Goal: Task Accomplishment & Management: Complete application form

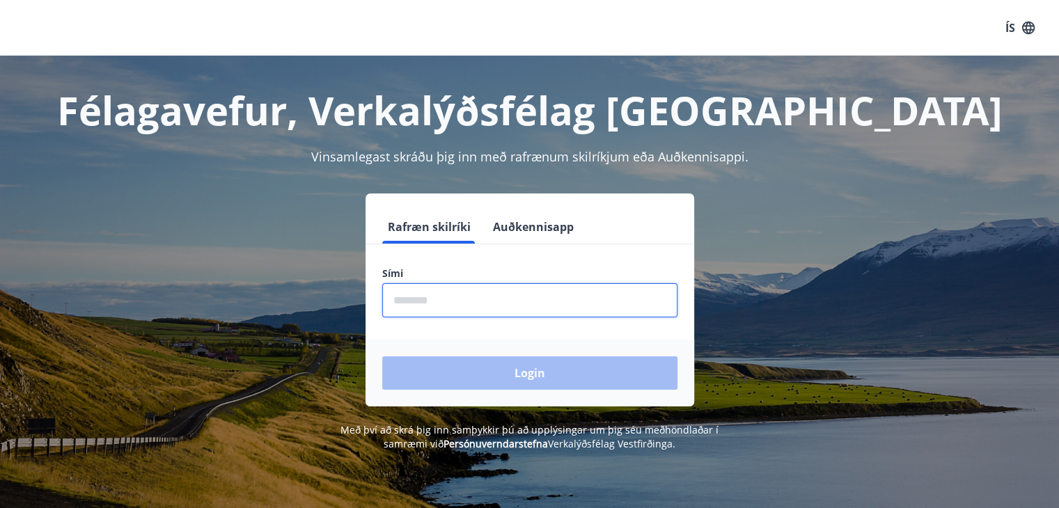
click at [409, 300] on input "phone" at bounding box center [529, 300] width 295 height 34
type input "********"
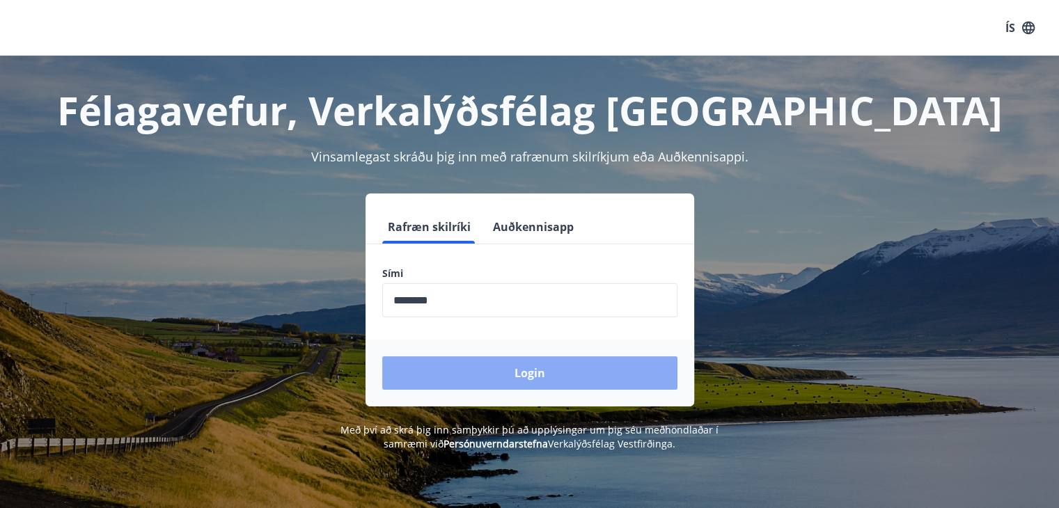
click at [462, 368] on button "Login" at bounding box center [529, 372] width 295 height 33
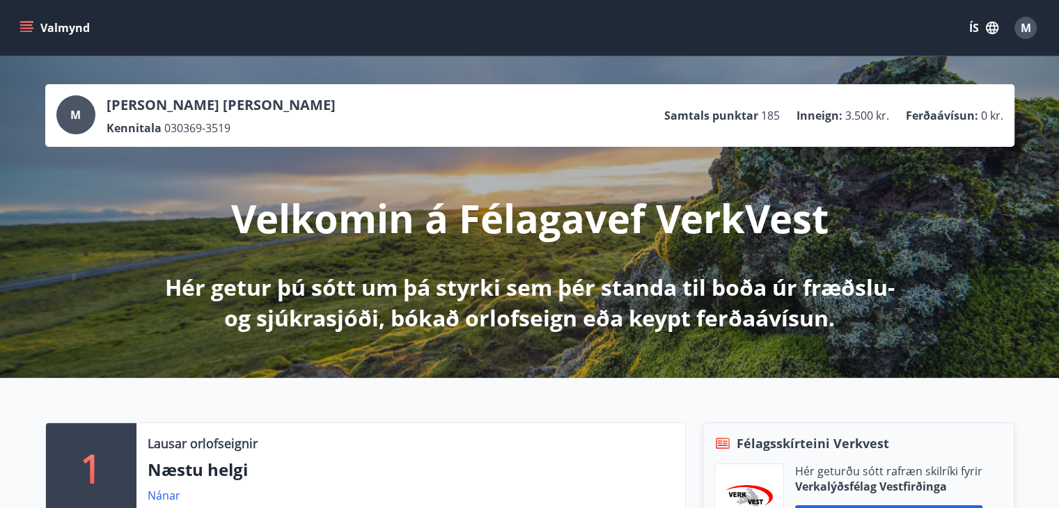
click at [31, 22] on icon "menu" at bounding box center [27, 22] width 15 height 1
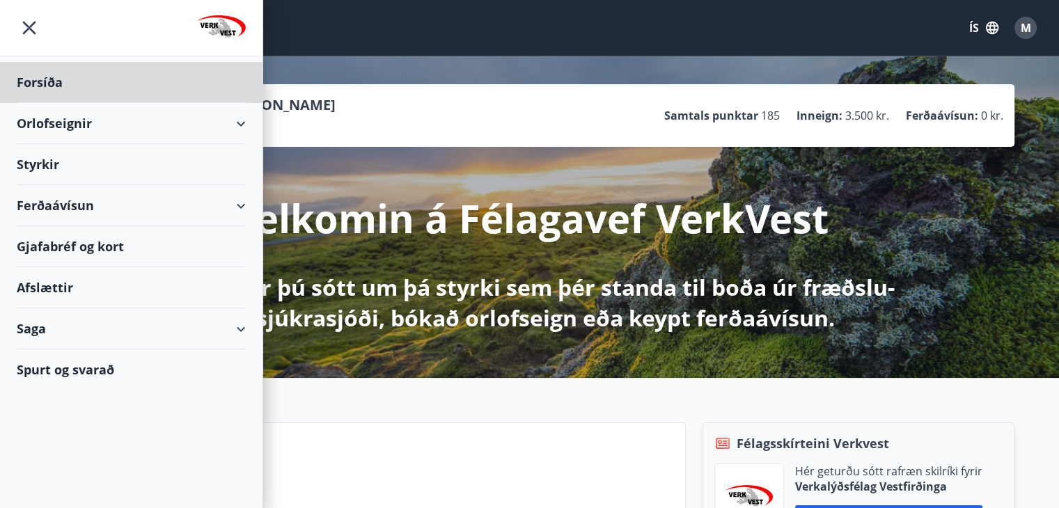
click at [33, 163] on div "Styrkir" at bounding box center [131, 164] width 229 height 41
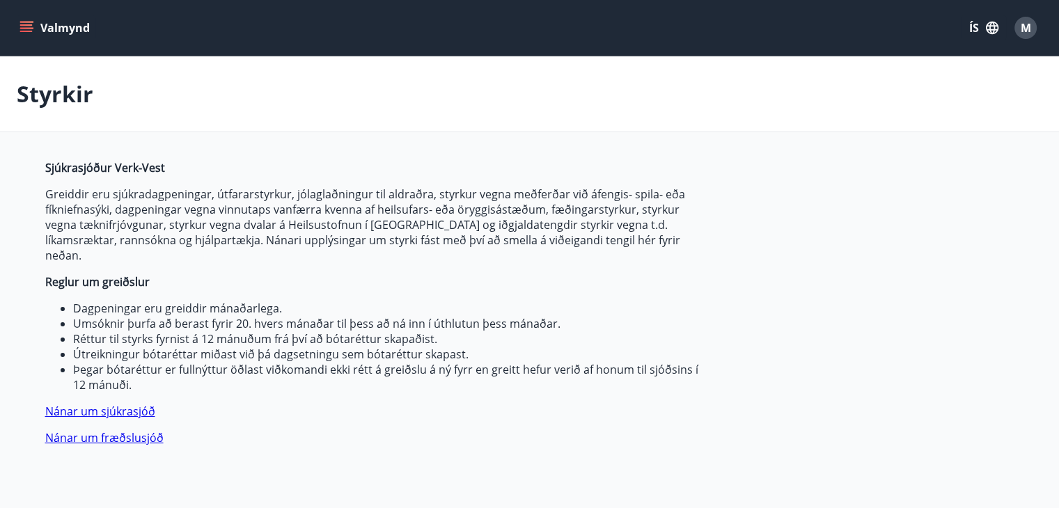
type input "***"
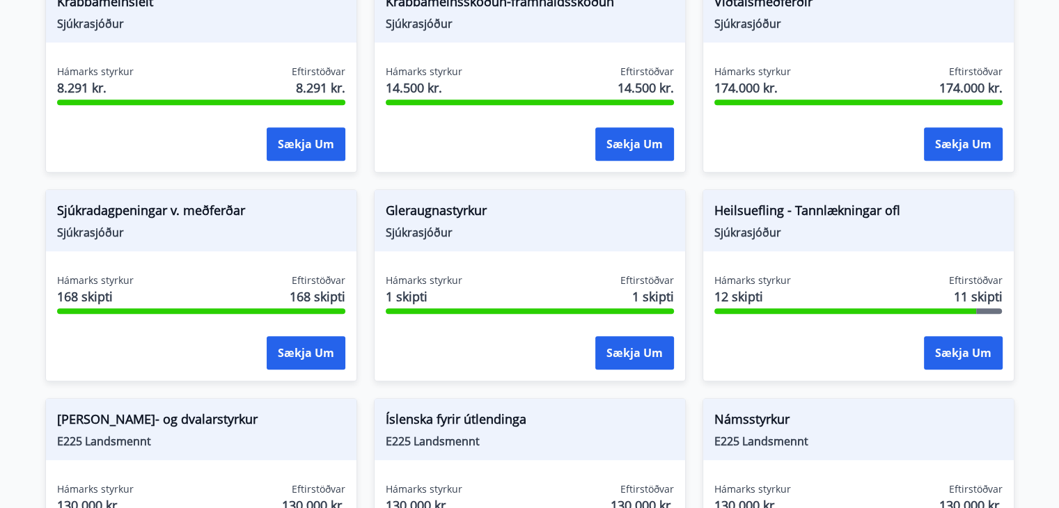
scroll to position [1024, 0]
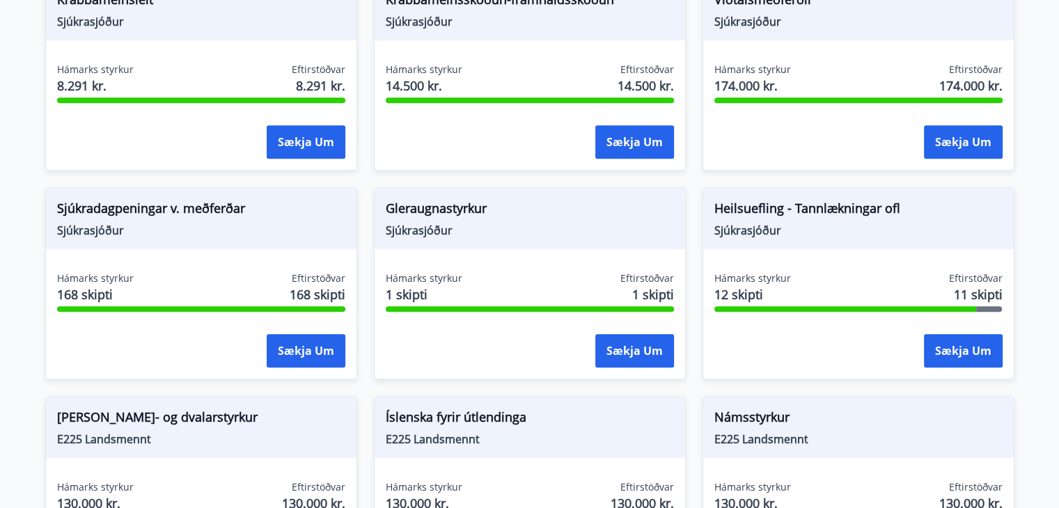
click at [816, 202] on span "Heilsuefling - Tannlækningar ofl" at bounding box center [858, 211] width 288 height 24
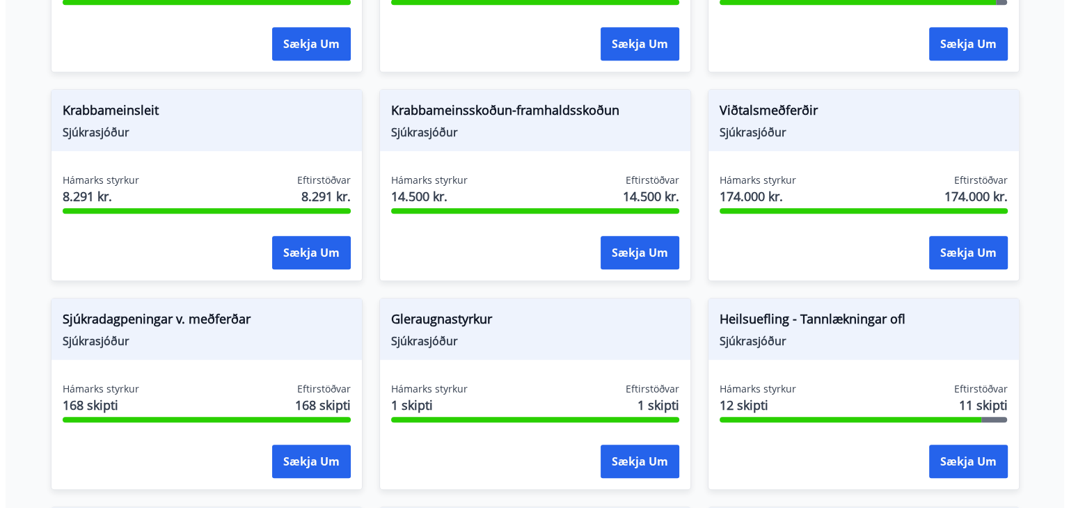
scroll to position [910, 0]
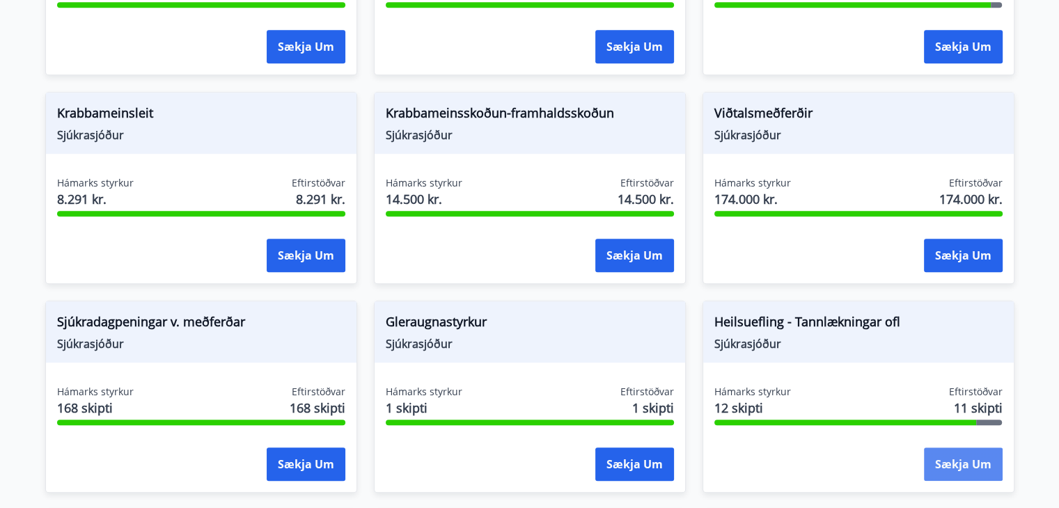
click at [952, 448] on button "Sækja um" at bounding box center [963, 464] width 79 height 33
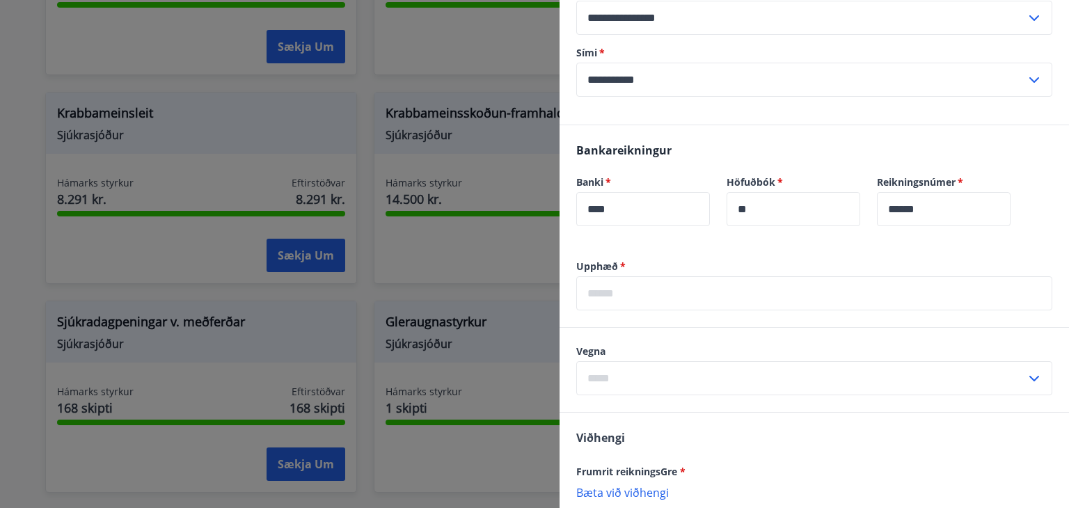
scroll to position [698, 0]
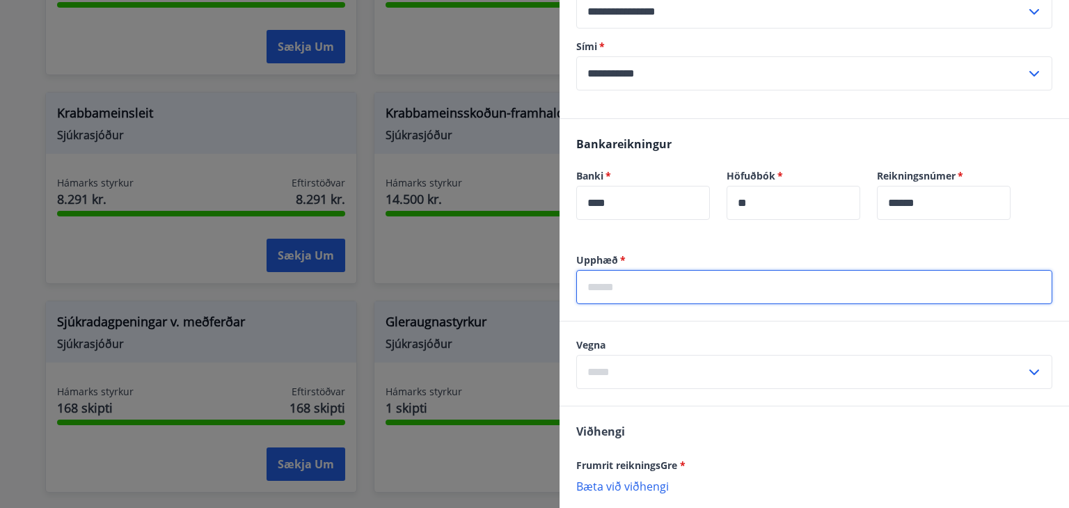
click at [586, 289] on input "text" at bounding box center [814, 287] width 476 height 34
type input "*****"
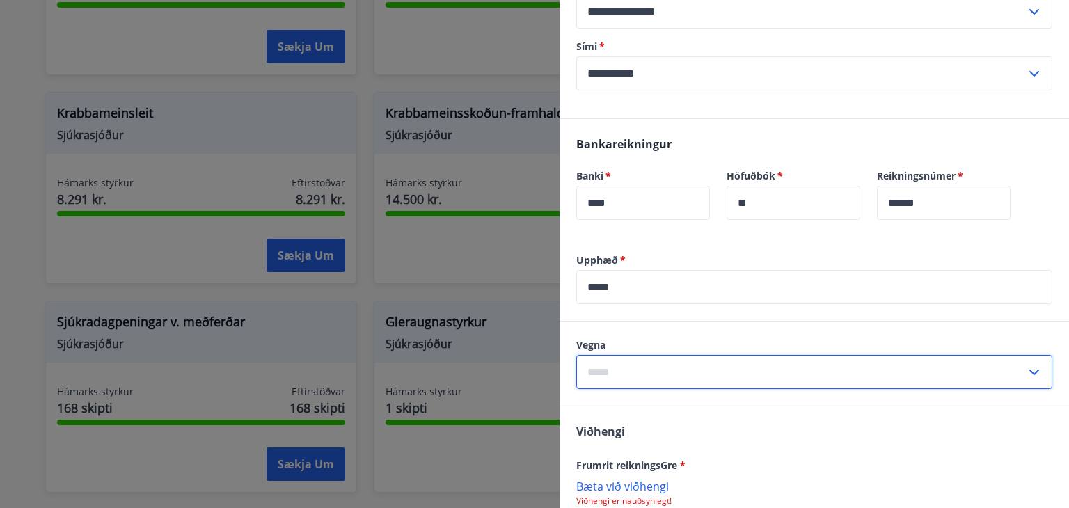
click at [613, 372] on input "text" at bounding box center [801, 372] width 450 height 34
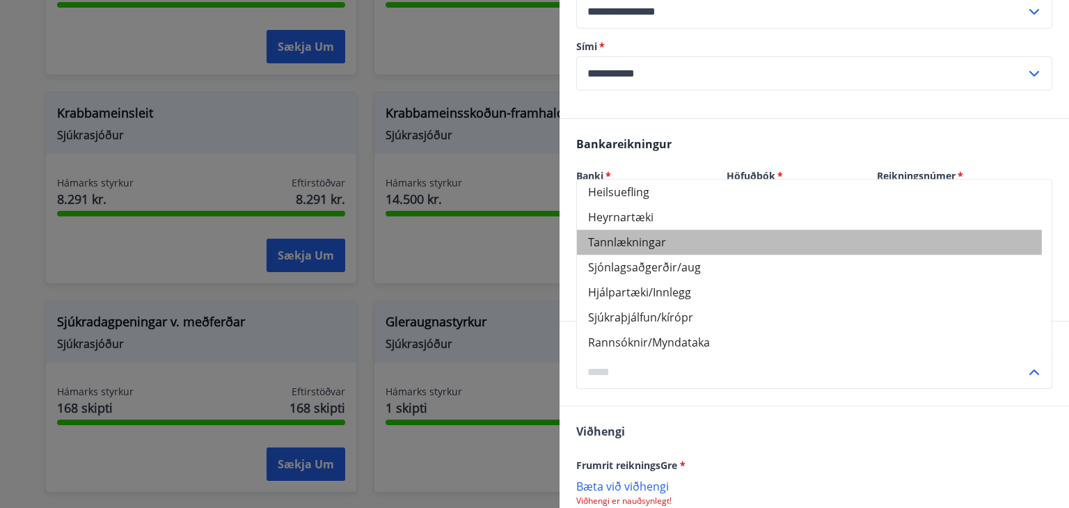
click at [608, 241] on li "Tannlækningar" at bounding box center [814, 242] width 475 height 25
type input "**********"
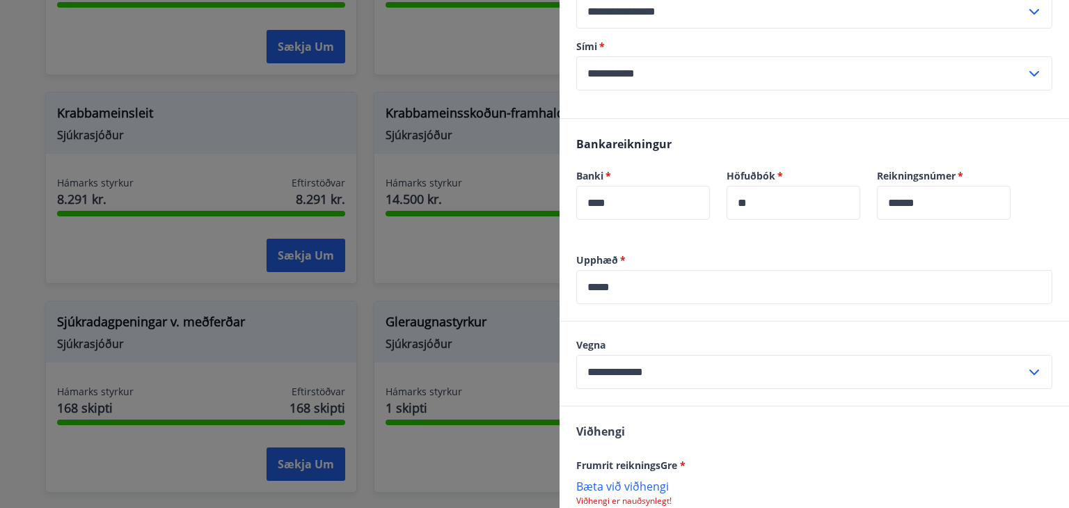
scroll to position [835, 0]
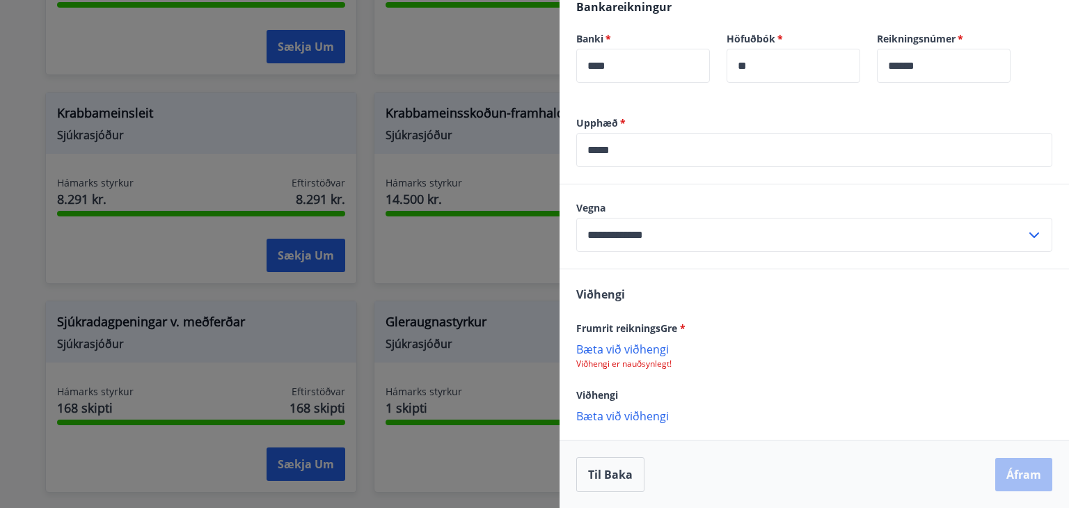
click at [642, 349] on p "Bæta við viðhengi" at bounding box center [814, 349] width 476 height 14
click at [1013, 470] on button "Áfram" at bounding box center [1023, 475] width 57 height 33
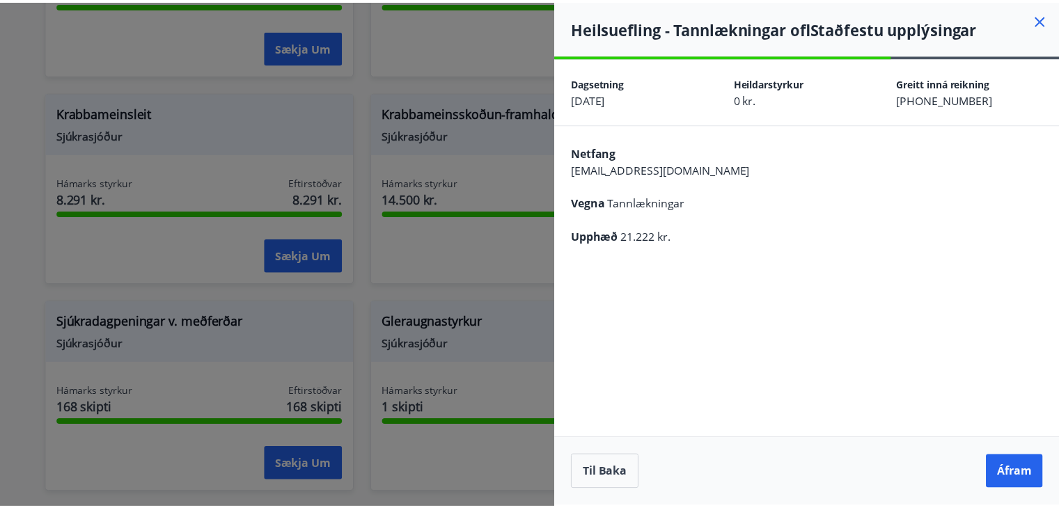
scroll to position [0, 0]
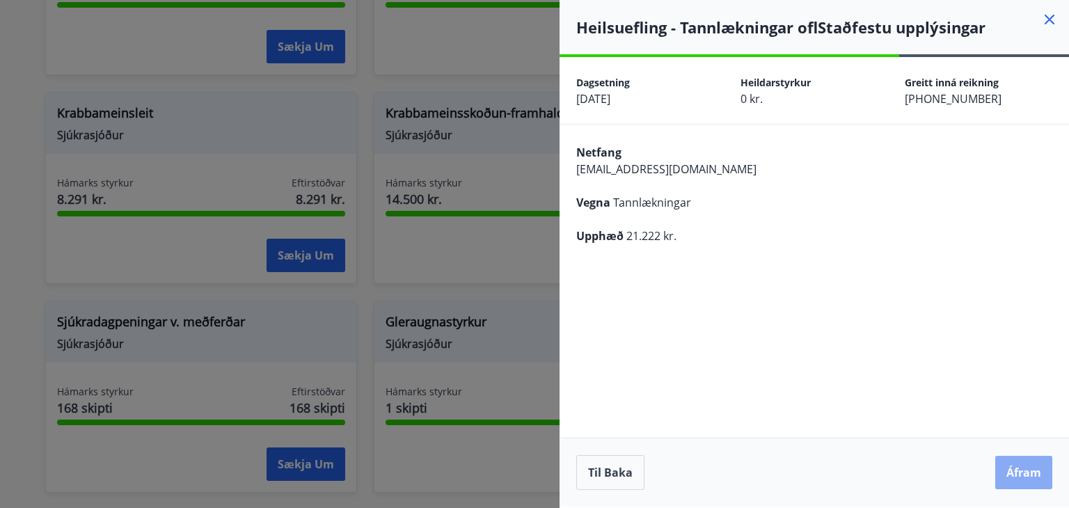
click at [1011, 467] on button "Áfram" at bounding box center [1023, 472] width 57 height 33
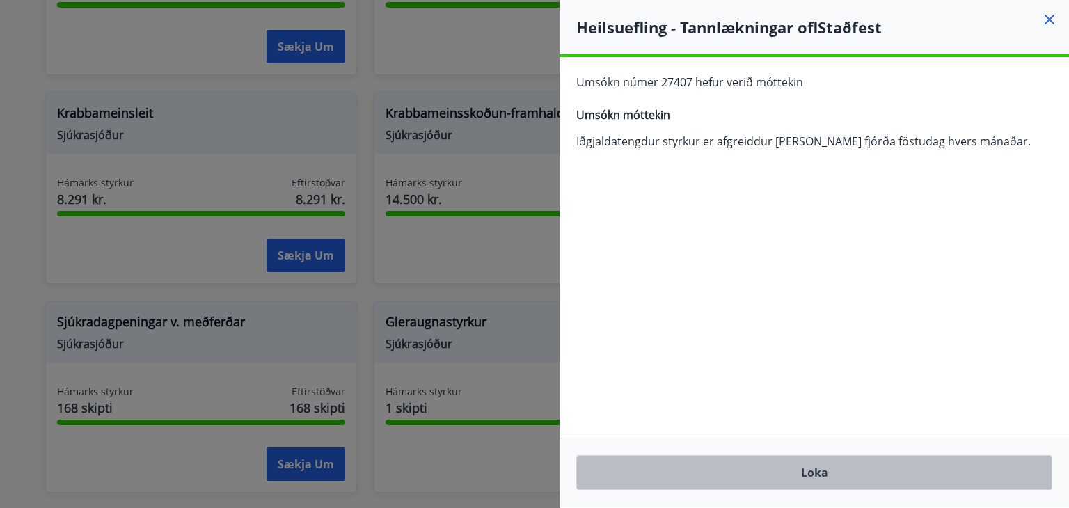
click at [812, 471] on button "Loka" at bounding box center [814, 472] width 476 height 35
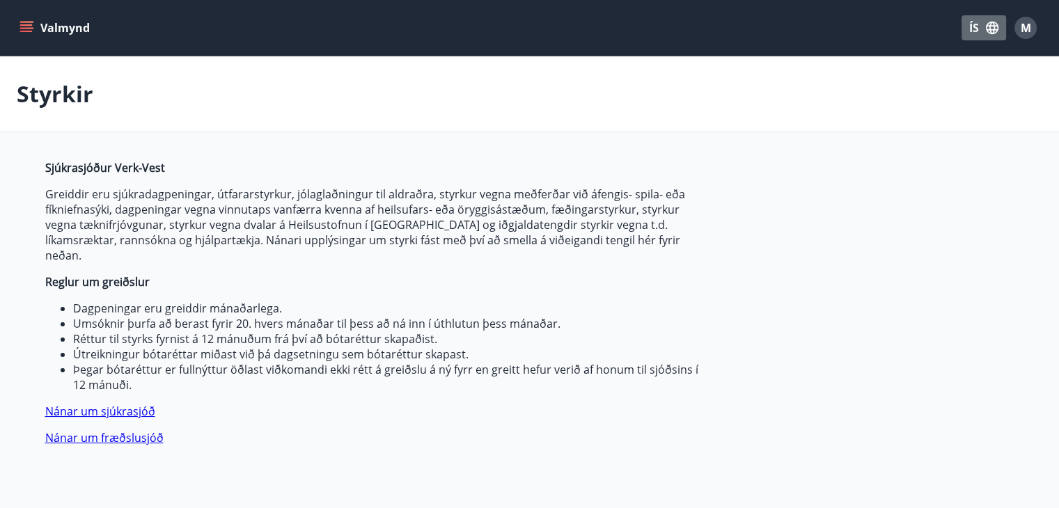
click at [972, 29] on button "ÍS" at bounding box center [983, 27] width 45 height 25
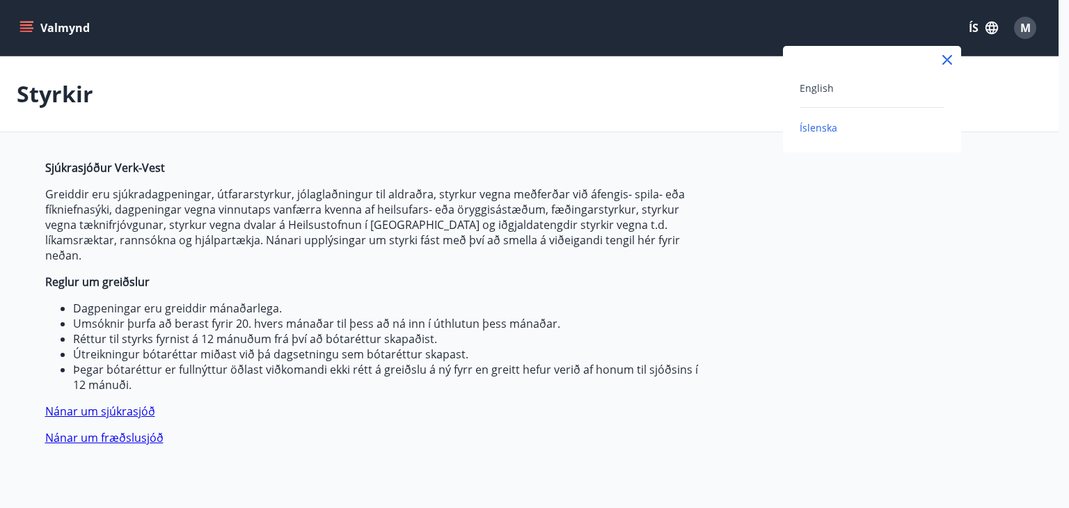
click at [998, 84] on div at bounding box center [534, 254] width 1069 height 508
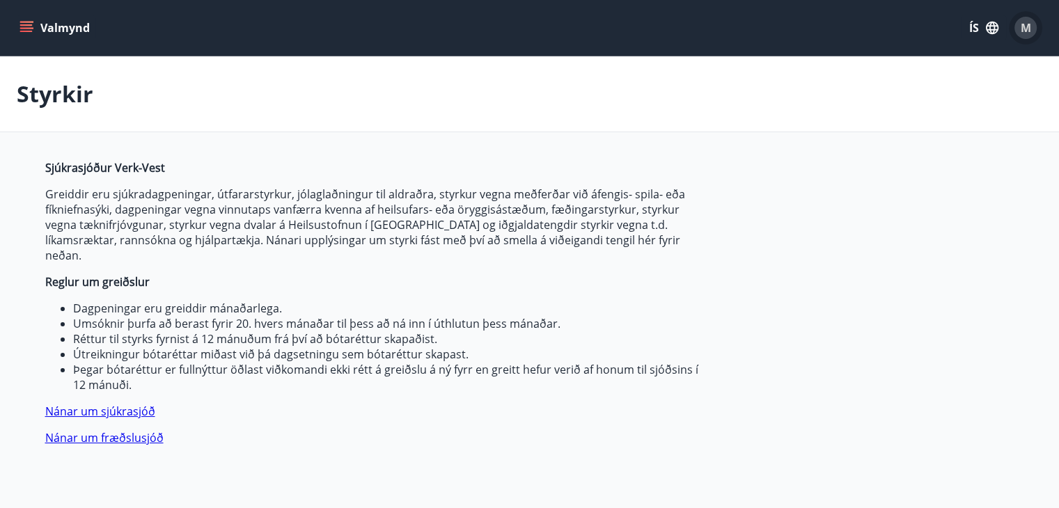
click at [1030, 24] on span "M" at bounding box center [1025, 27] width 10 height 15
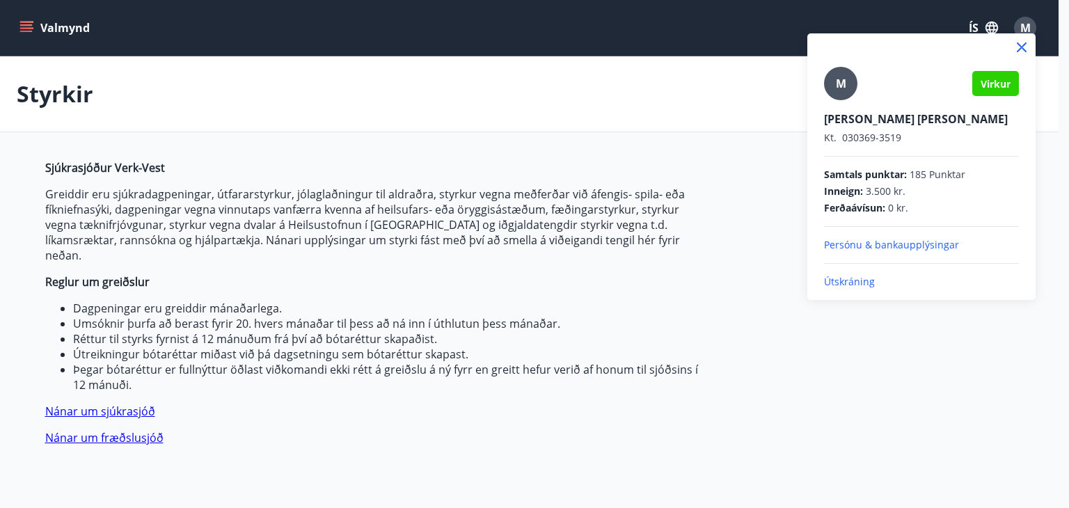
click at [846, 281] on p "Útskráning" at bounding box center [921, 282] width 195 height 14
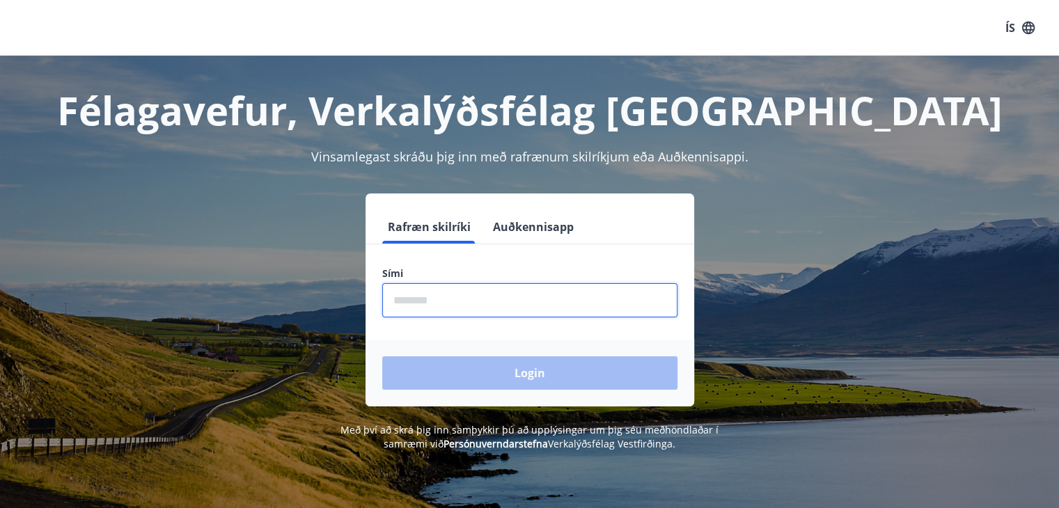
click at [406, 299] on input "phone" at bounding box center [529, 300] width 295 height 34
type input "********"
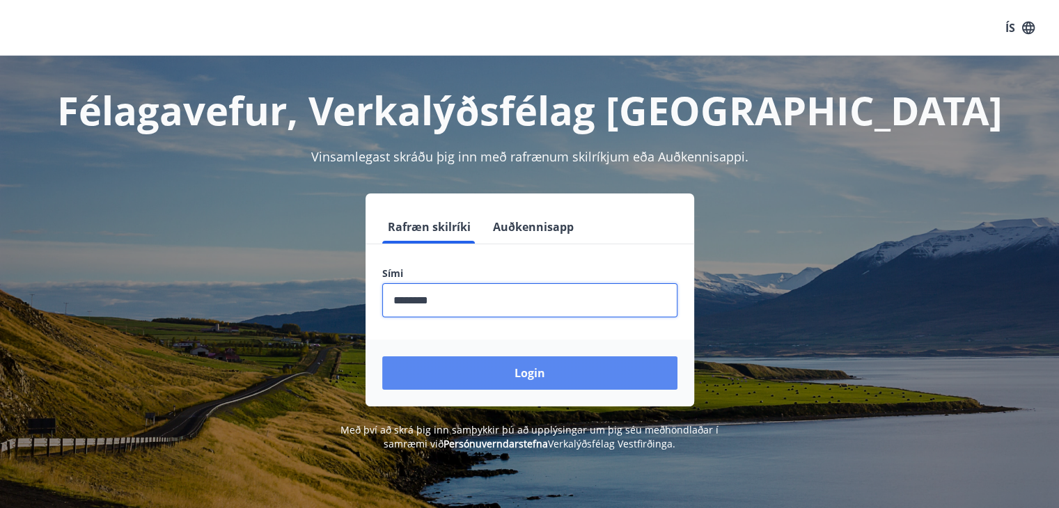
click at [535, 369] on button "Login" at bounding box center [529, 372] width 295 height 33
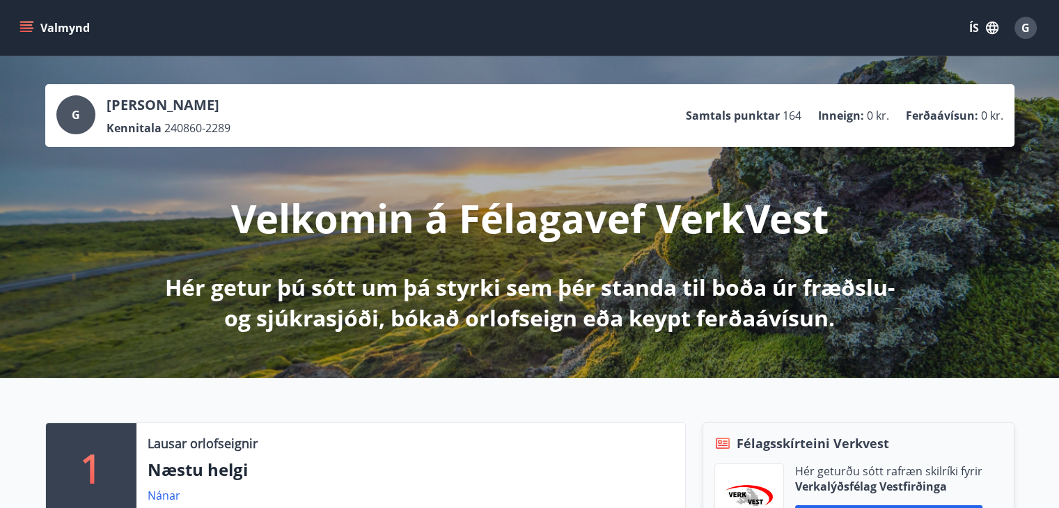
click at [25, 22] on icon "menu" at bounding box center [27, 22] width 15 height 1
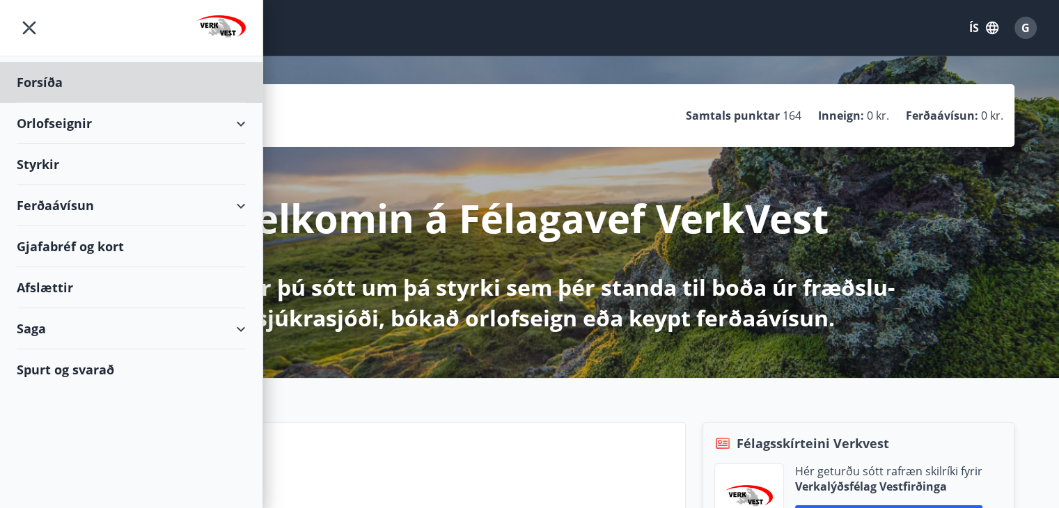
click at [38, 160] on div "Styrkir" at bounding box center [131, 164] width 229 height 41
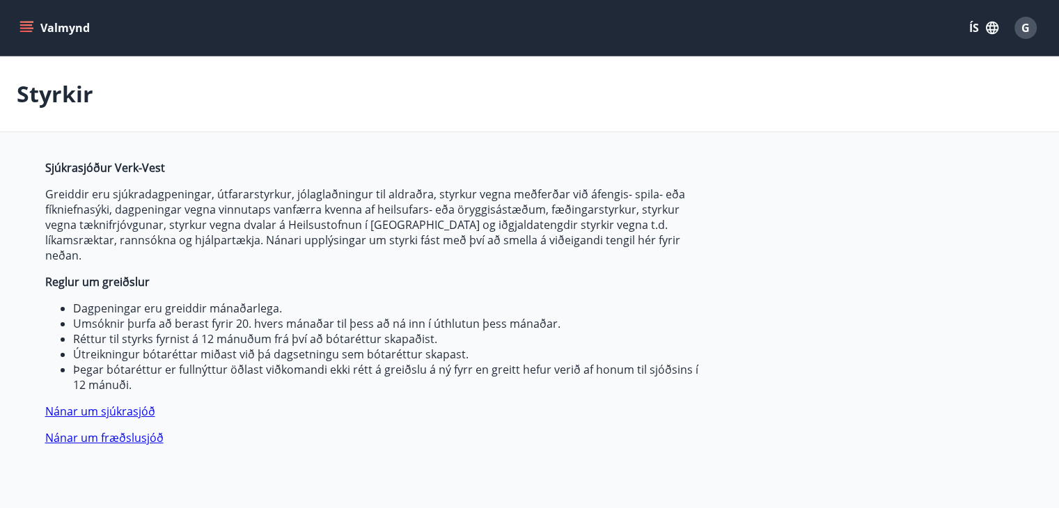
type input "***"
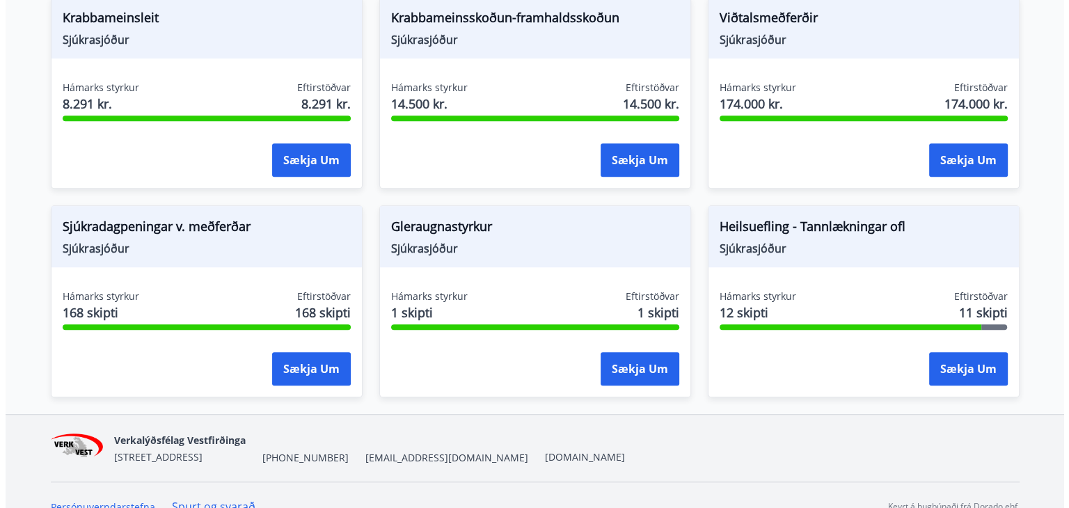
scroll to position [1012, 0]
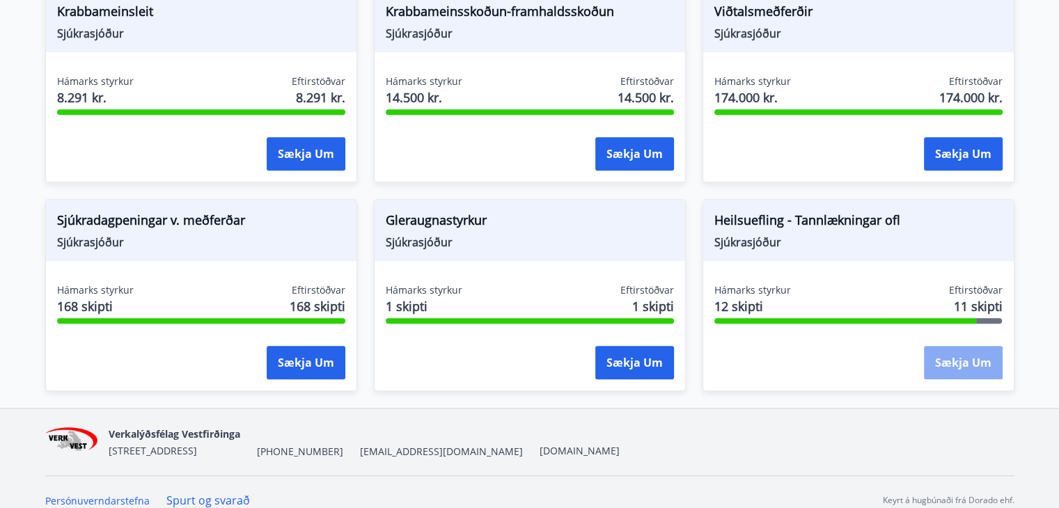
click at [947, 346] on button "Sækja um" at bounding box center [963, 362] width 79 height 33
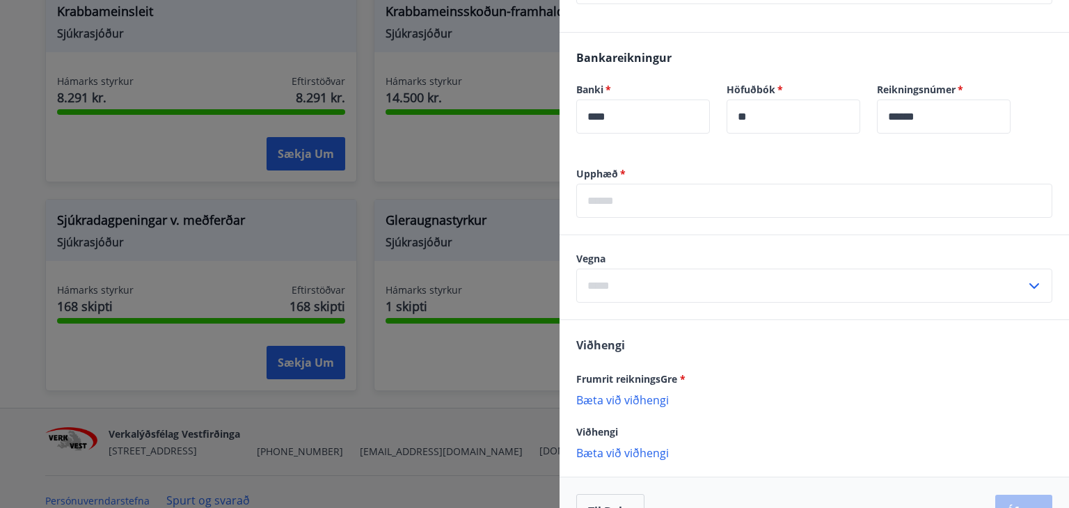
scroll to position [785, 0]
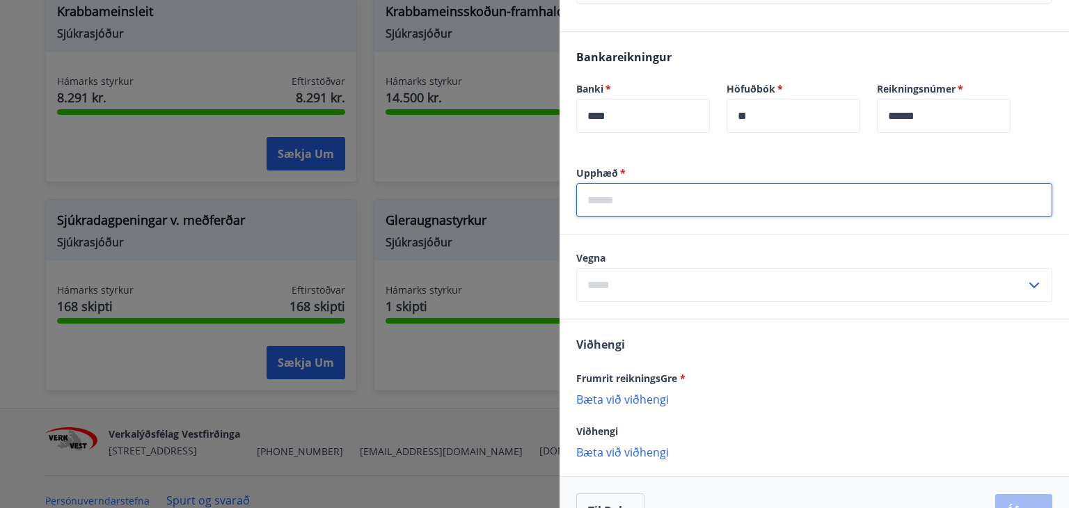
click at [597, 198] on input "text" at bounding box center [814, 200] width 476 height 34
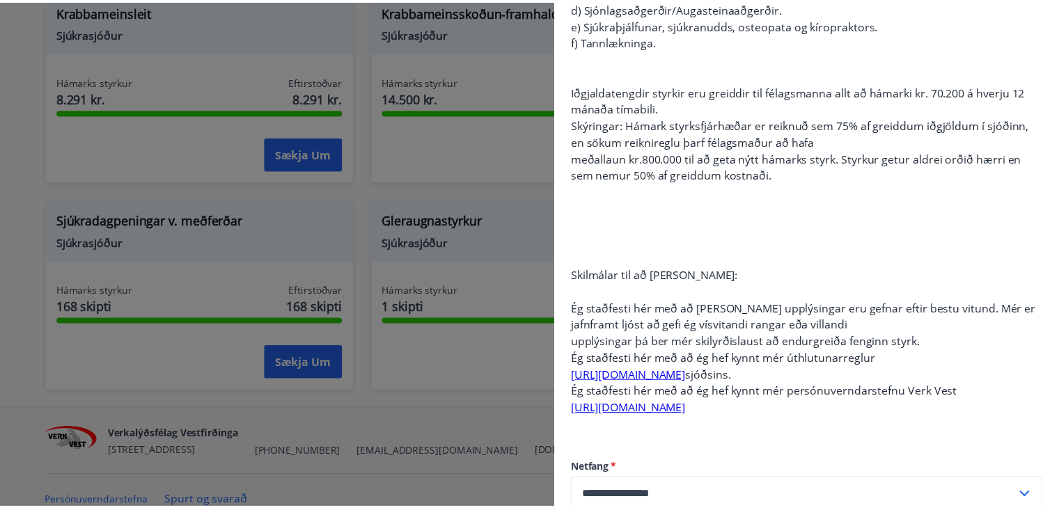
scroll to position [0, 0]
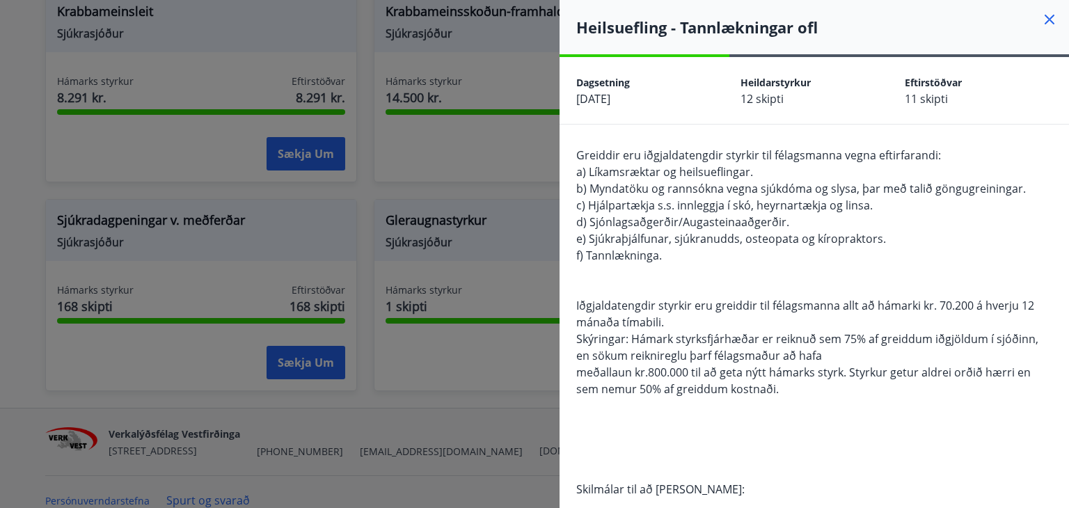
type input "**"
click at [1041, 15] on icon at bounding box center [1049, 19] width 17 height 17
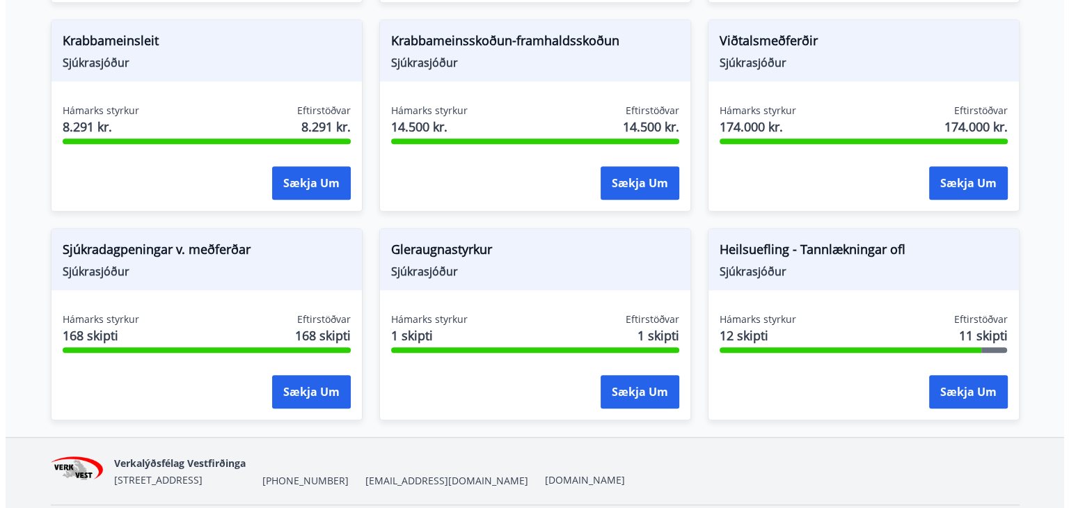
scroll to position [981, 0]
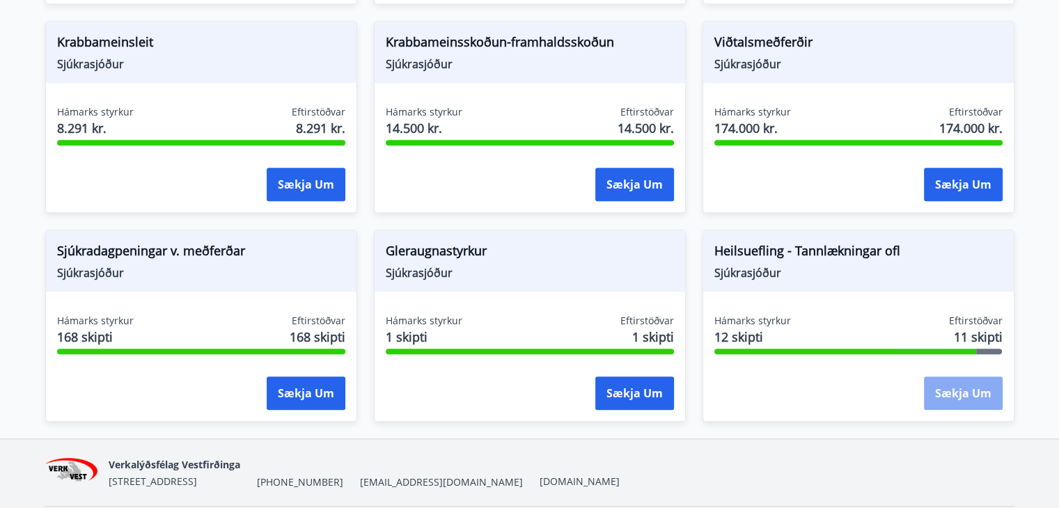
click at [962, 377] on button "Sækja um" at bounding box center [963, 393] width 79 height 33
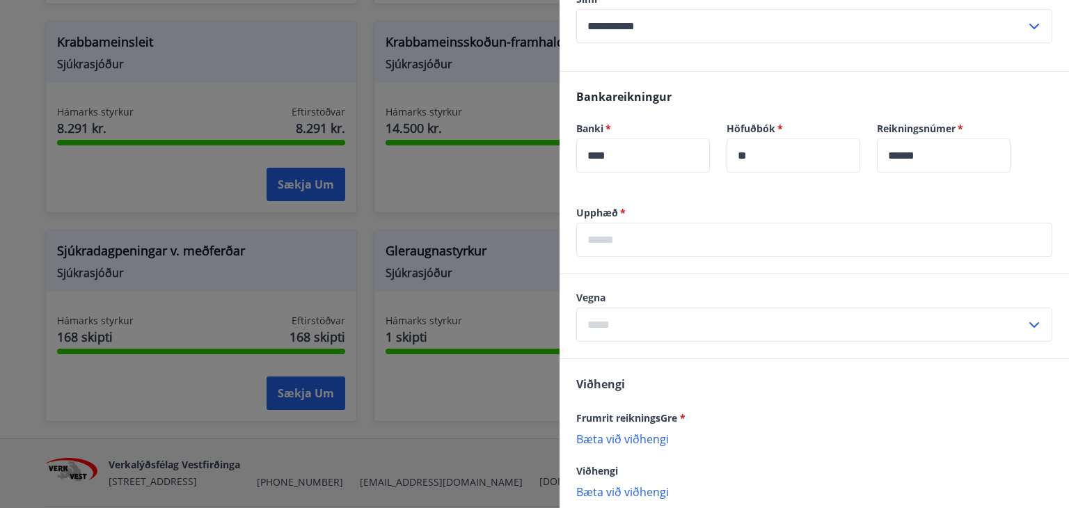
scroll to position [746, 0]
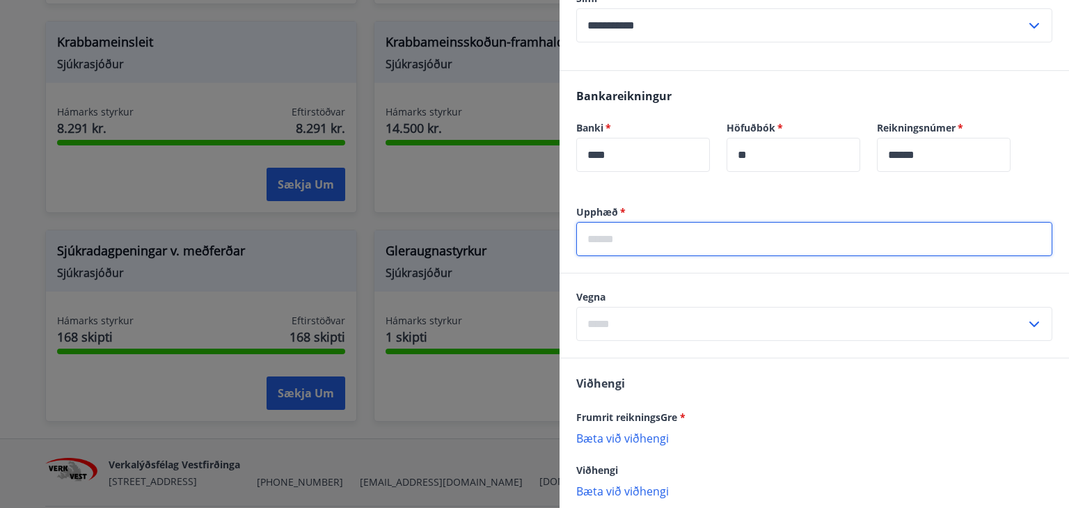
click at [604, 237] on input "text" at bounding box center [814, 239] width 476 height 34
type input "*****"
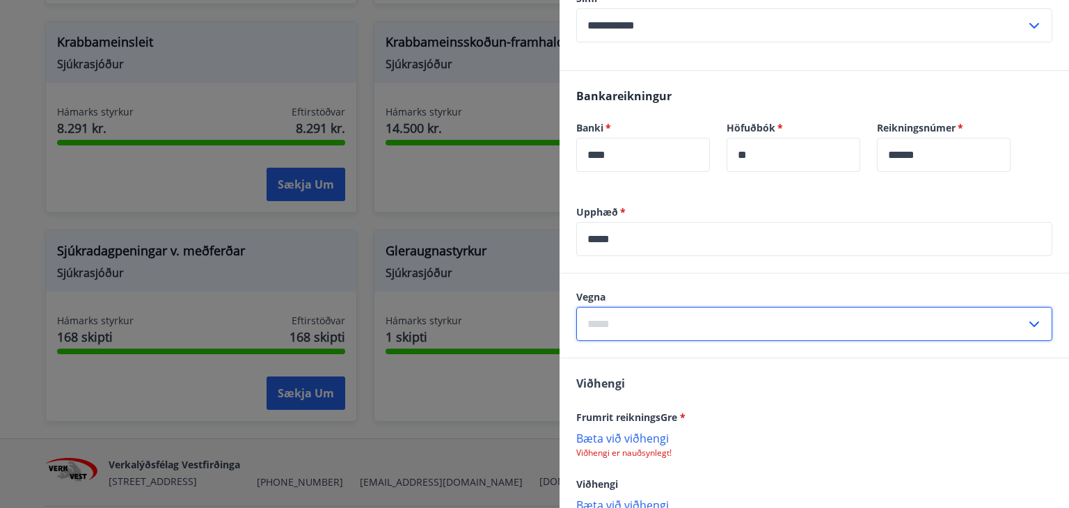
click at [599, 319] on input "text" at bounding box center [801, 324] width 450 height 34
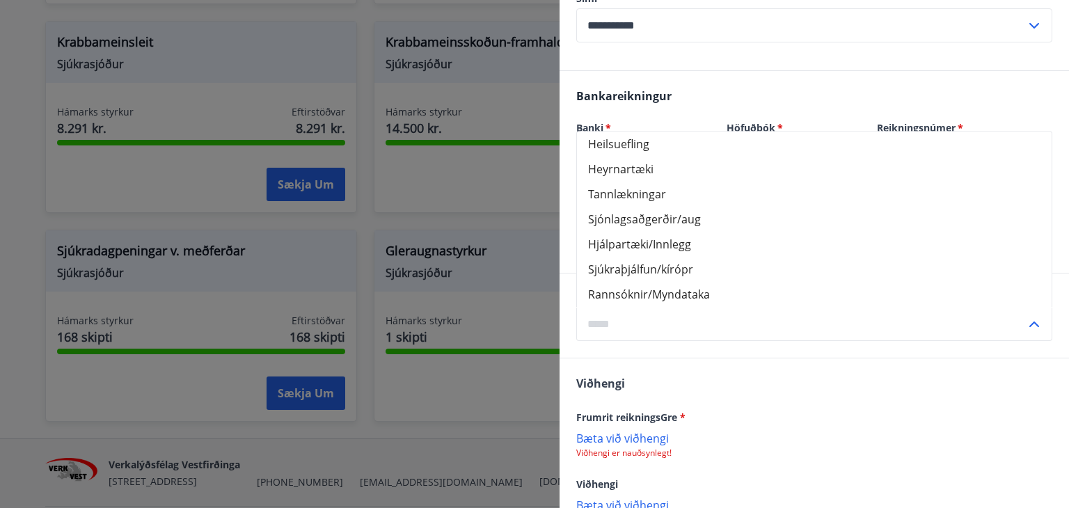
click at [597, 321] on input "text" at bounding box center [801, 324] width 450 height 34
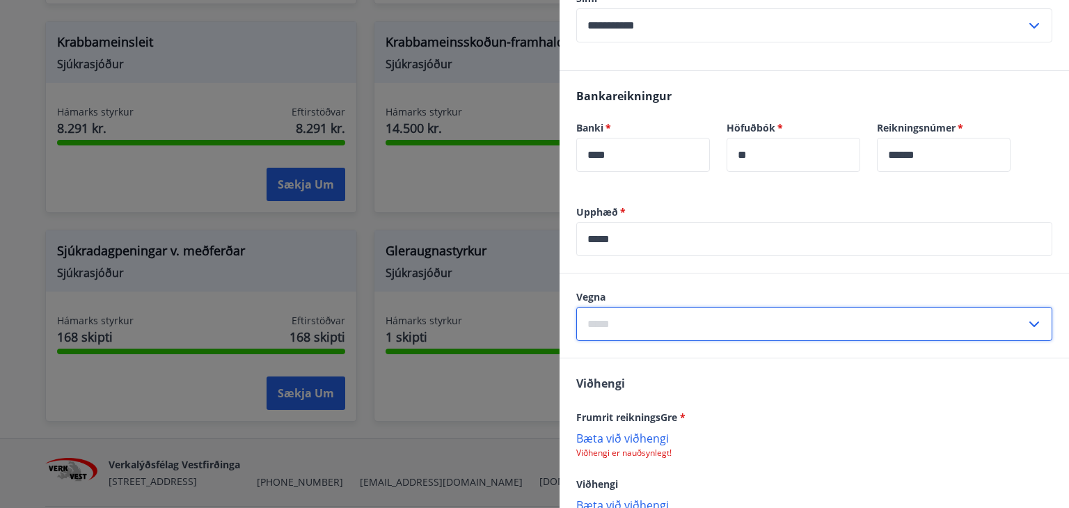
click at [1026, 322] on icon at bounding box center [1034, 324] width 17 height 17
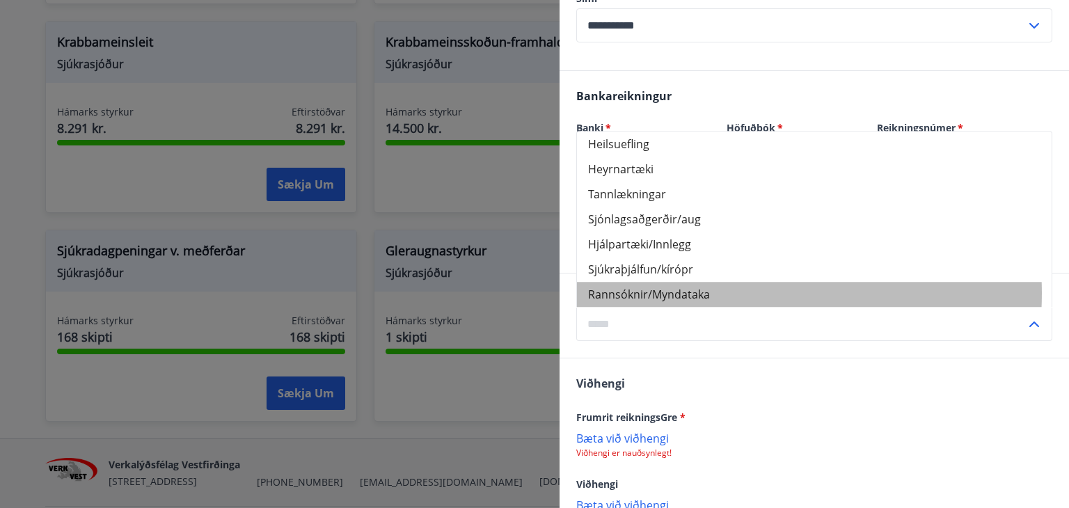
click at [700, 293] on li "Rannsóknir/Myndataka" at bounding box center [814, 294] width 475 height 25
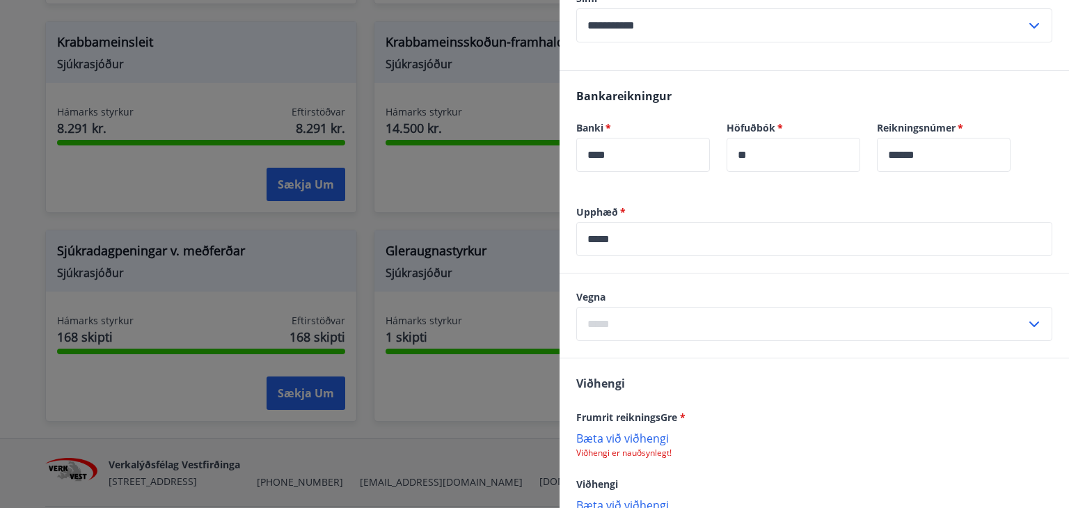
type input "**********"
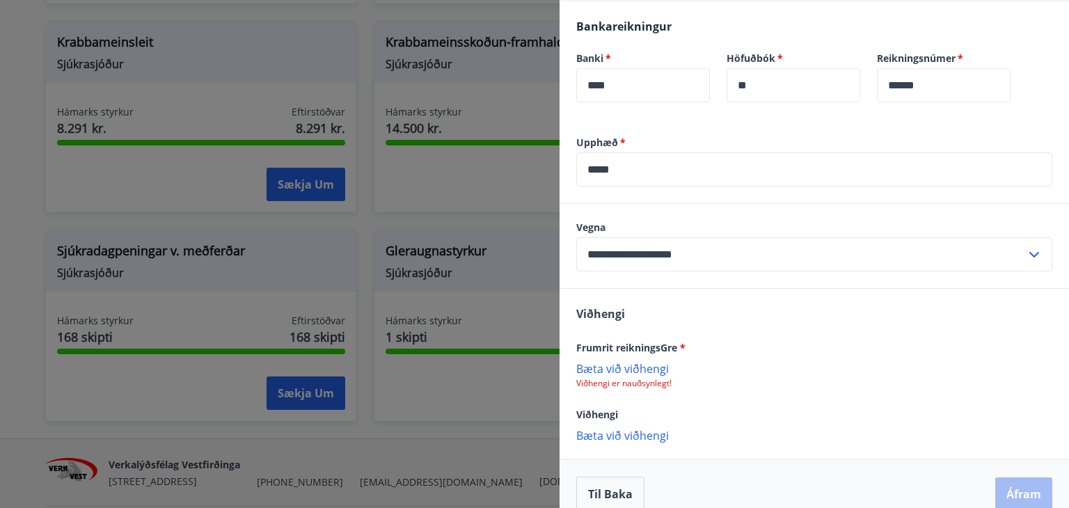
scroll to position [835, 0]
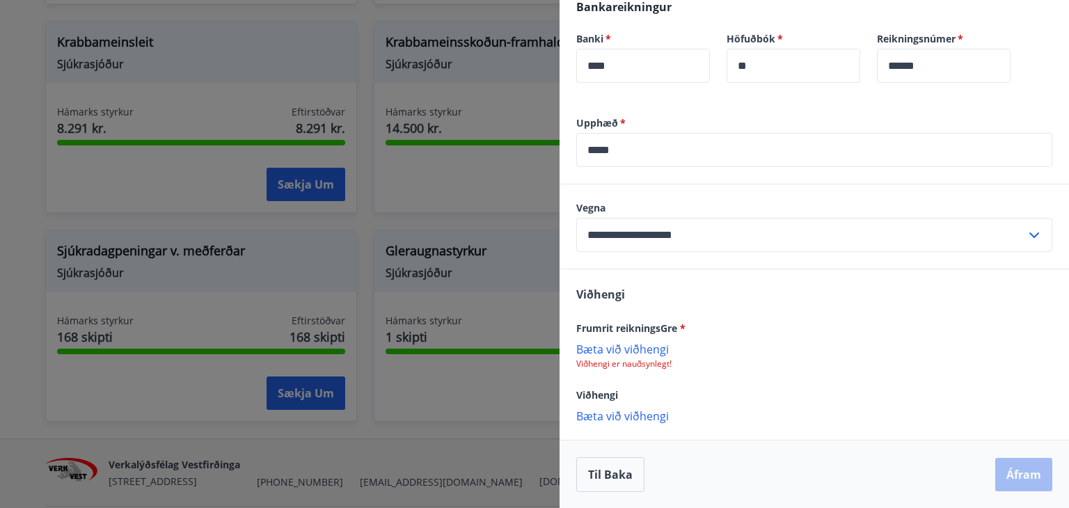
click at [640, 349] on p "Bæta við viðhengi" at bounding box center [814, 349] width 476 height 14
click at [710, 352] on div "Reikningur-10177.PDF" at bounding box center [814, 356] width 476 height 29
click at [1030, 352] on icon at bounding box center [1038, 356] width 17 height 17
click at [650, 349] on p "Bæta við viðhengi" at bounding box center [814, 349] width 476 height 14
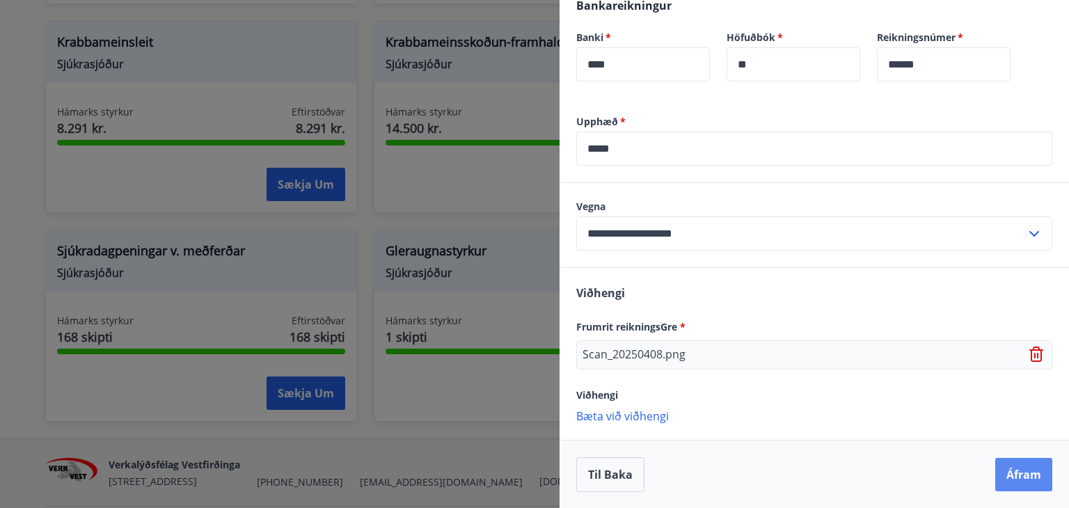
click at [1008, 468] on button "Áfram" at bounding box center [1023, 474] width 57 height 33
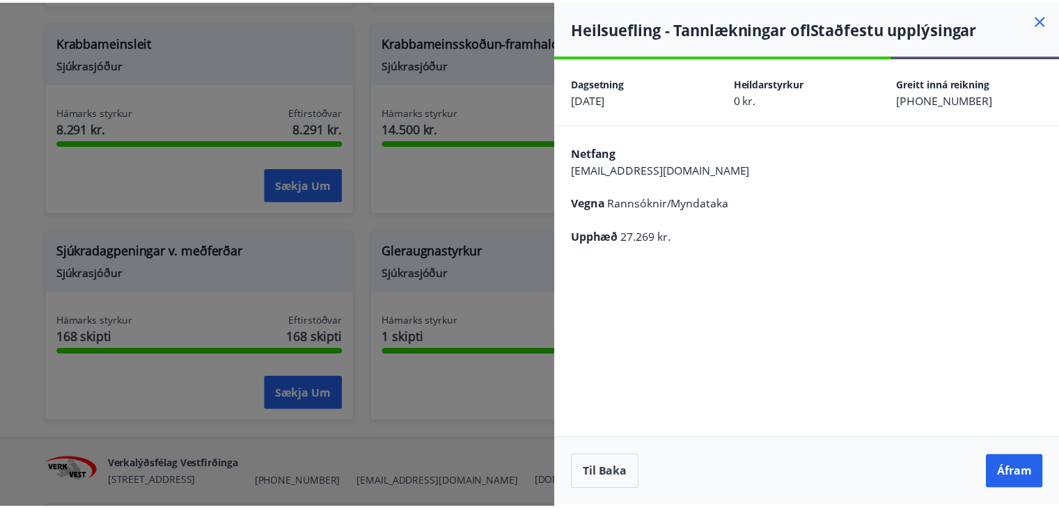
scroll to position [0, 0]
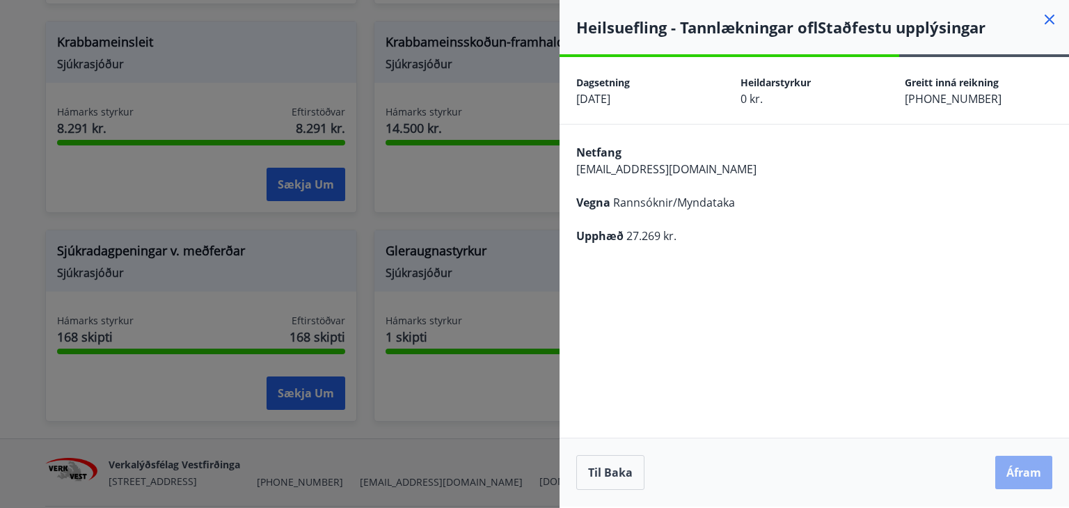
click at [1025, 461] on button "Áfram" at bounding box center [1023, 472] width 57 height 33
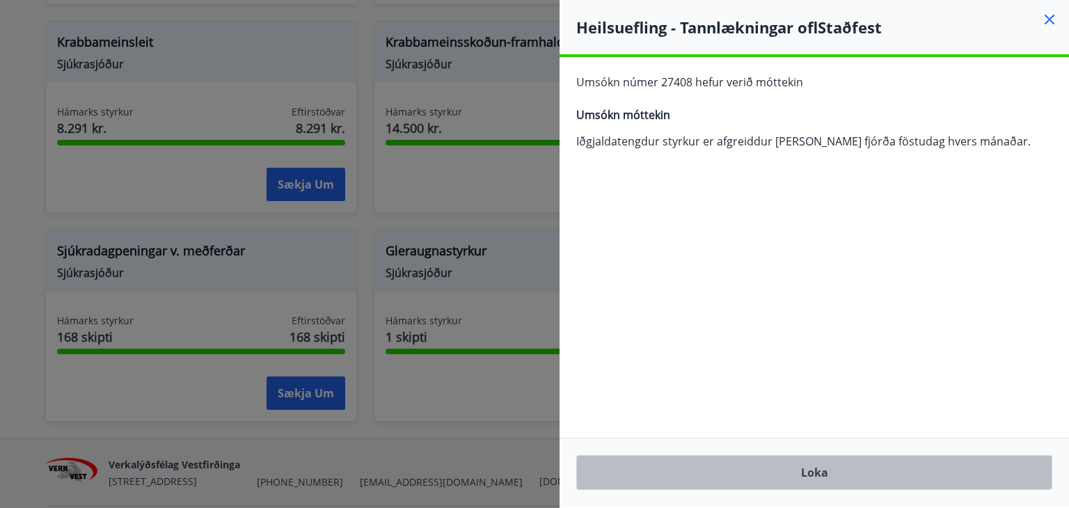
click at [808, 475] on button "Loka" at bounding box center [814, 472] width 476 height 35
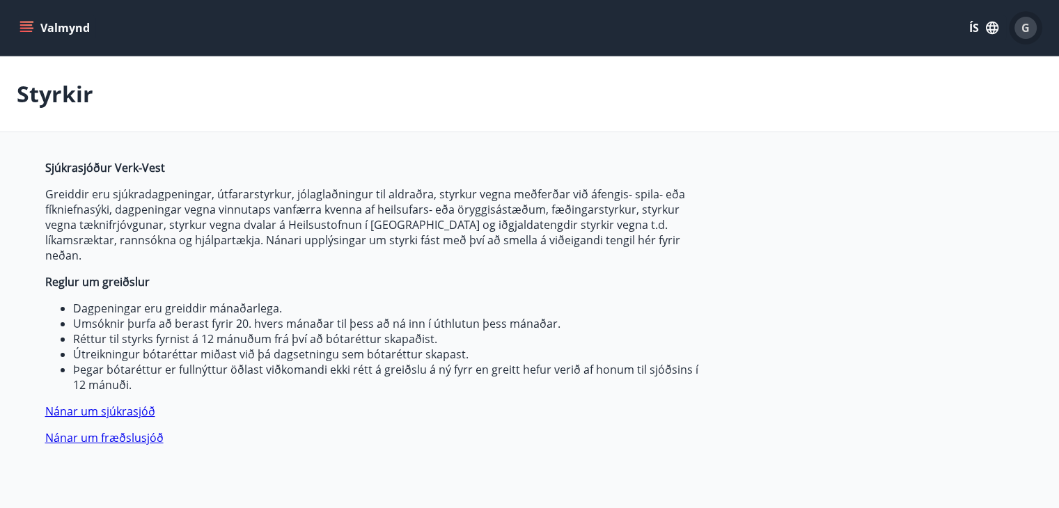
click at [1025, 29] on span "G" at bounding box center [1025, 27] width 8 height 15
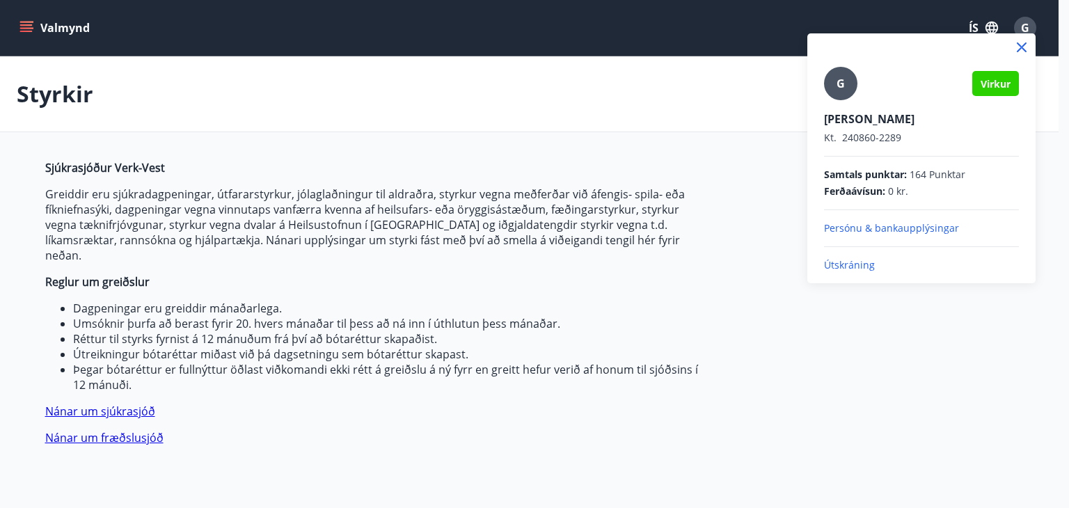
click at [852, 261] on p "Útskráning" at bounding box center [921, 265] width 195 height 14
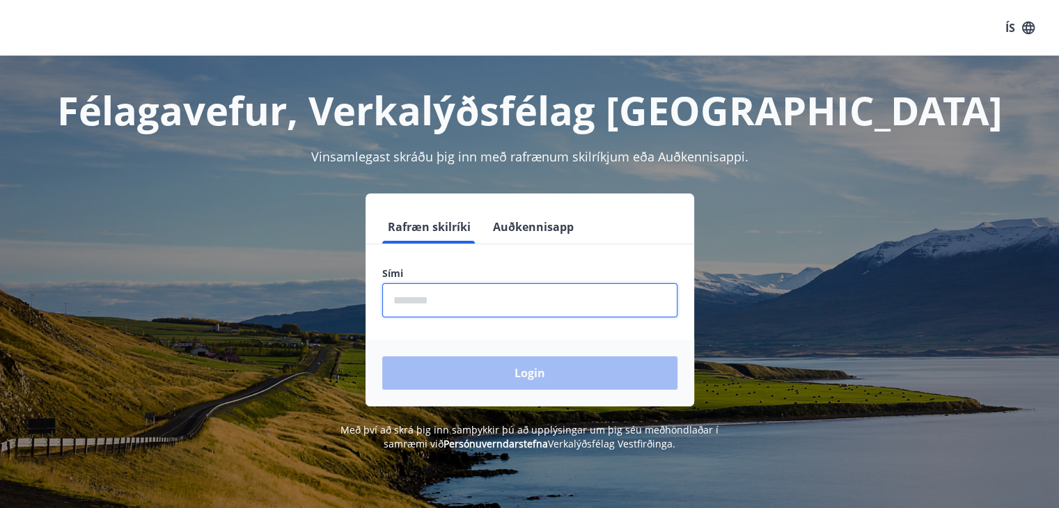
click at [397, 297] on input "phone" at bounding box center [529, 300] width 295 height 34
type input "********"
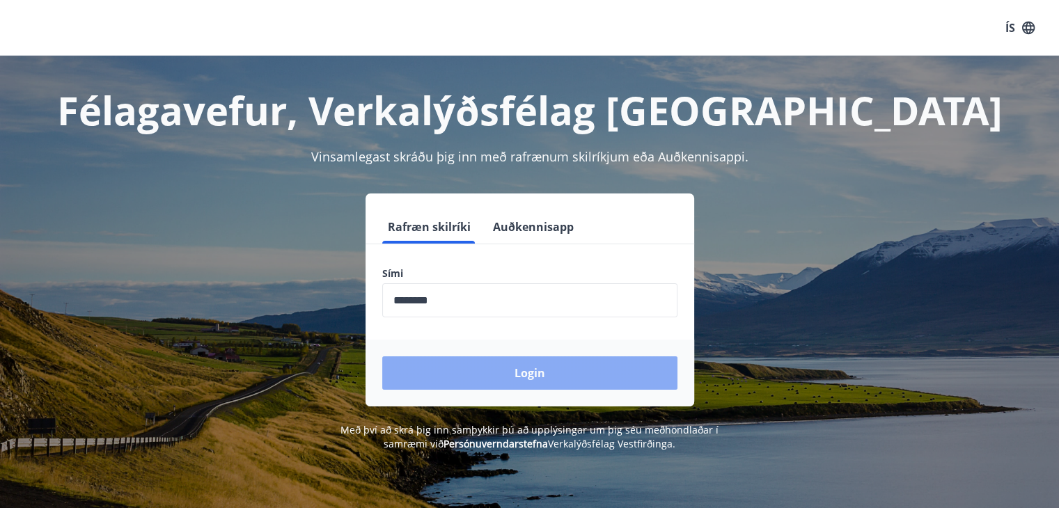
click at [473, 366] on button "Login" at bounding box center [529, 372] width 295 height 33
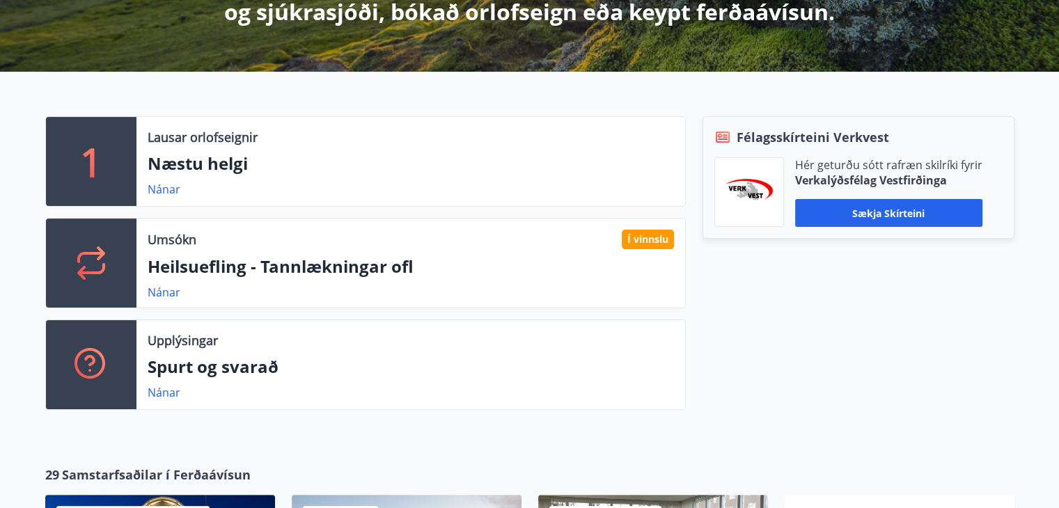
scroll to position [308, 0]
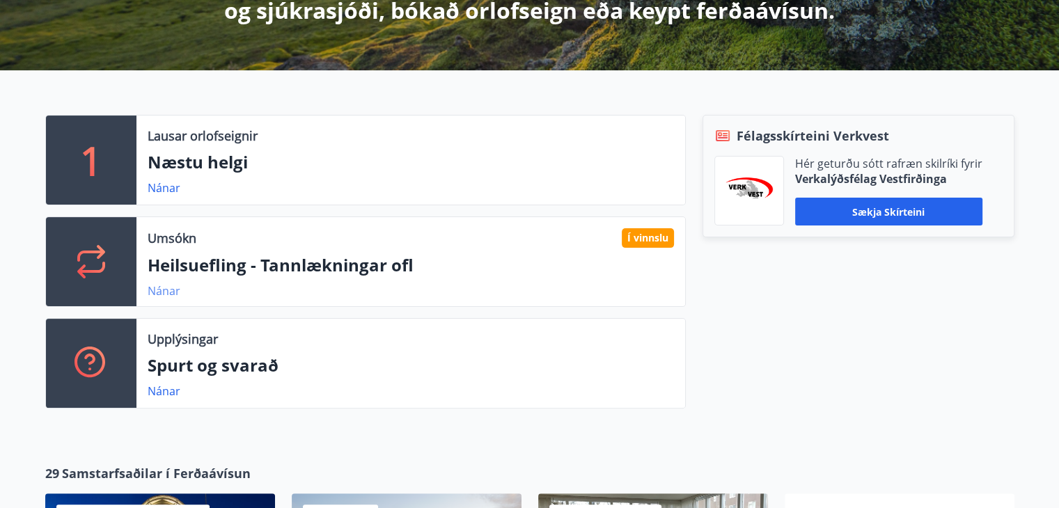
click at [159, 290] on link "Nánar" at bounding box center [164, 290] width 33 height 15
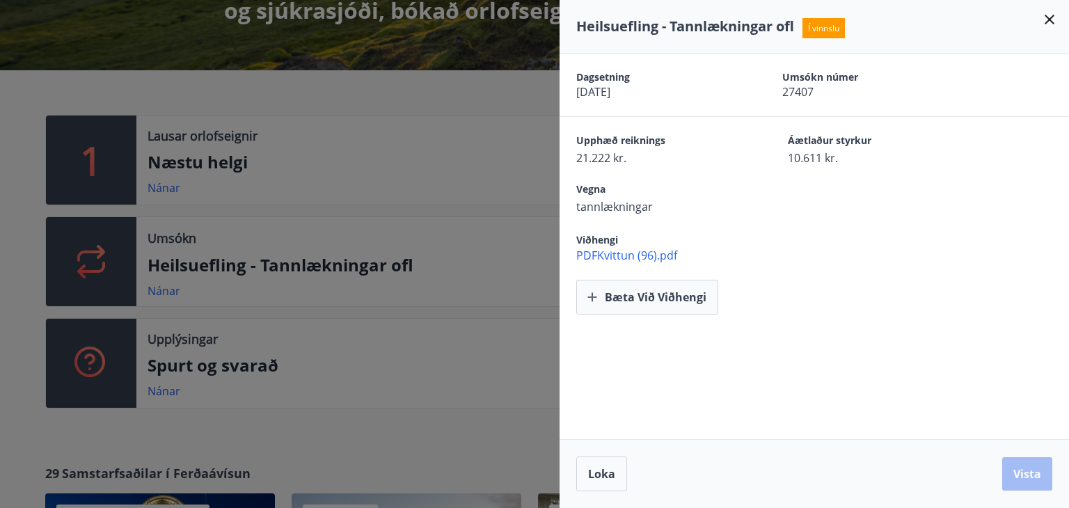
click at [658, 253] on span "PDFKvittun (96).pdf" at bounding box center [822, 255] width 493 height 15
click at [635, 252] on span "PDFKvittun (96).pdf" at bounding box center [822, 255] width 493 height 15
click at [615, 295] on button "Bæta við viðhengi" at bounding box center [647, 297] width 142 height 35
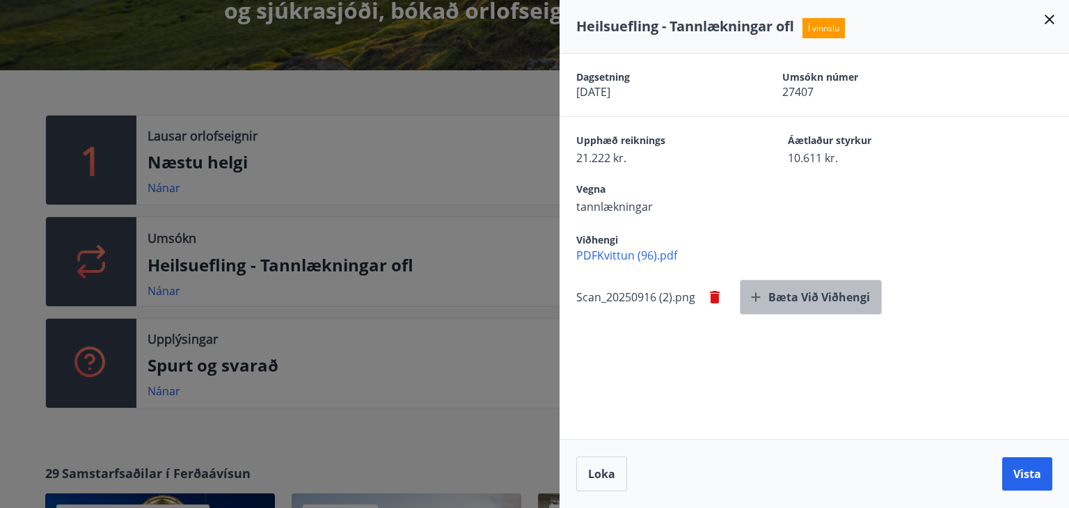
click at [809, 290] on button "Bæta við viðhengi" at bounding box center [811, 297] width 142 height 35
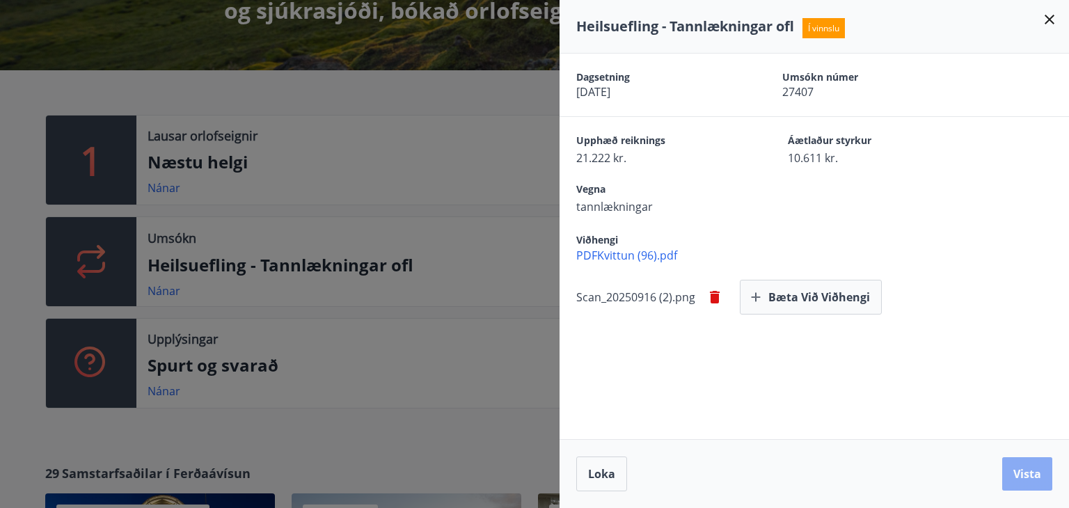
click at [1022, 474] on button "Vista" at bounding box center [1027, 473] width 50 height 33
click at [652, 249] on span "PDFKvittun (96).pdf" at bounding box center [822, 255] width 493 height 15
click at [914, 215] on div "Viðhengi PDFKvittun (96).pdf" at bounding box center [815, 238] width 510 height 49
click at [1050, 17] on icon at bounding box center [1049, 19] width 17 height 17
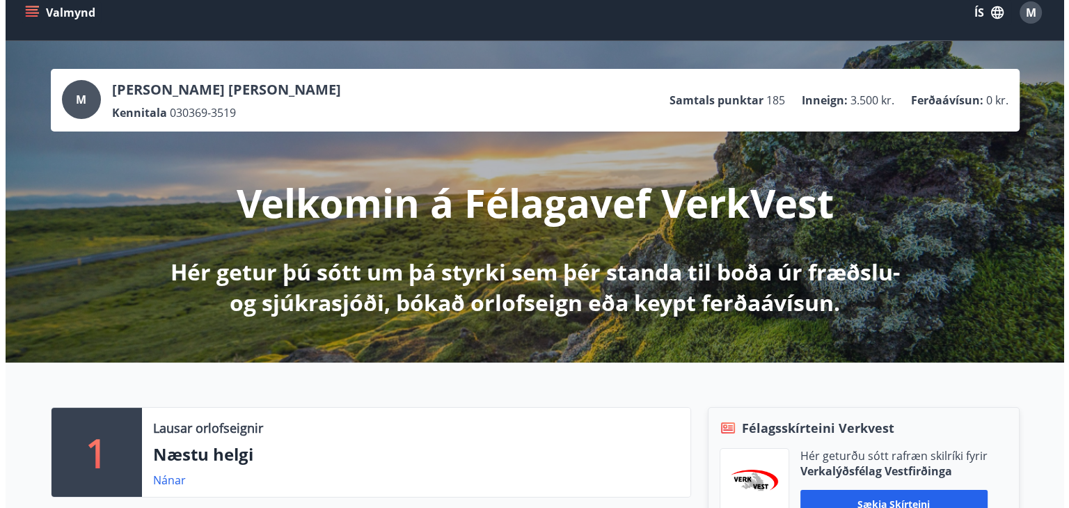
scroll to position [0, 0]
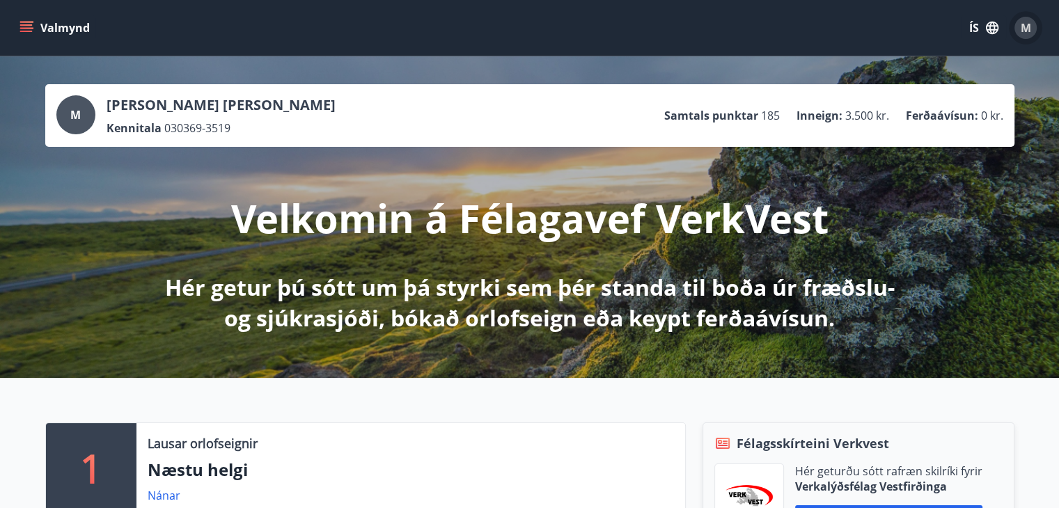
click at [1020, 24] on span "M" at bounding box center [1025, 27] width 10 height 15
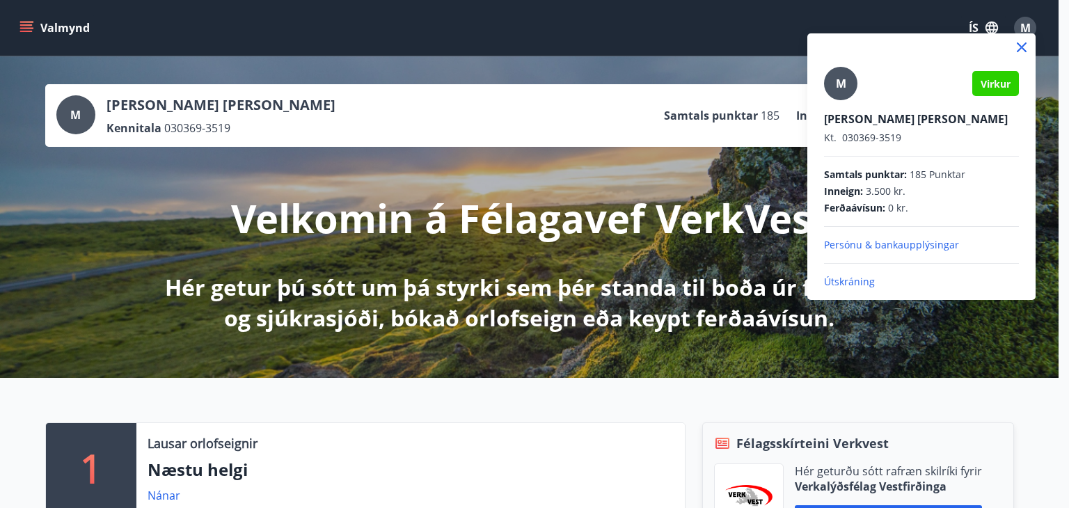
click at [837, 281] on p "Útskráning" at bounding box center [921, 282] width 195 height 14
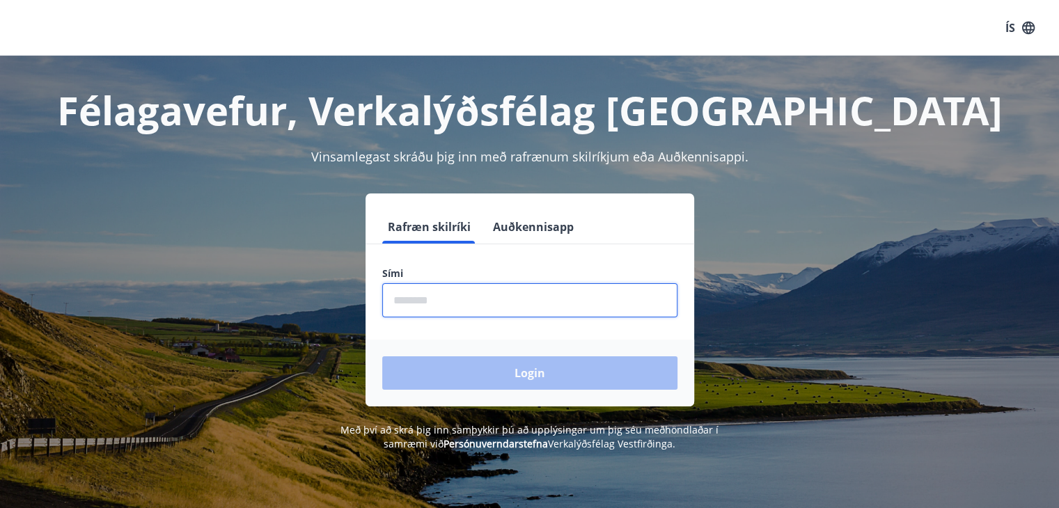
click at [415, 298] on input "phone" at bounding box center [529, 300] width 295 height 34
type input "********"
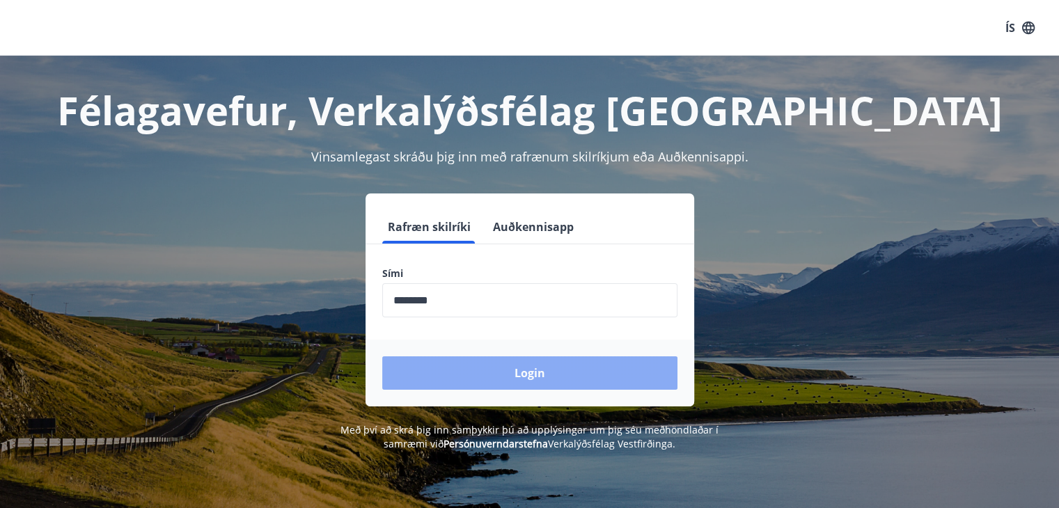
click at [491, 370] on button "Login" at bounding box center [529, 372] width 295 height 33
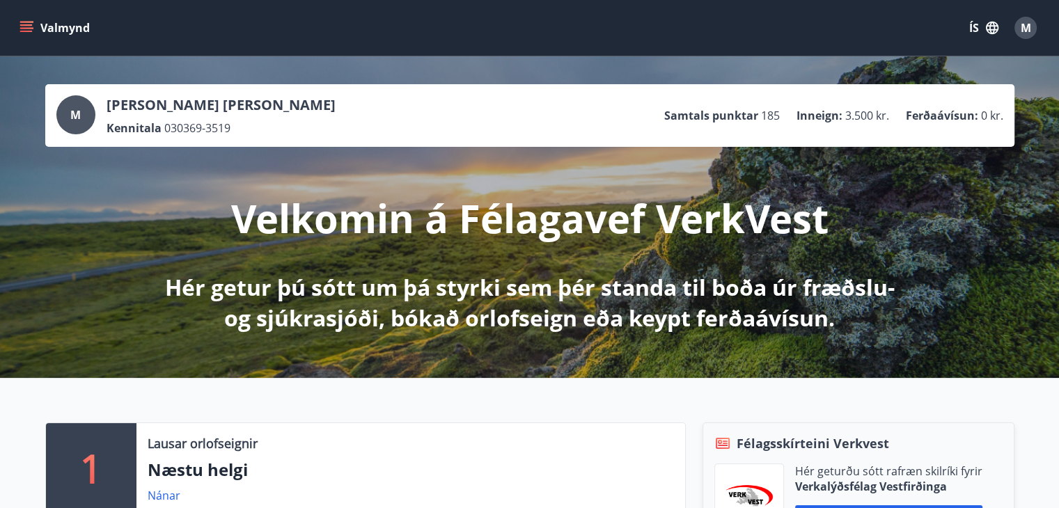
click at [1023, 33] on span "M" at bounding box center [1025, 27] width 10 height 15
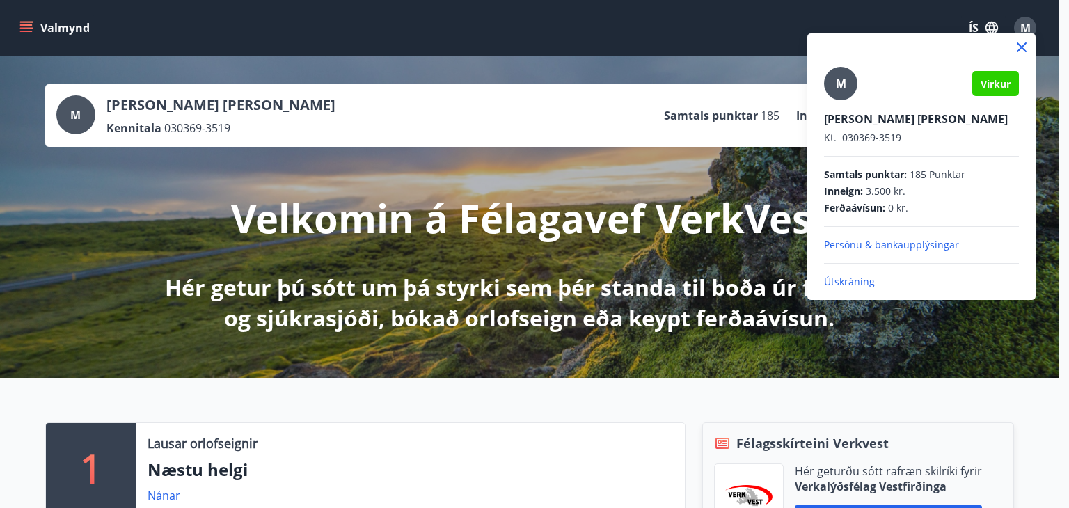
click at [140, 200] on div at bounding box center [534, 254] width 1069 height 508
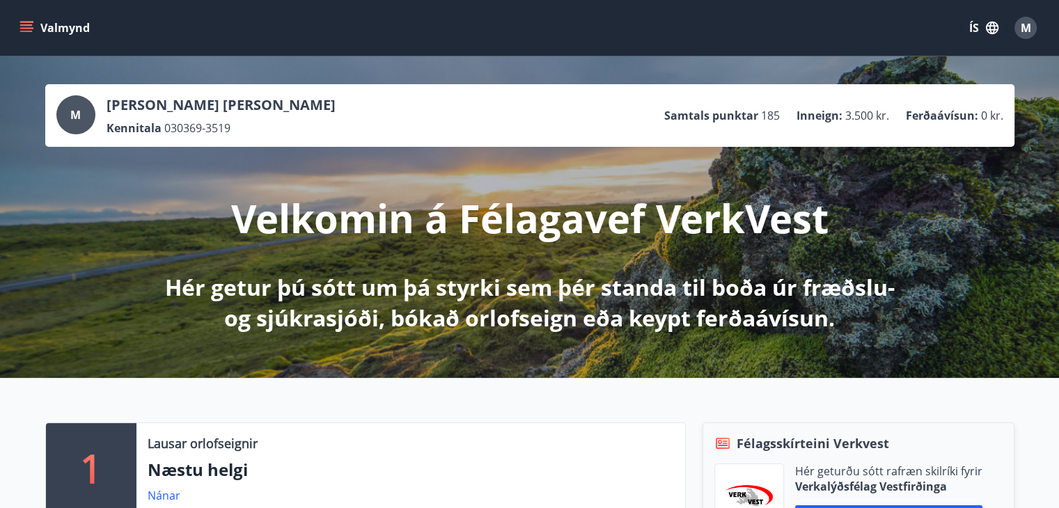
click at [28, 20] on button "Valmynd" at bounding box center [56, 27] width 79 height 25
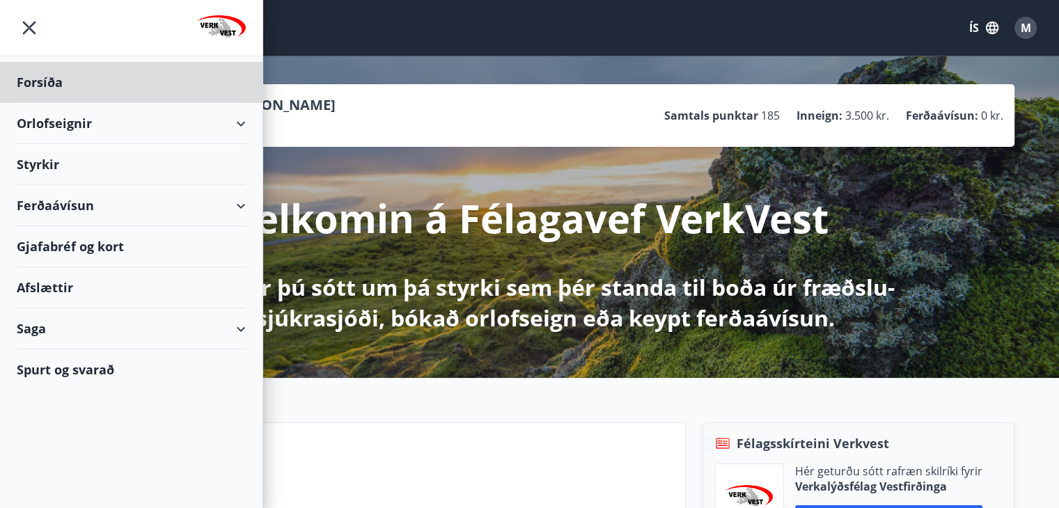
click at [33, 161] on div "Styrkir" at bounding box center [131, 164] width 229 height 41
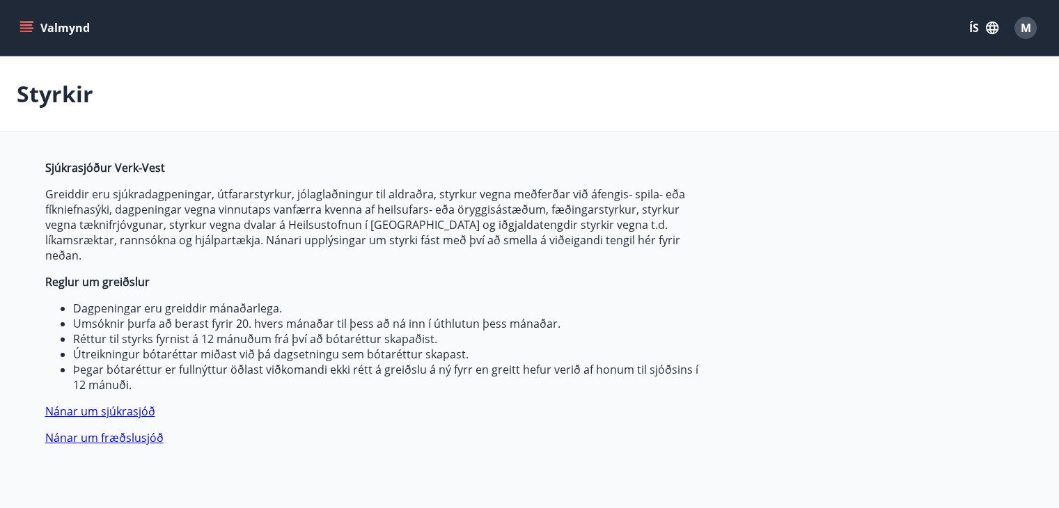
type input "***"
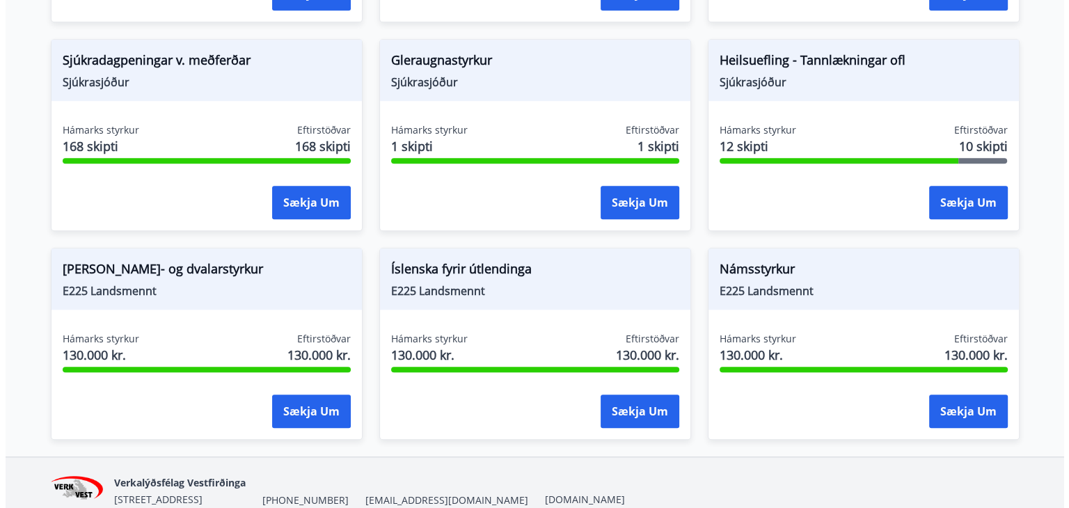
scroll to position [1174, 0]
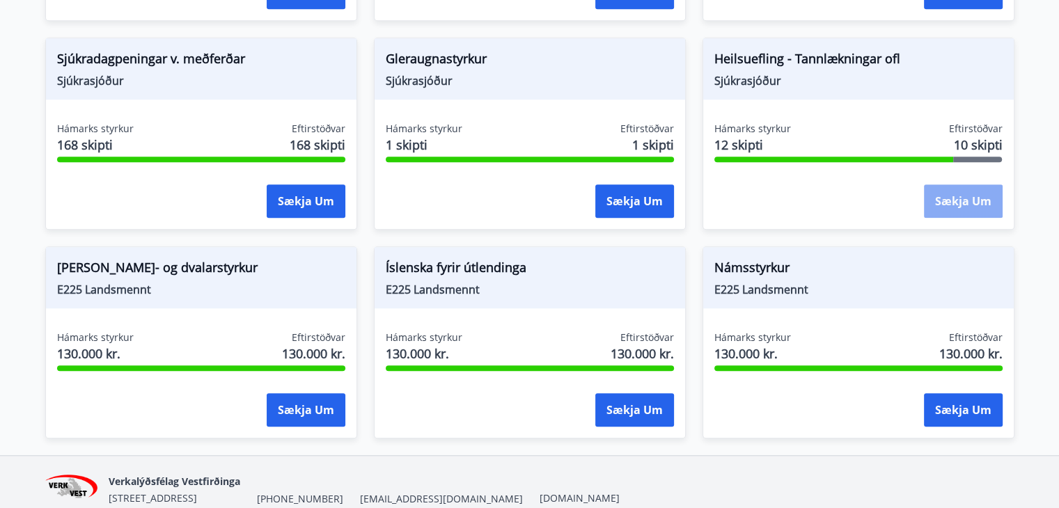
click at [952, 184] on button "Sækja um" at bounding box center [963, 200] width 79 height 33
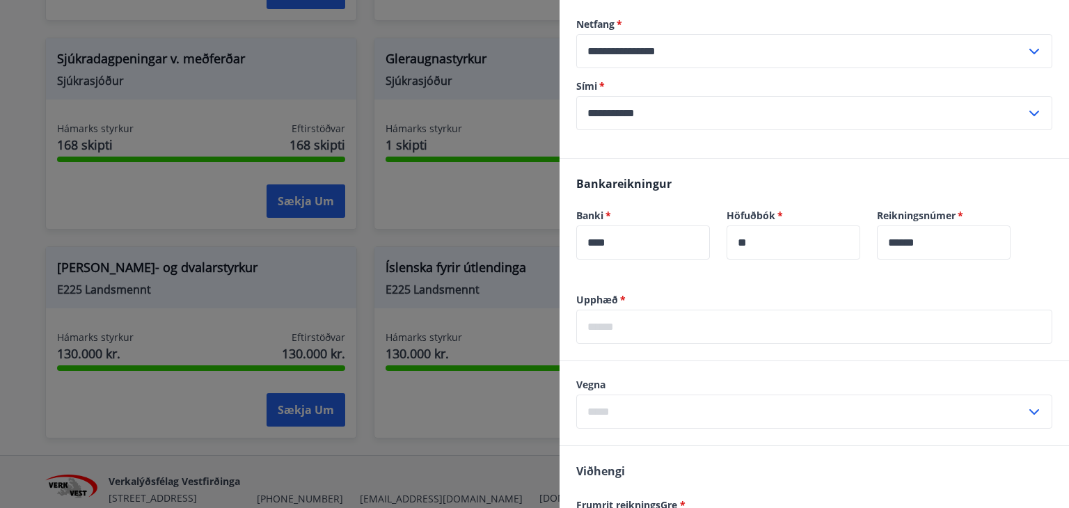
scroll to position [821, 0]
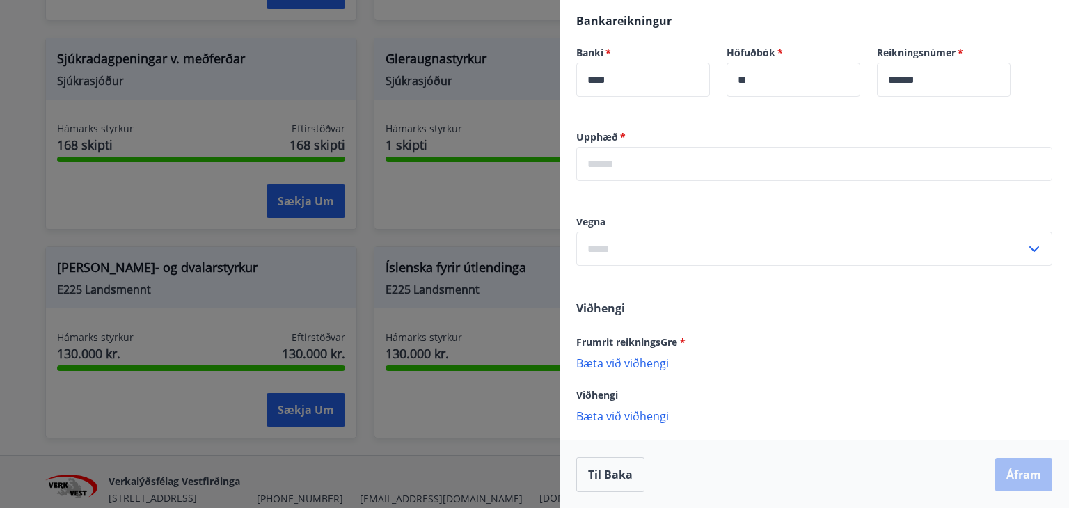
click at [628, 362] on p "Bæta við viðhengi" at bounding box center [814, 363] width 476 height 14
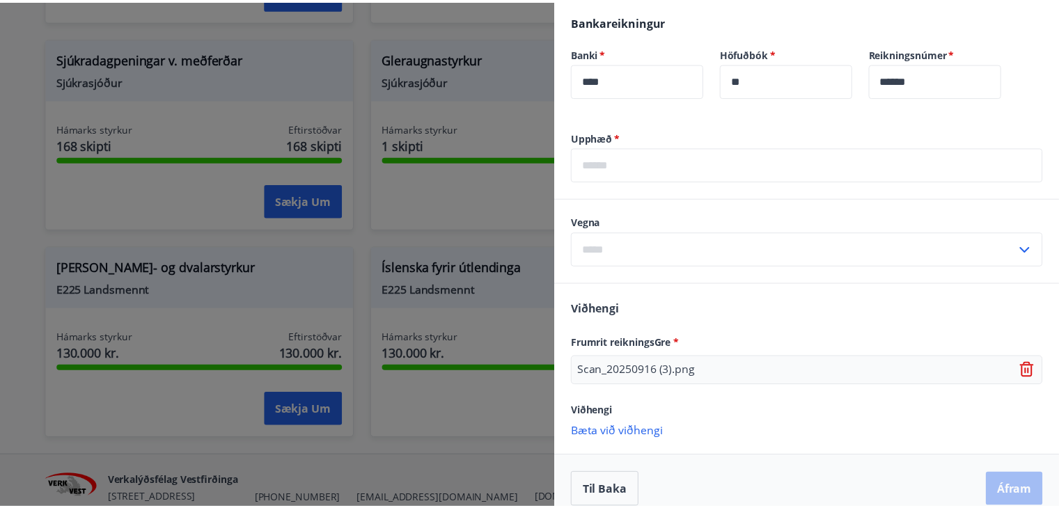
scroll to position [837, 0]
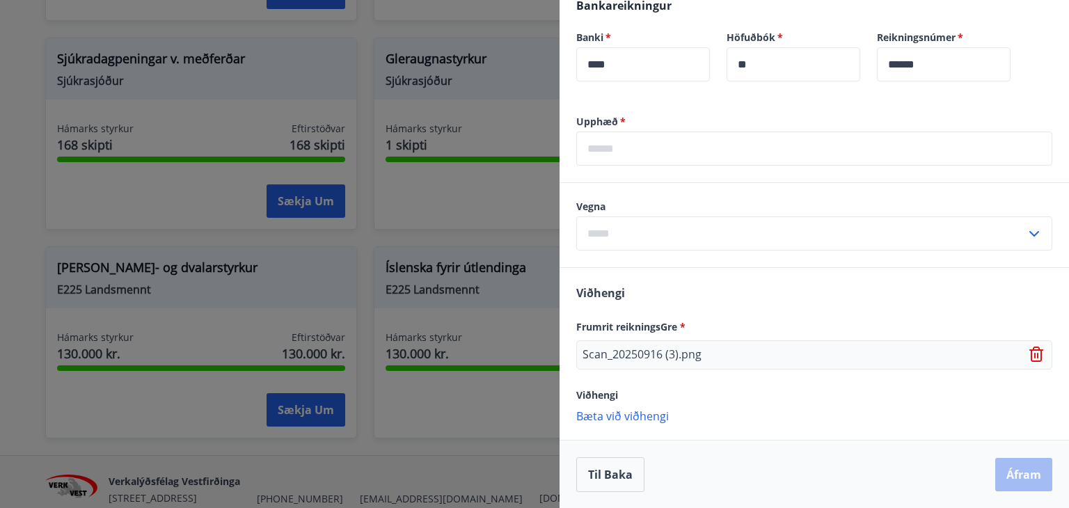
click at [716, 352] on div "Scan_20250916 (3).png" at bounding box center [814, 354] width 476 height 29
click at [639, 414] on p "Bæta við viðhengi" at bounding box center [814, 416] width 476 height 14
click at [616, 463] on button "Til baka" at bounding box center [610, 474] width 68 height 35
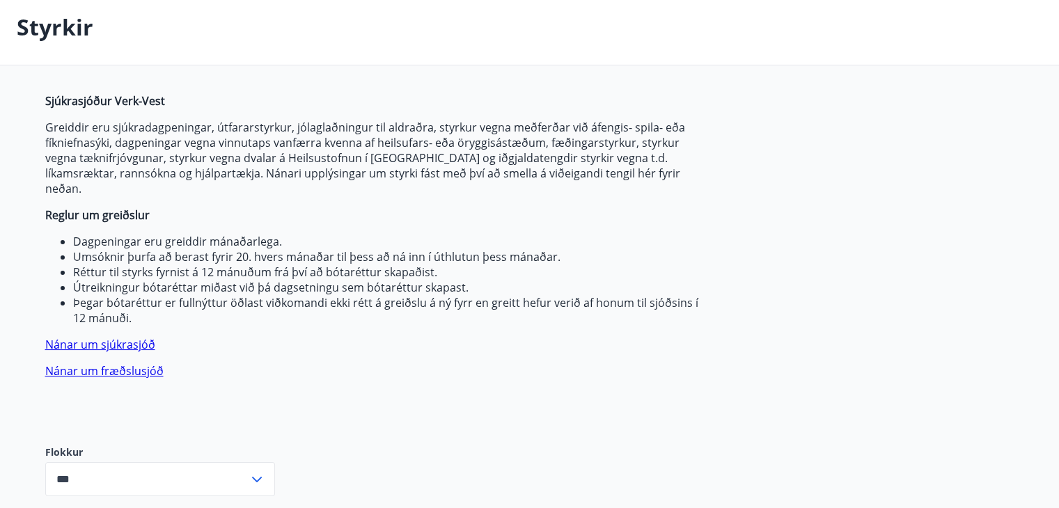
scroll to position [0, 0]
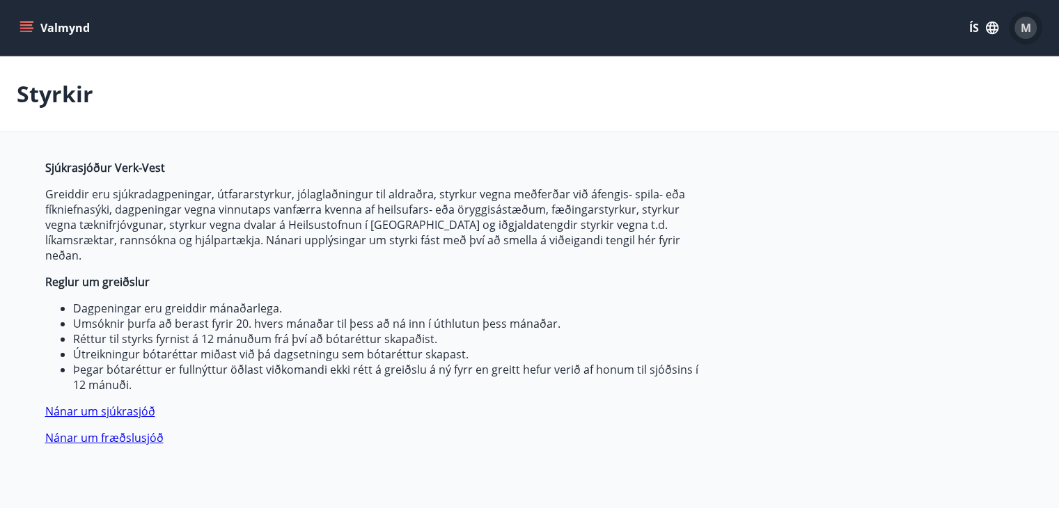
click at [1022, 27] on span "M" at bounding box center [1025, 27] width 10 height 15
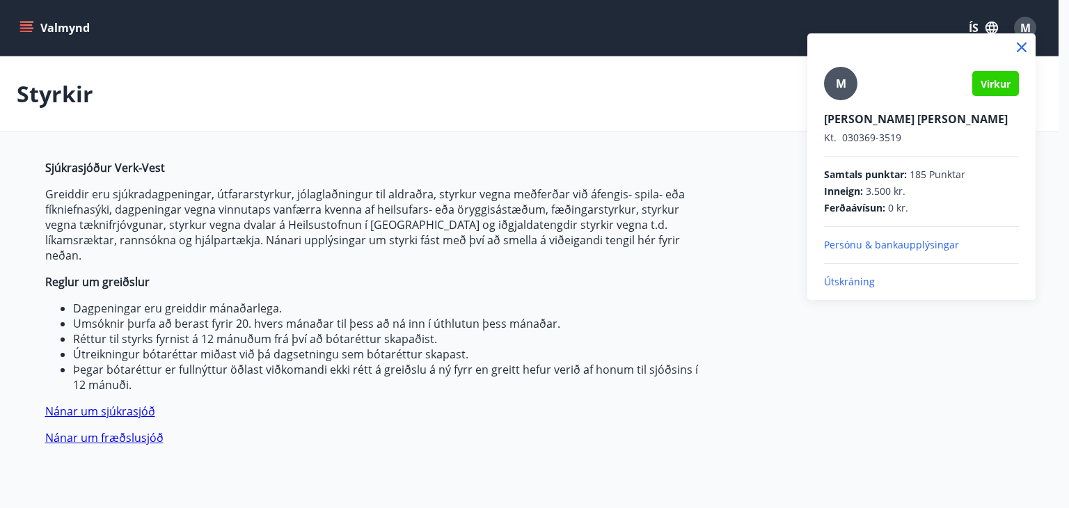
click at [29, 23] on div at bounding box center [534, 254] width 1069 height 508
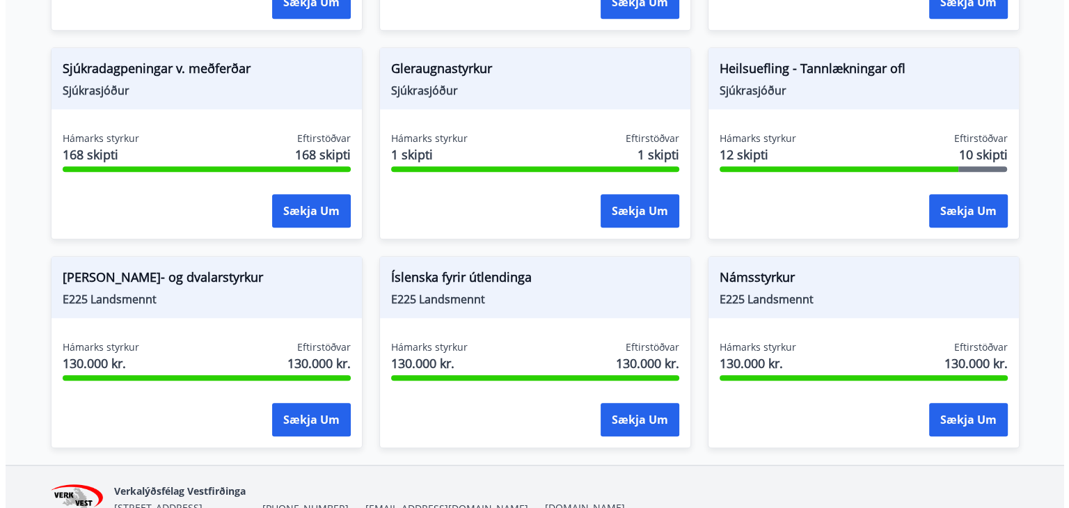
scroll to position [1164, 0]
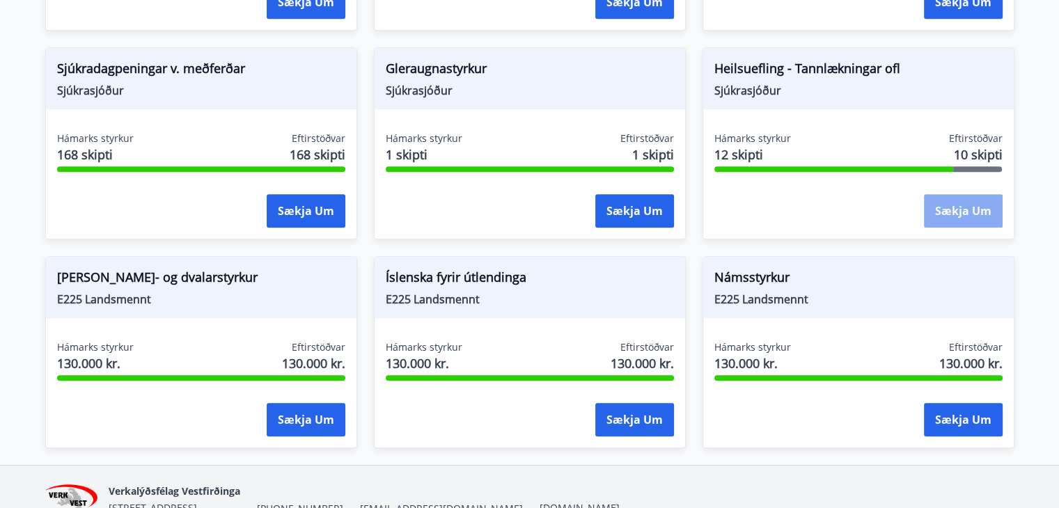
click at [961, 194] on button "Sækja um" at bounding box center [963, 210] width 79 height 33
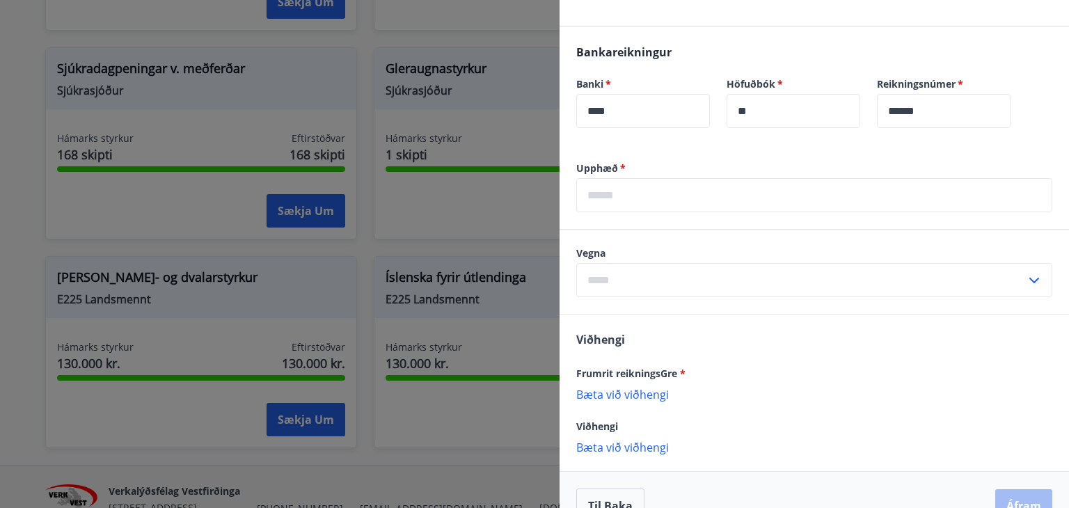
scroll to position [791, 0]
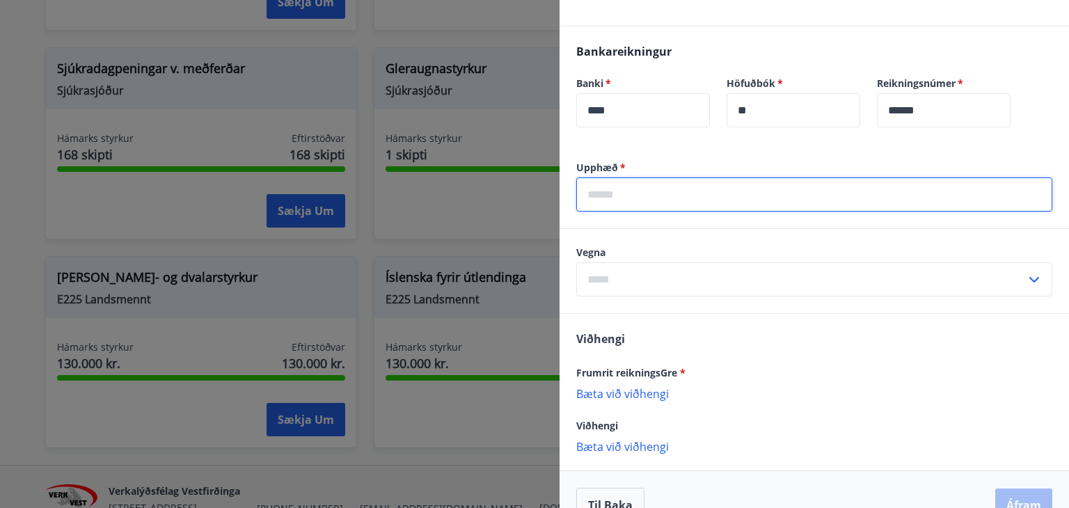
click at [607, 194] on input "text" at bounding box center [814, 195] width 476 height 34
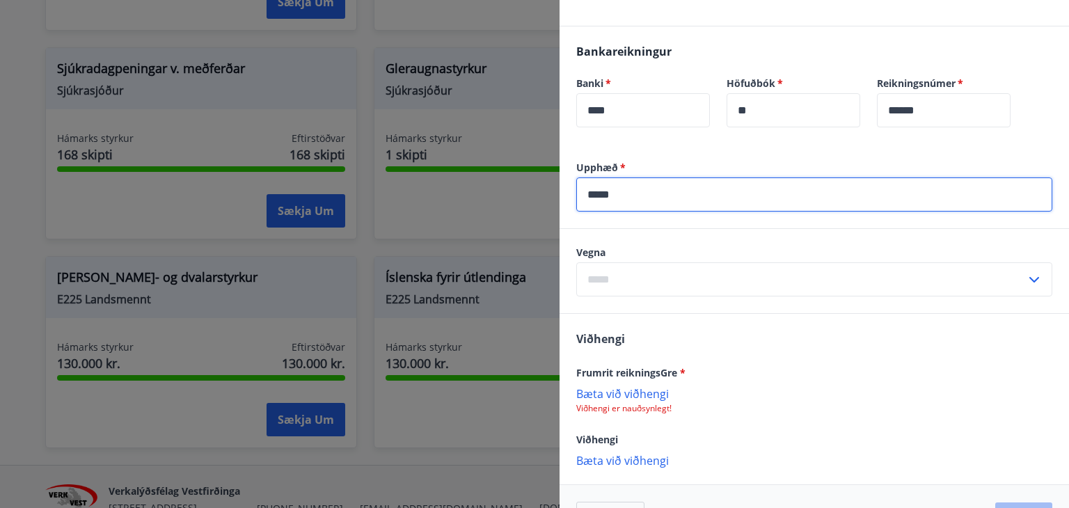
type input "*****"
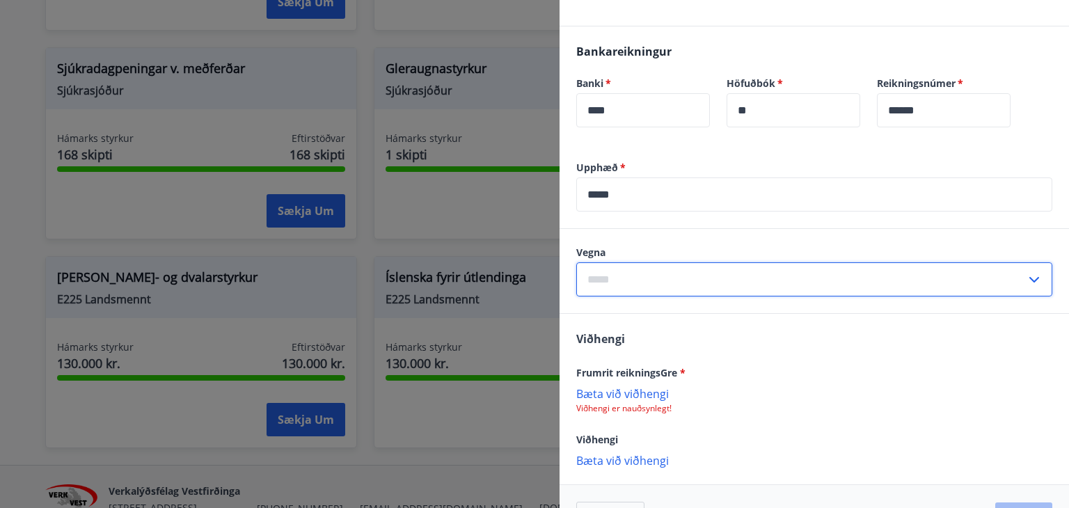
click at [601, 271] on input "text" at bounding box center [801, 279] width 450 height 34
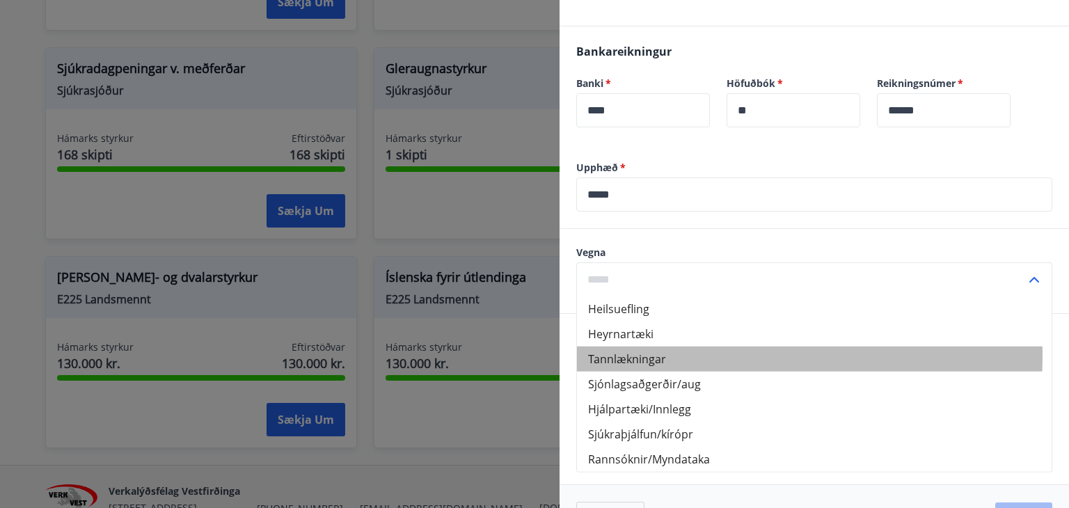
click at [608, 354] on li "Tannlækningar" at bounding box center [814, 359] width 475 height 25
type input "**********"
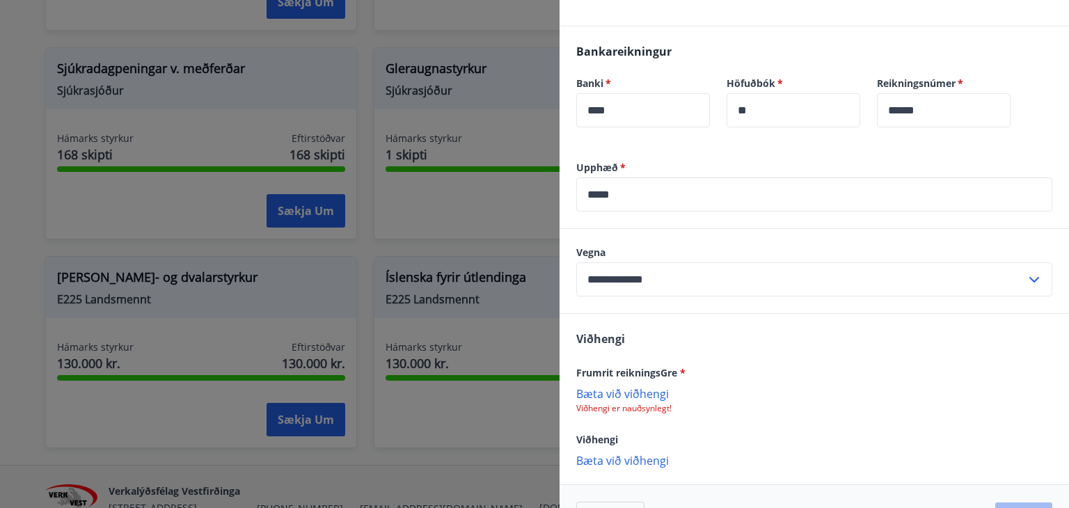
scroll to position [835, 0]
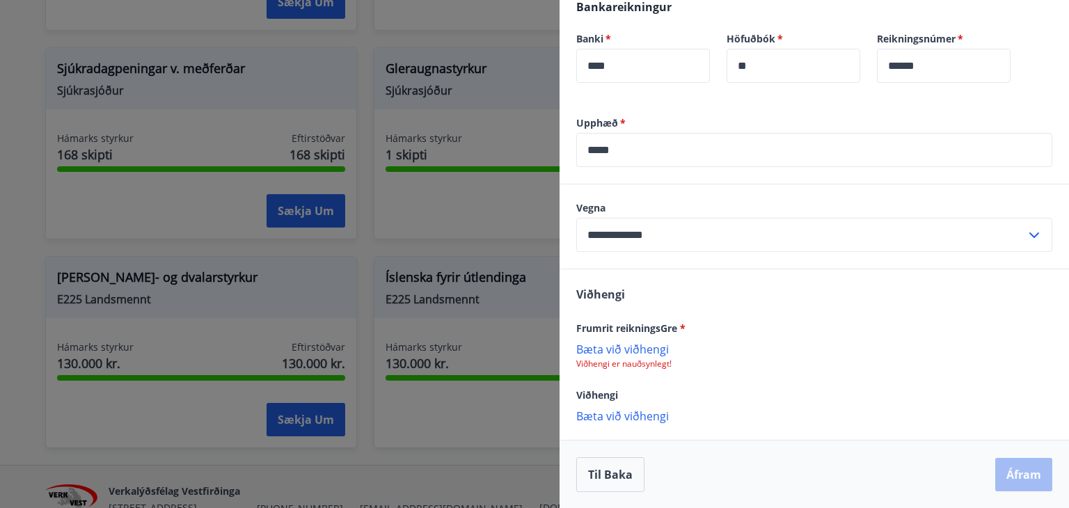
click at [650, 346] on p "Bæta við viðhengi" at bounding box center [814, 349] width 476 height 14
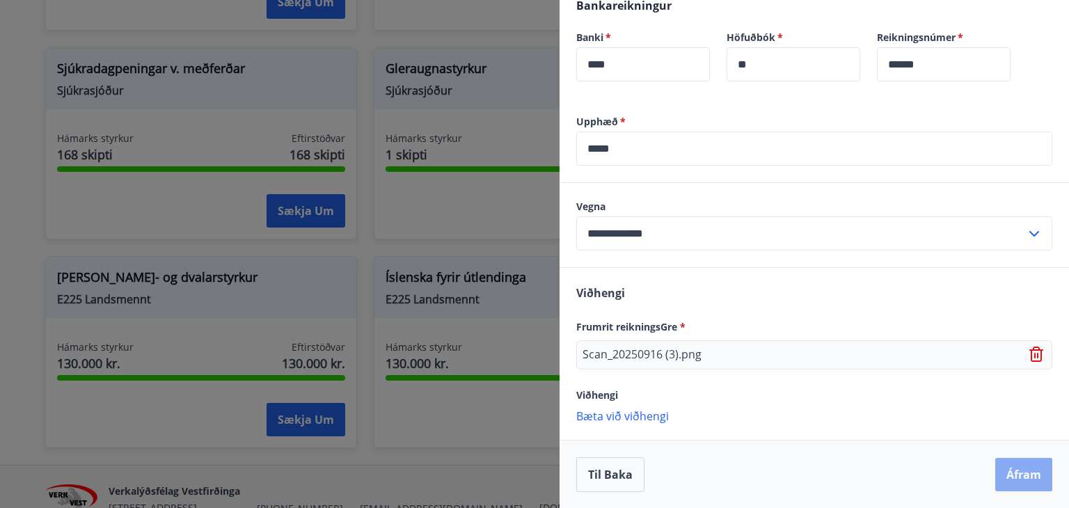
click at [1018, 479] on button "Áfram" at bounding box center [1023, 474] width 57 height 33
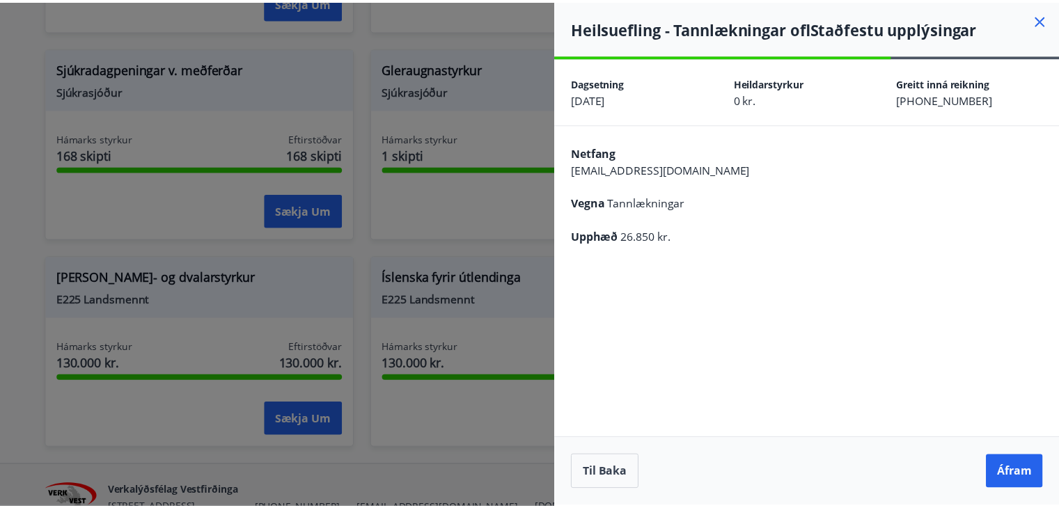
scroll to position [0, 0]
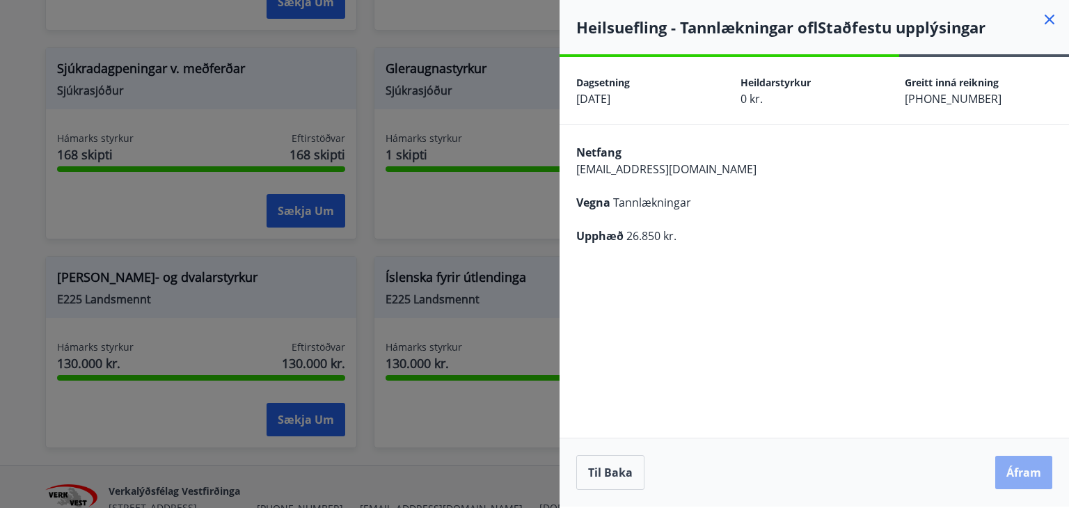
click at [1016, 466] on button "Áfram" at bounding box center [1023, 472] width 57 height 33
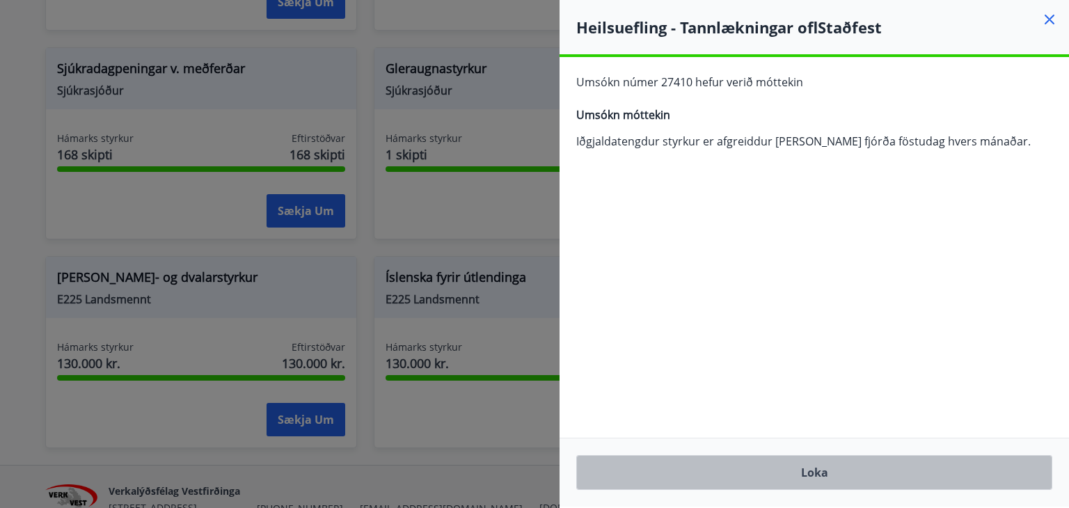
click at [810, 470] on button "Loka" at bounding box center [814, 472] width 476 height 35
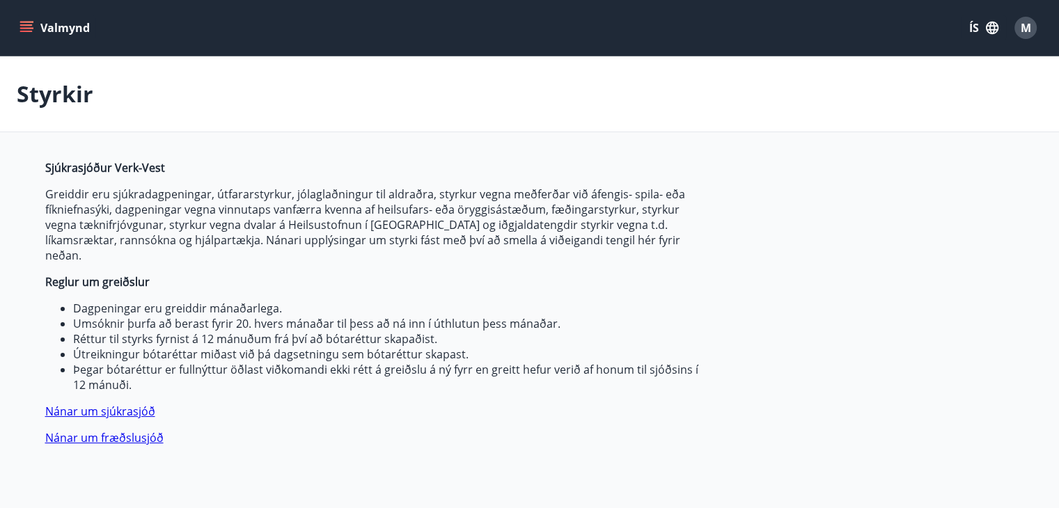
click at [26, 23] on icon "menu" at bounding box center [26, 28] width 14 height 14
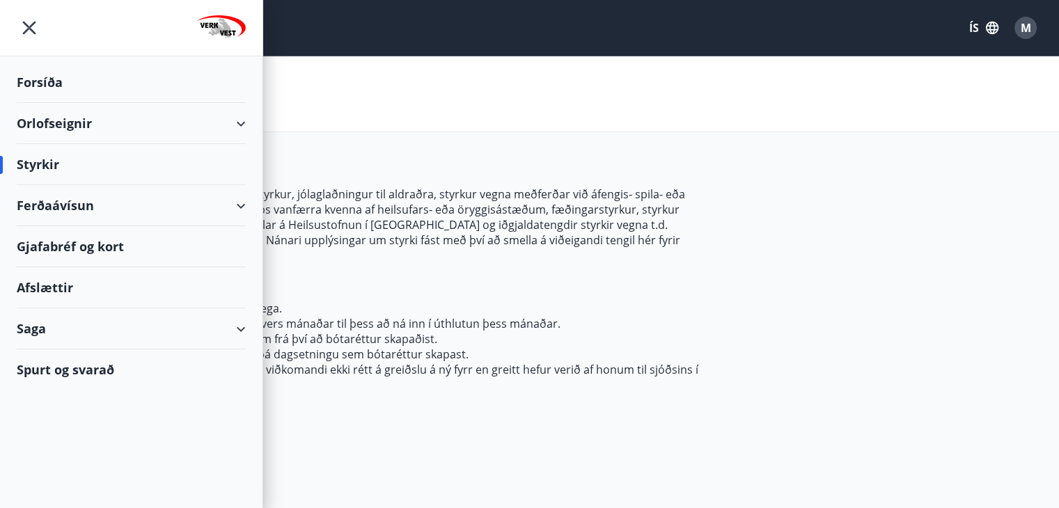
click at [33, 322] on div "Saga" at bounding box center [131, 328] width 229 height 41
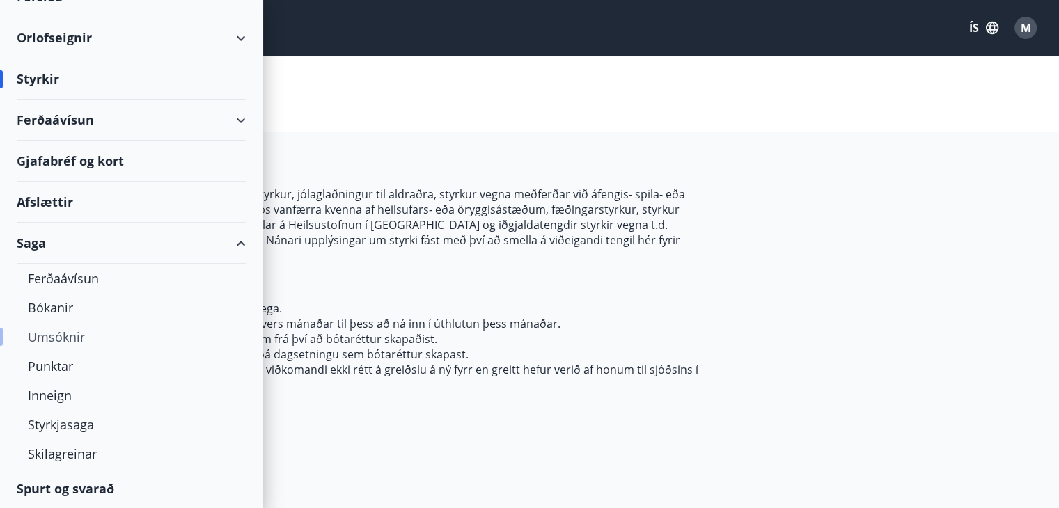
click at [61, 334] on div "Umsóknir" at bounding box center [131, 336] width 207 height 29
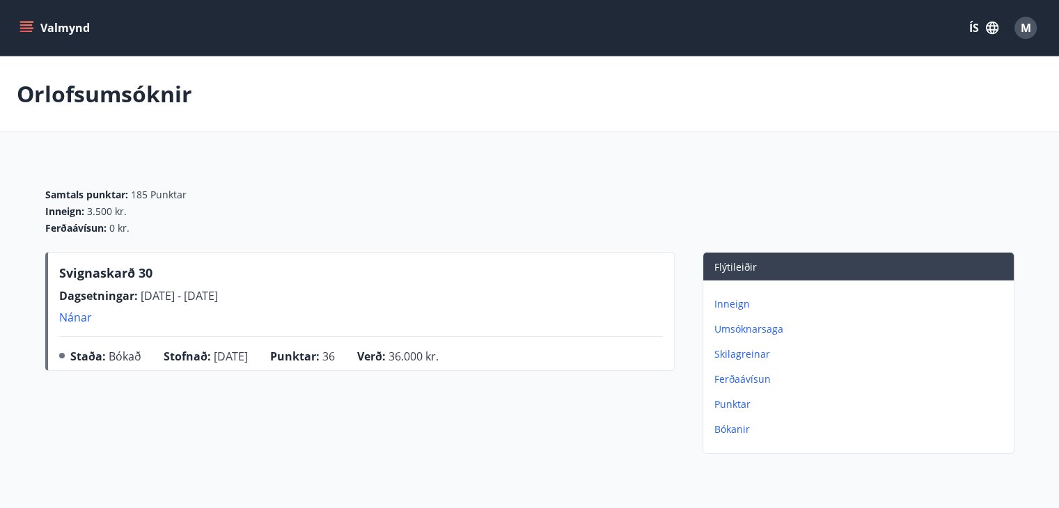
click at [760, 327] on p "Umsóknarsaga" at bounding box center [861, 329] width 294 height 14
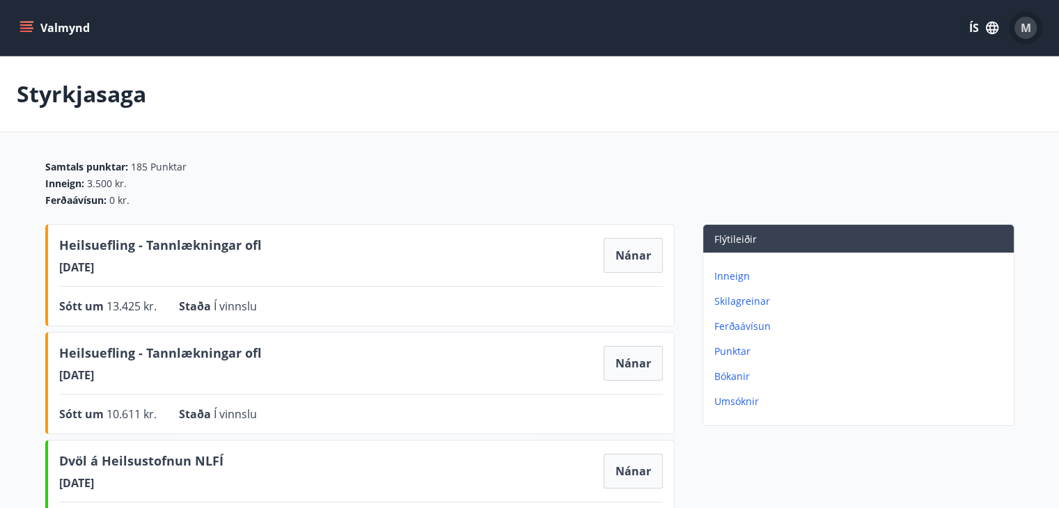
click at [1025, 28] on span "M" at bounding box center [1025, 27] width 10 height 15
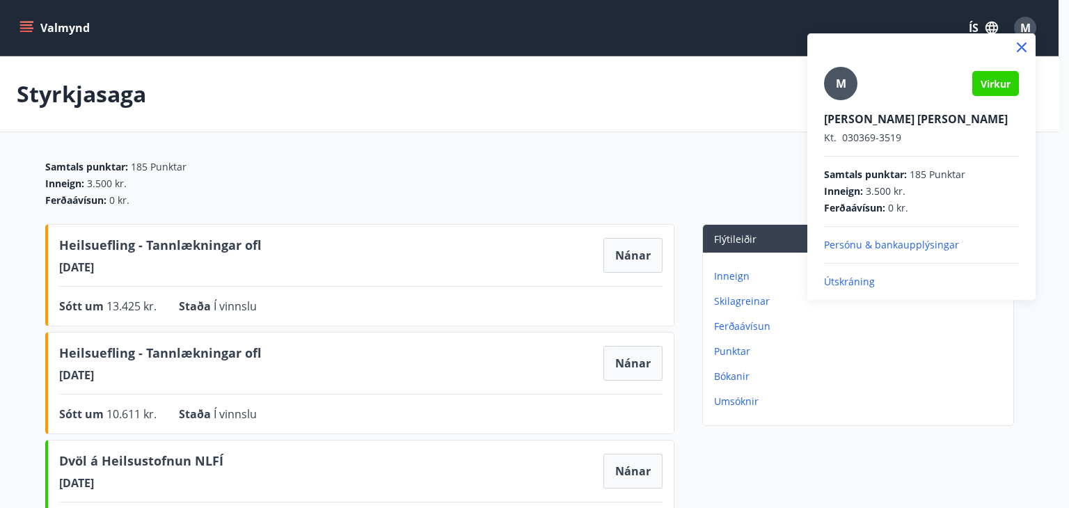
click at [843, 276] on p "Útskráning" at bounding box center [921, 282] width 195 height 14
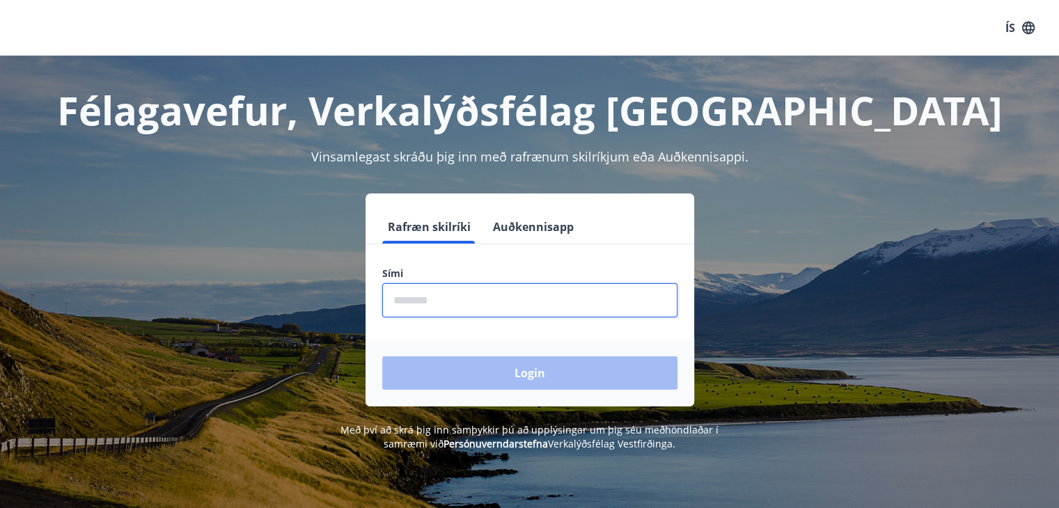
click at [405, 295] on input "phone" at bounding box center [529, 300] width 295 height 34
type input "********"
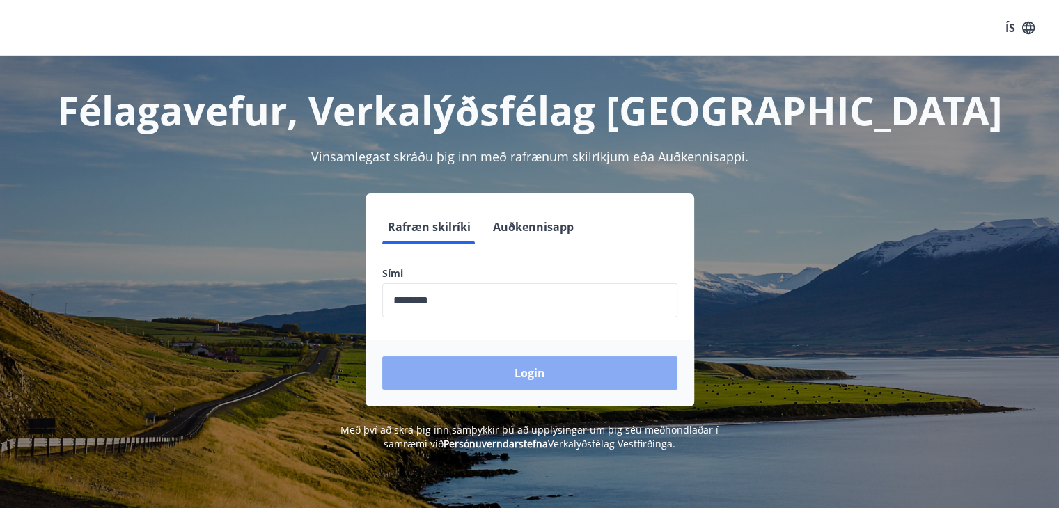
click at [504, 368] on button "Login" at bounding box center [529, 372] width 295 height 33
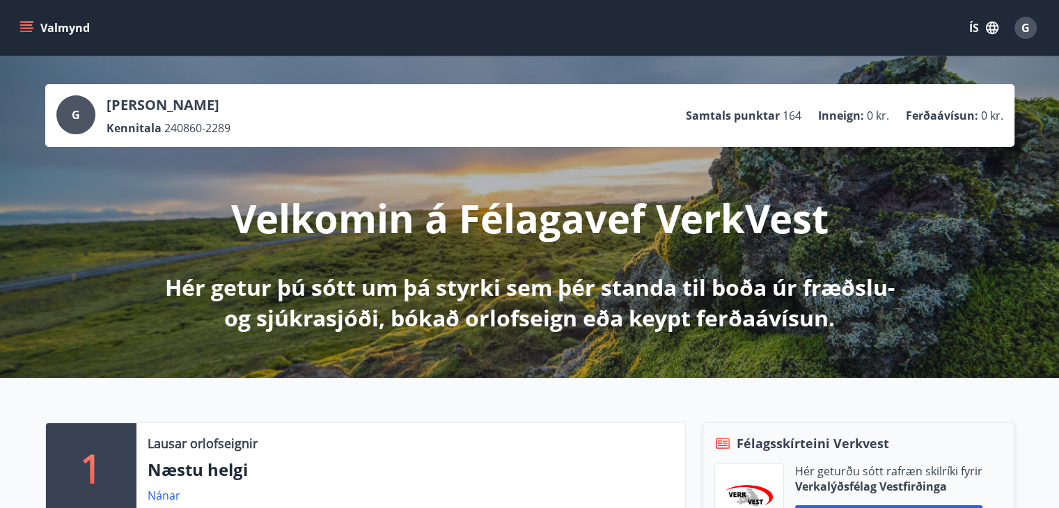
click at [28, 22] on icon "menu" at bounding box center [27, 22] width 15 height 1
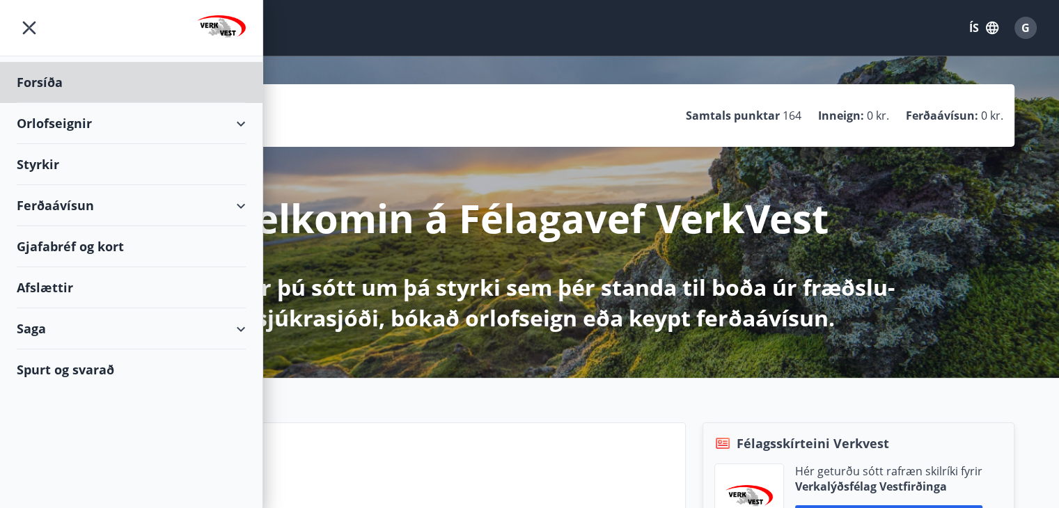
click at [38, 161] on div "Styrkir" at bounding box center [131, 164] width 229 height 41
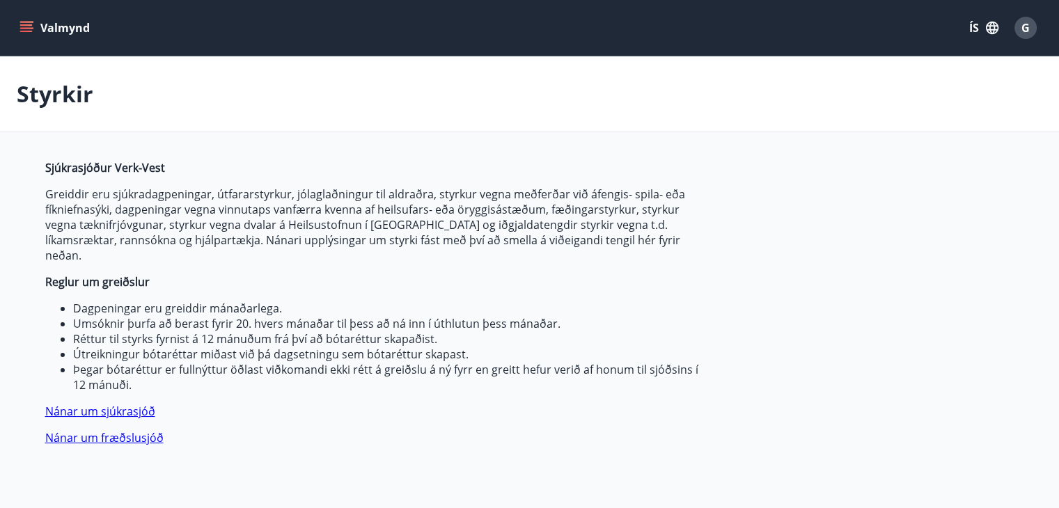
type input "***"
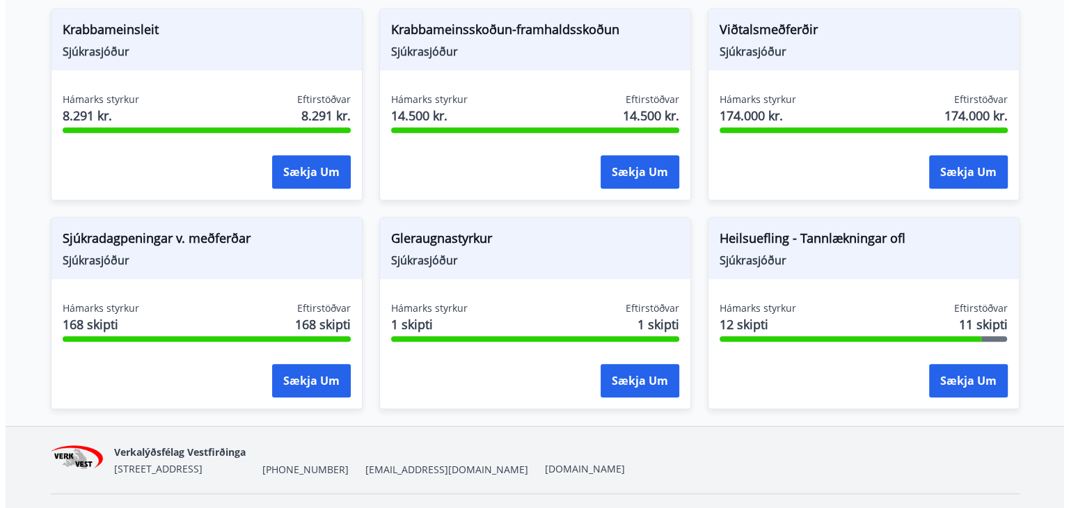
scroll to position [1012, 0]
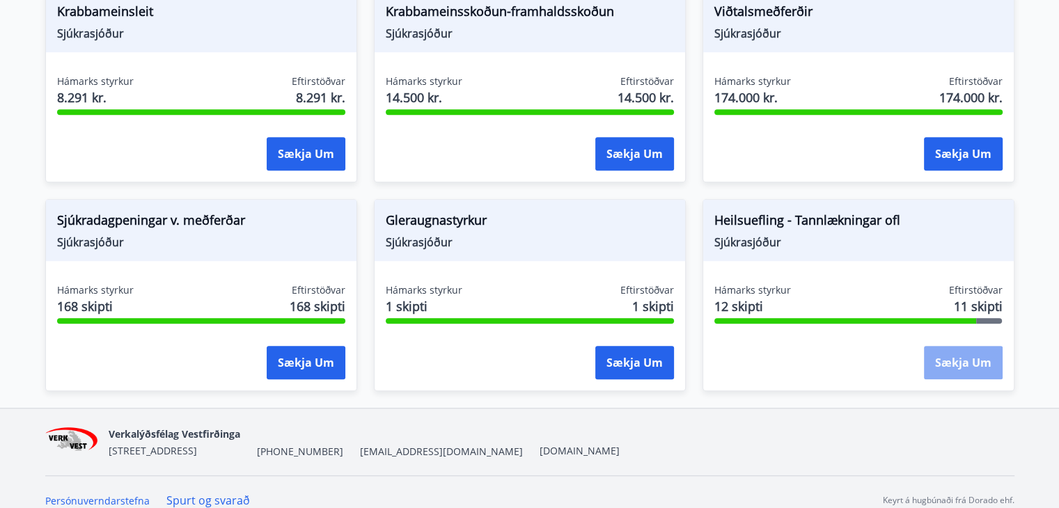
click at [963, 346] on button "Sækja um" at bounding box center [963, 362] width 79 height 33
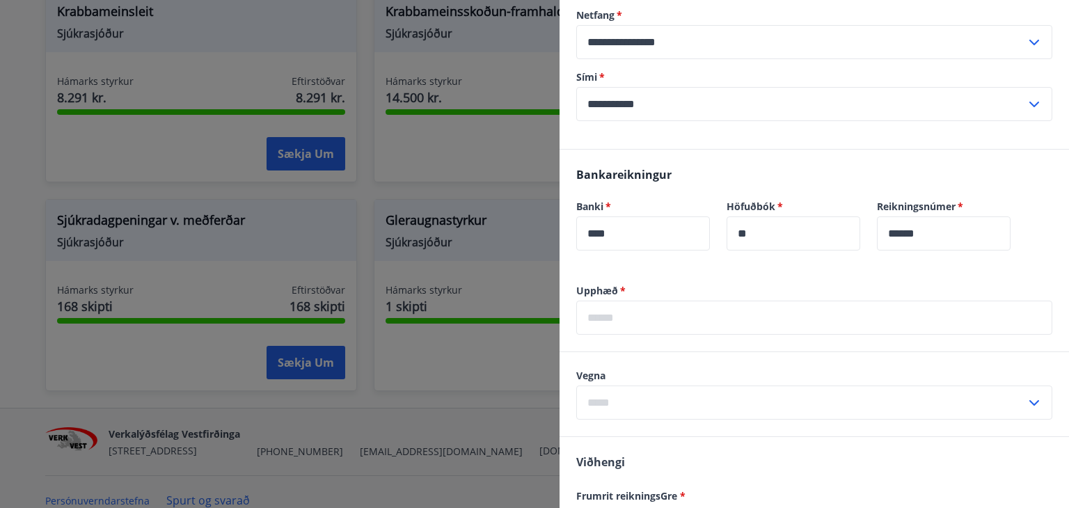
scroll to position [701, 0]
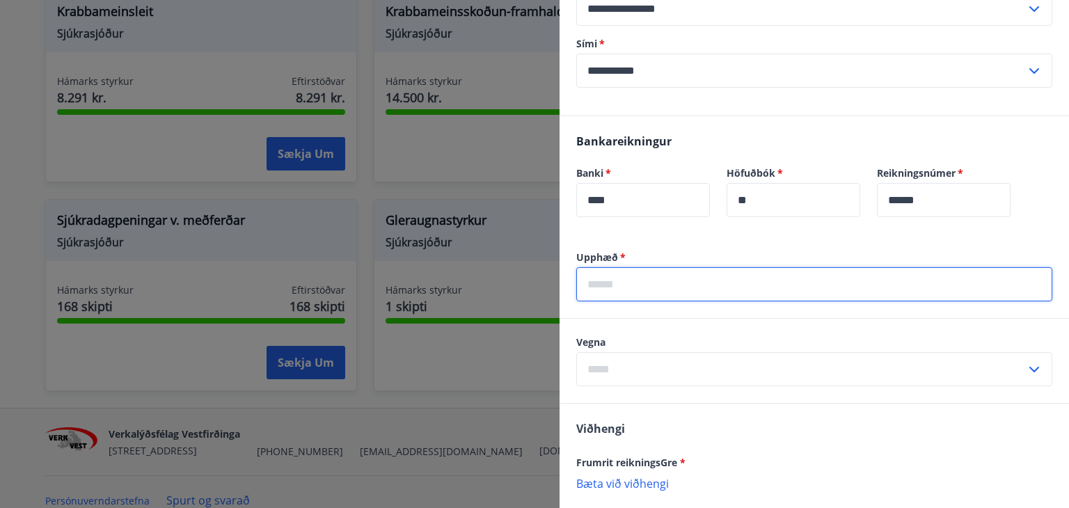
click at [596, 283] on input "text" at bounding box center [814, 284] width 476 height 34
type input "*****"
click at [613, 371] on input "text" at bounding box center [801, 369] width 450 height 34
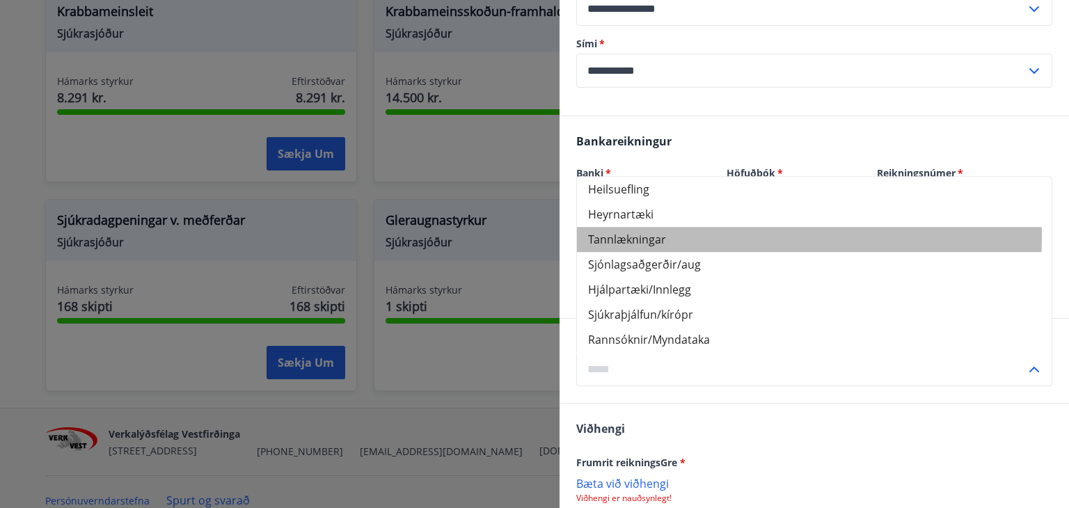
click at [629, 235] on li "Tannlækningar" at bounding box center [814, 239] width 475 height 25
type input "**********"
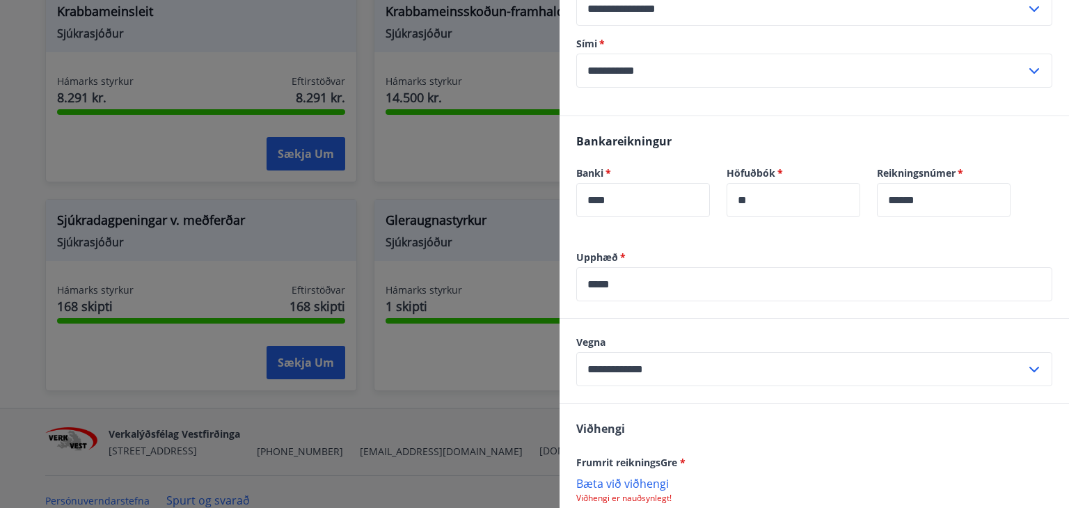
scroll to position [835, 0]
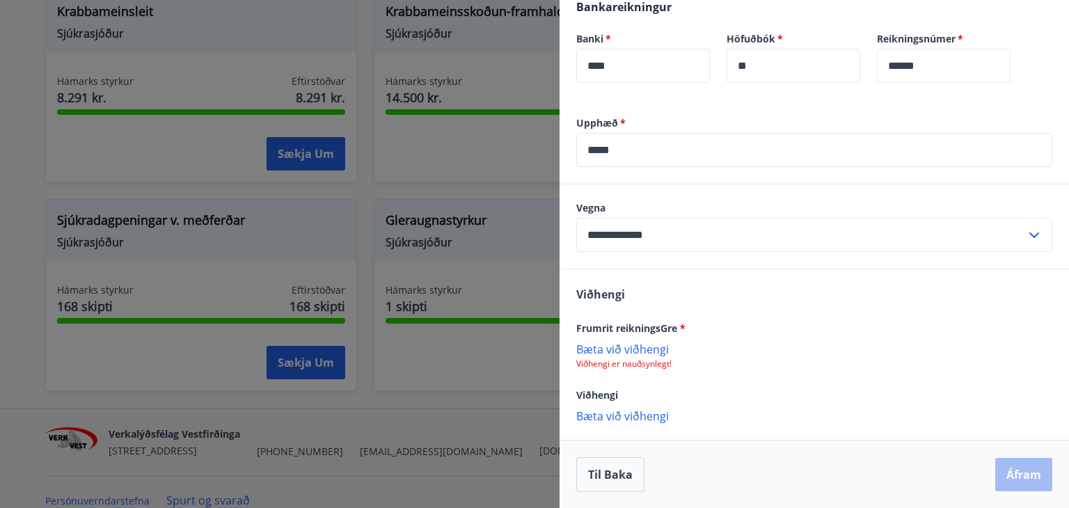
click at [645, 343] on p "Bæta við viðhengi" at bounding box center [814, 349] width 476 height 14
click at [1020, 464] on button "Áfram" at bounding box center [1023, 475] width 57 height 33
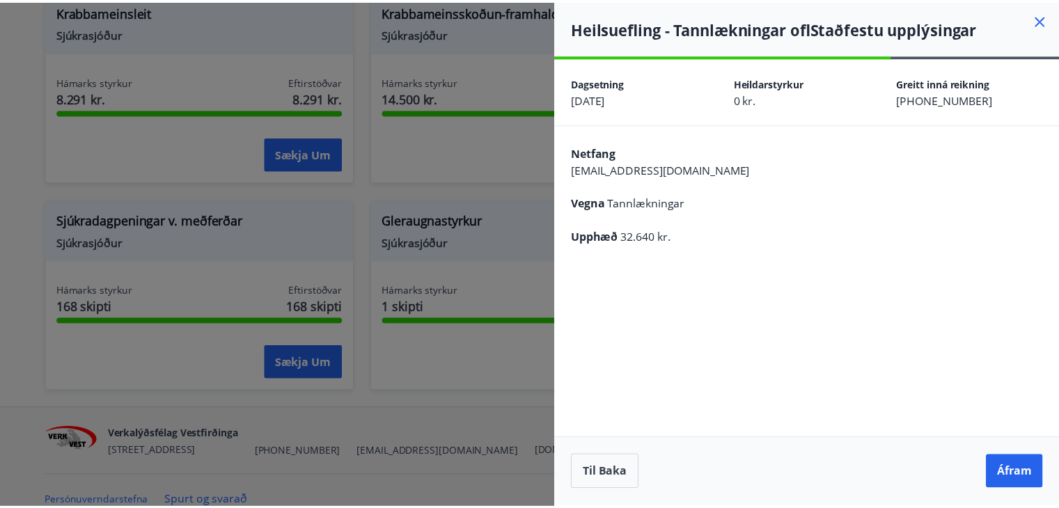
scroll to position [0, 0]
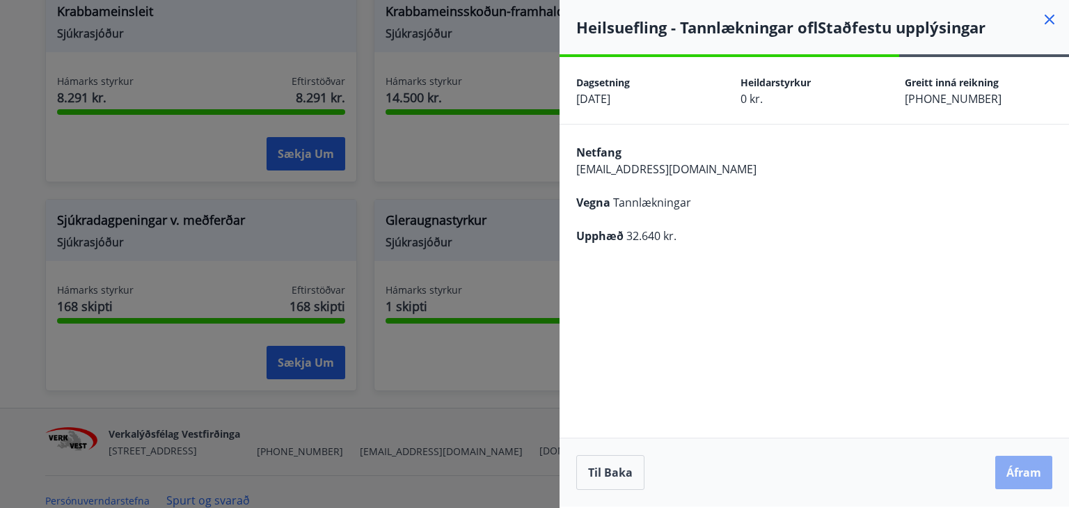
click at [1032, 462] on button "Áfram" at bounding box center [1023, 472] width 57 height 33
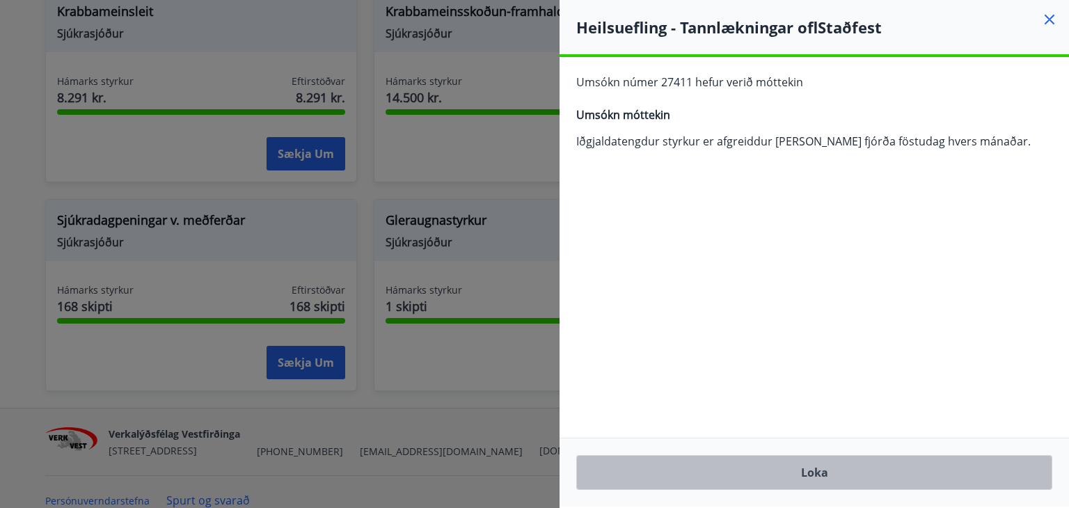
click at [806, 466] on button "Loka" at bounding box center [814, 472] width 476 height 35
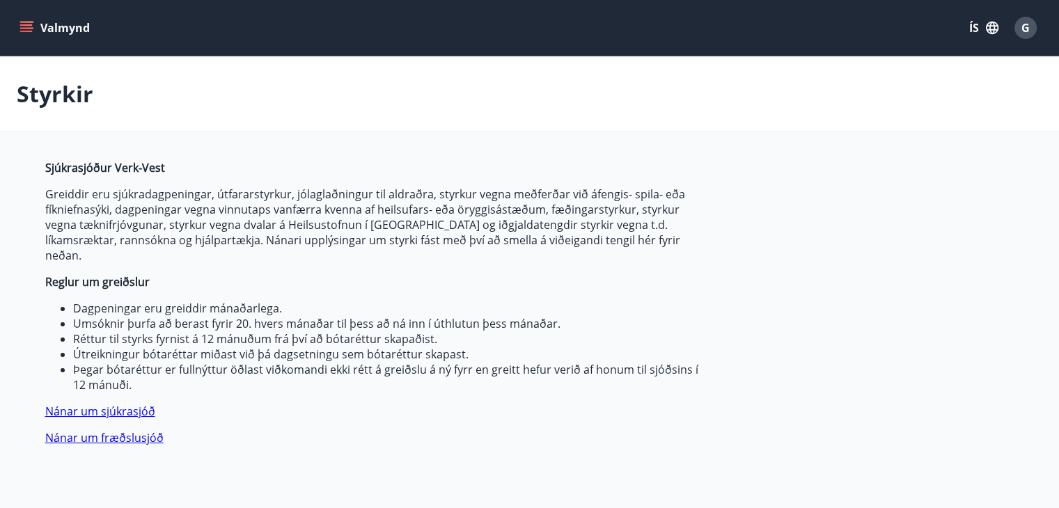
click at [28, 23] on icon "menu" at bounding box center [26, 28] width 14 height 14
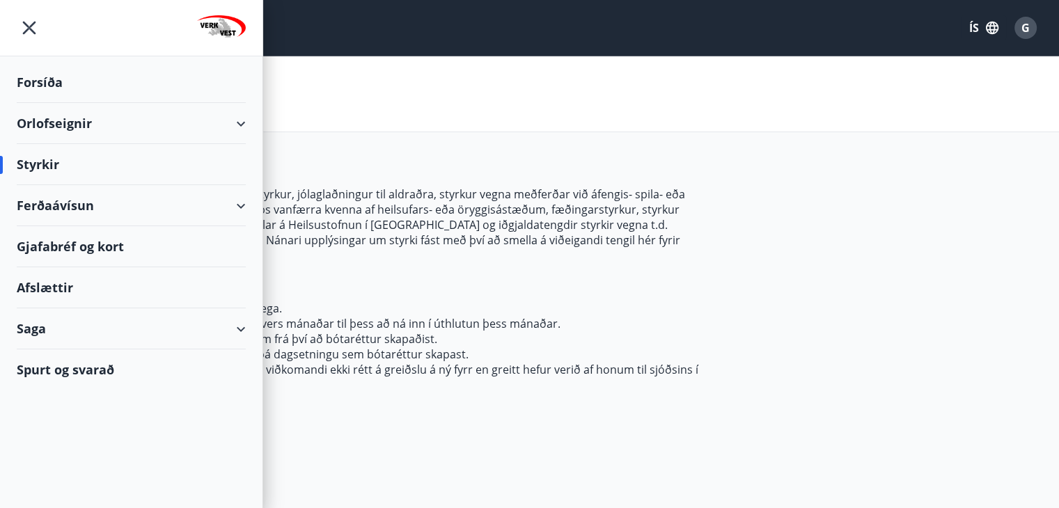
click at [33, 326] on div "Saga" at bounding box center [131, 328] width 229 height 41
click at [71, 426] on div "Umsóknir" at bounding box center [131, 422] width 207 height 29
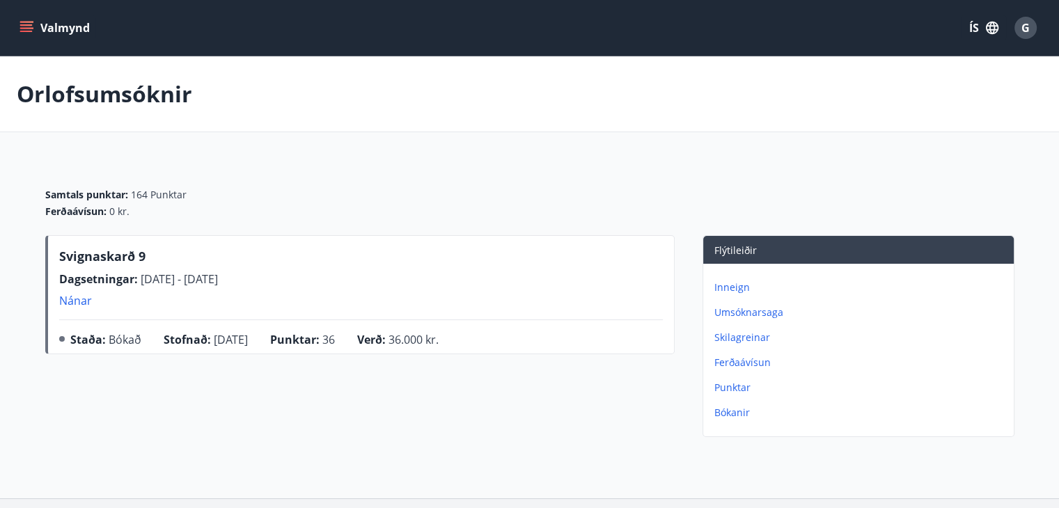
click at [744, 310] on p "Umsóknarsaga" at bounding box center [861, 313] width 294 height 14
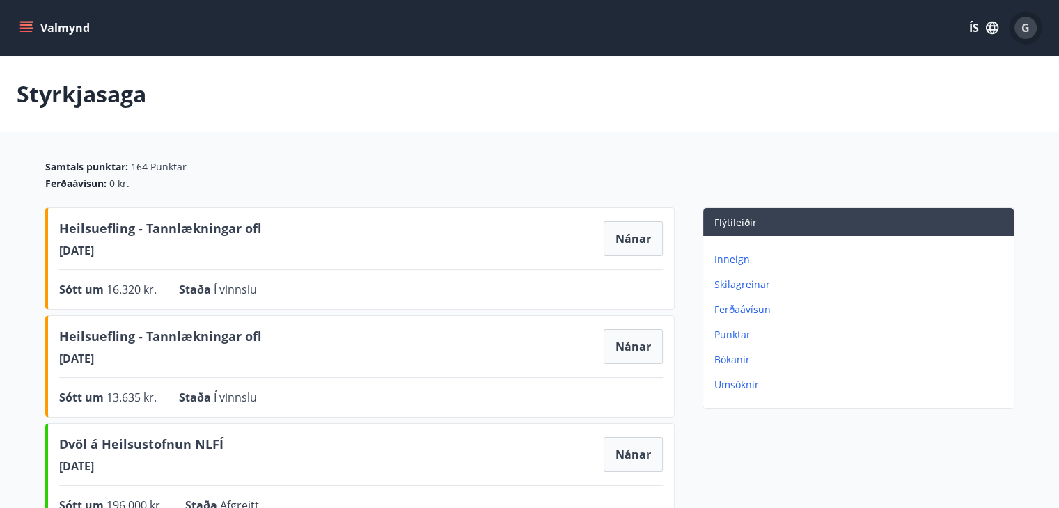
click at [1025, 29] on span "G" at bounding box center [1025, 27] width 8 height 15
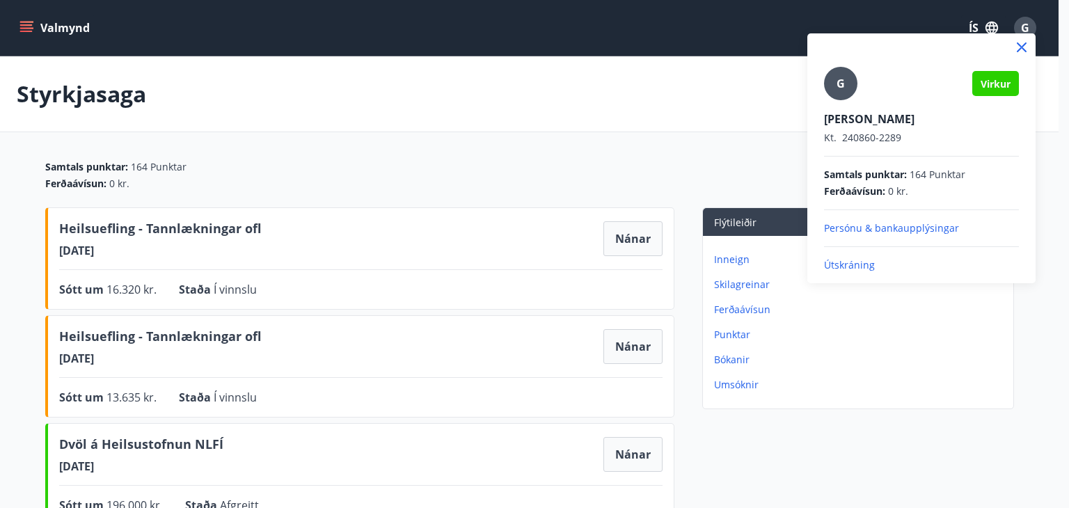
click at [851, 260] on p "Útskráning" at bounding box center [921, 265] width 195 height 14
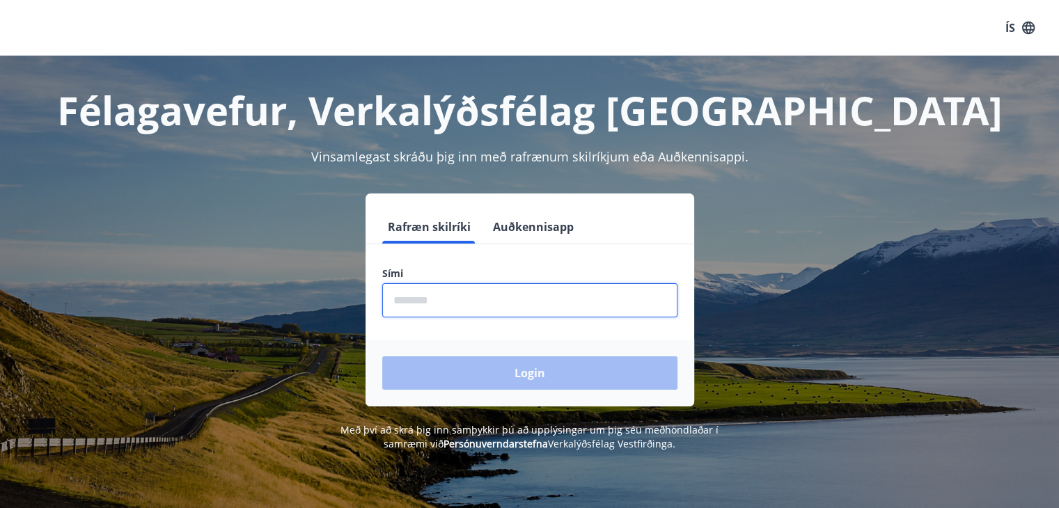
click at [396, 299] on input "phone" at bounding box center [529, 300] width 295 height 34
type input "********"
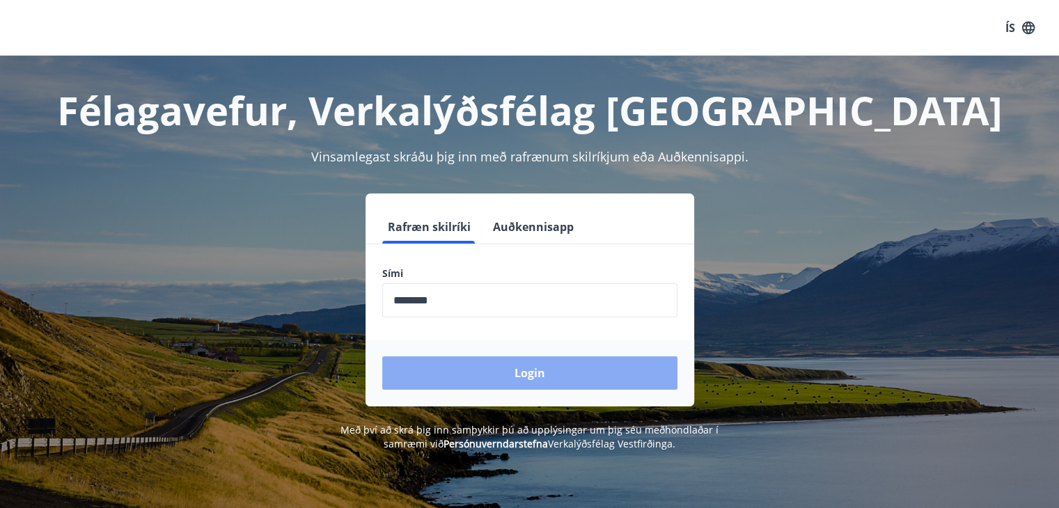
click at [490, 370] on button "Login" at bounding box center [529, 372] width 295 height 33
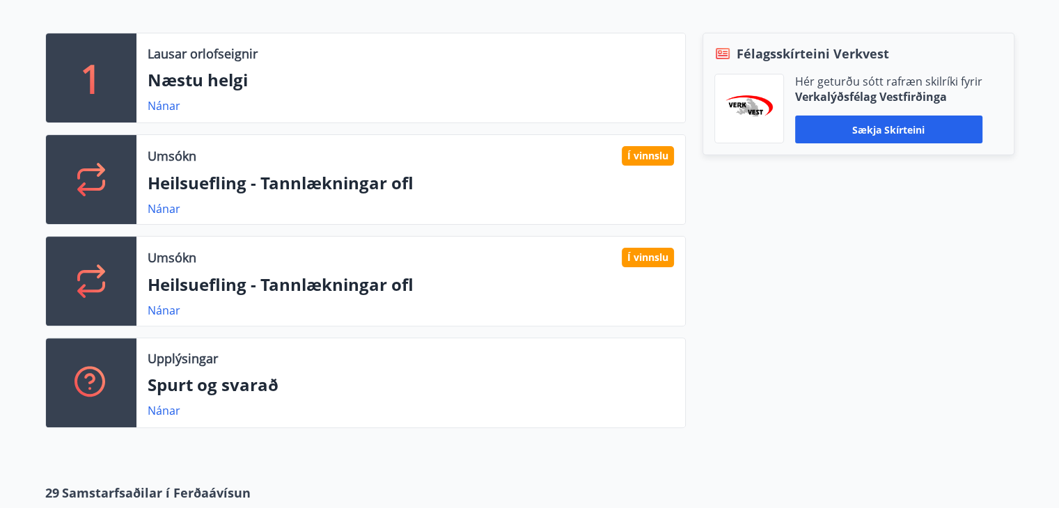
scroll to position [403, 0]
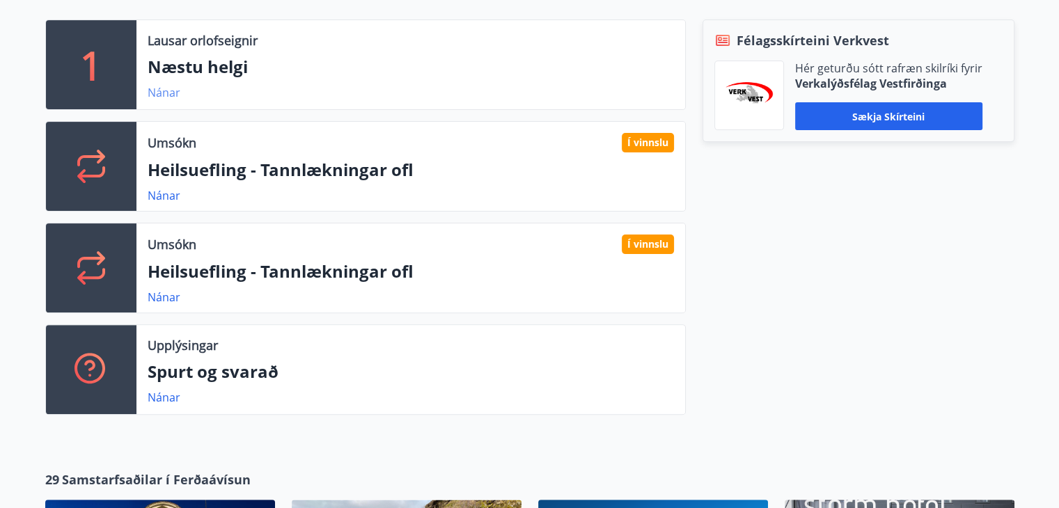
click at [161, 88] on link "Nánar" at bounding box center [164, 92] width 33 height 15
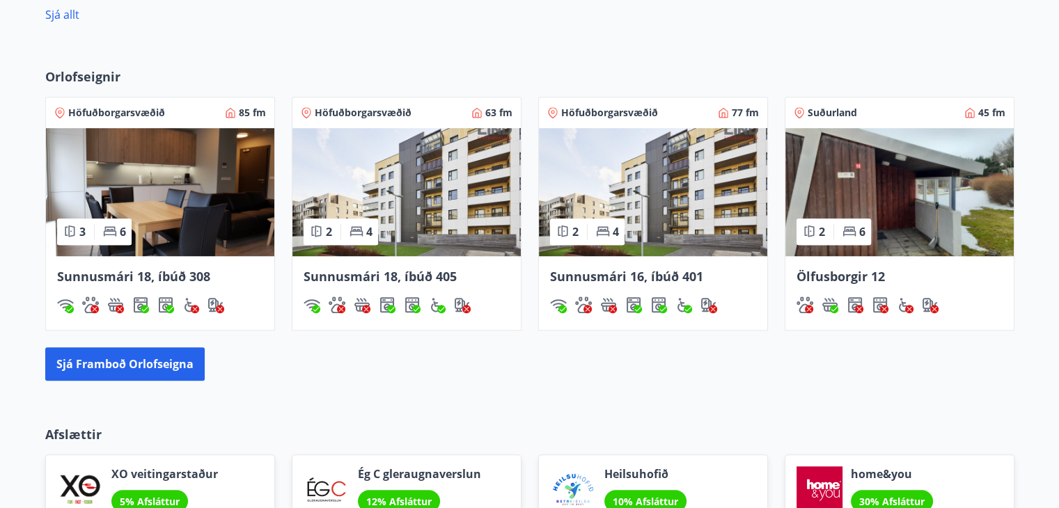
scroll to position [1076, 0]
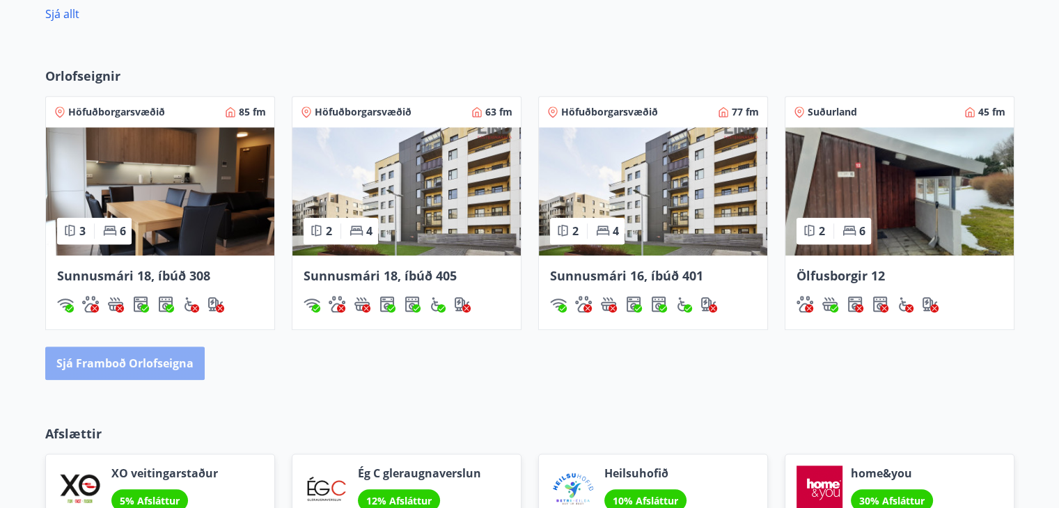
click at [157, 358] on button "Sjá framboð orlofseigna" at bounding box center [124, 363] width 159 height 33
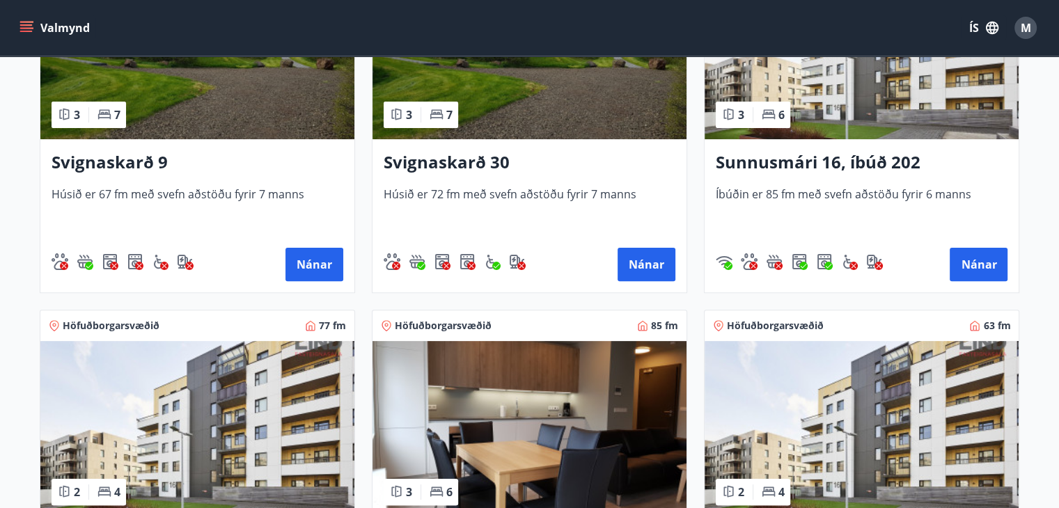
scroll to position [400, 0]
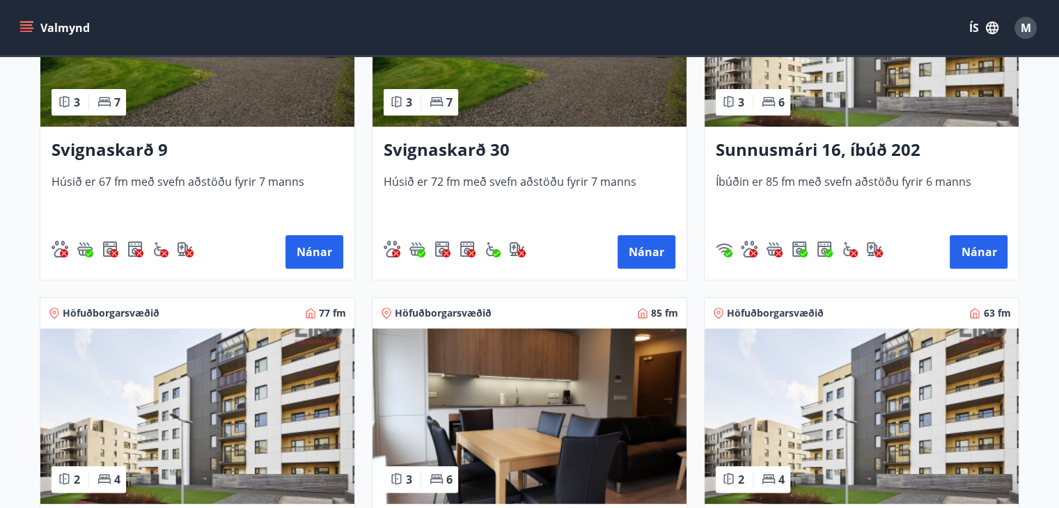
click at [457, 149] on h3 "Svignaskarð 30" at bounding box center [530, 150] width 292 height 25
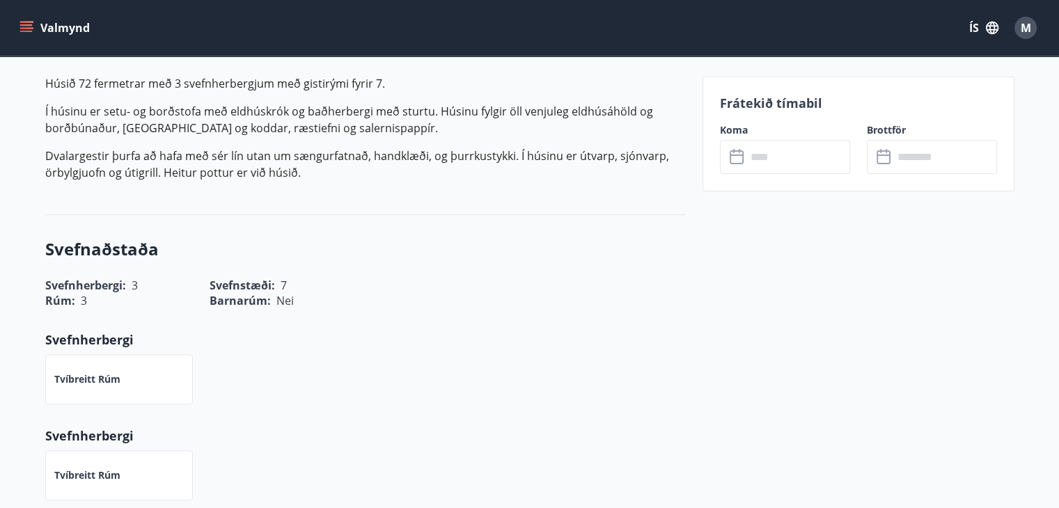
scroll to position [443, 0]
